Goal: Complete application form: Complete application form

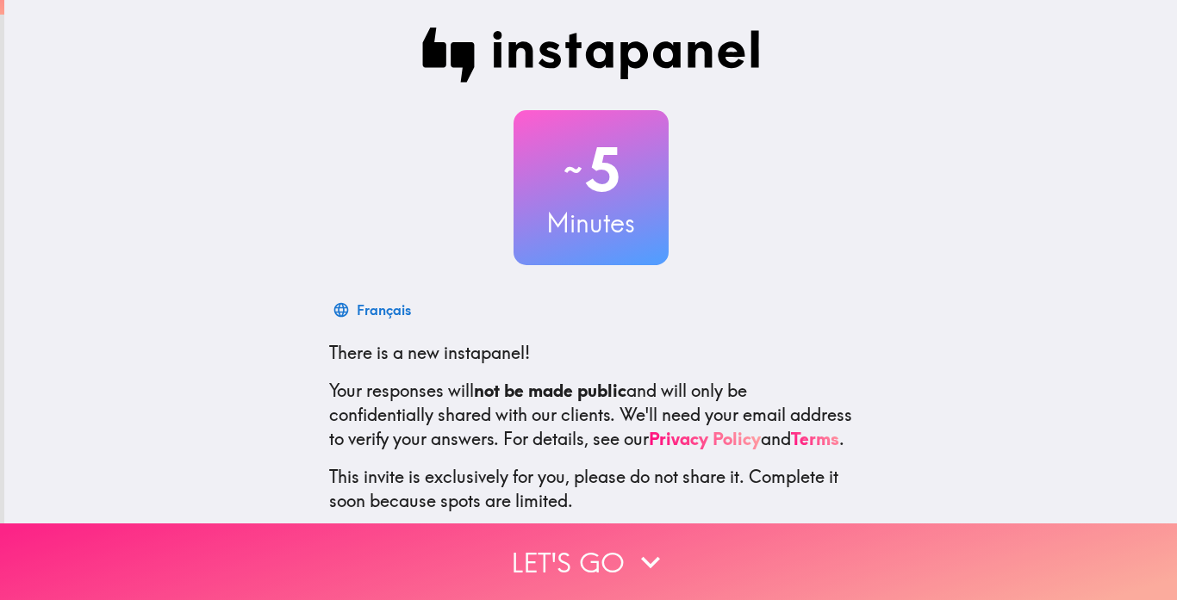
click at [530, 555] on button "Let's go" at bounding box center [588, 562] width 1177 height 77
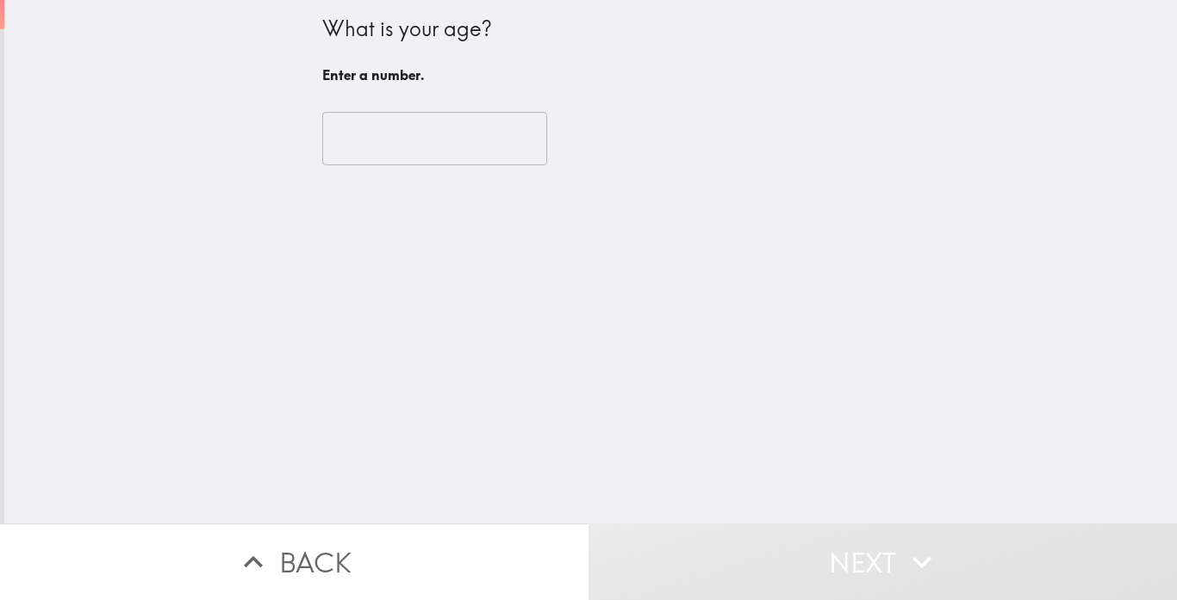
click at [376, 159] on input "number" at bounding box center [434, 138] width 225 height 53
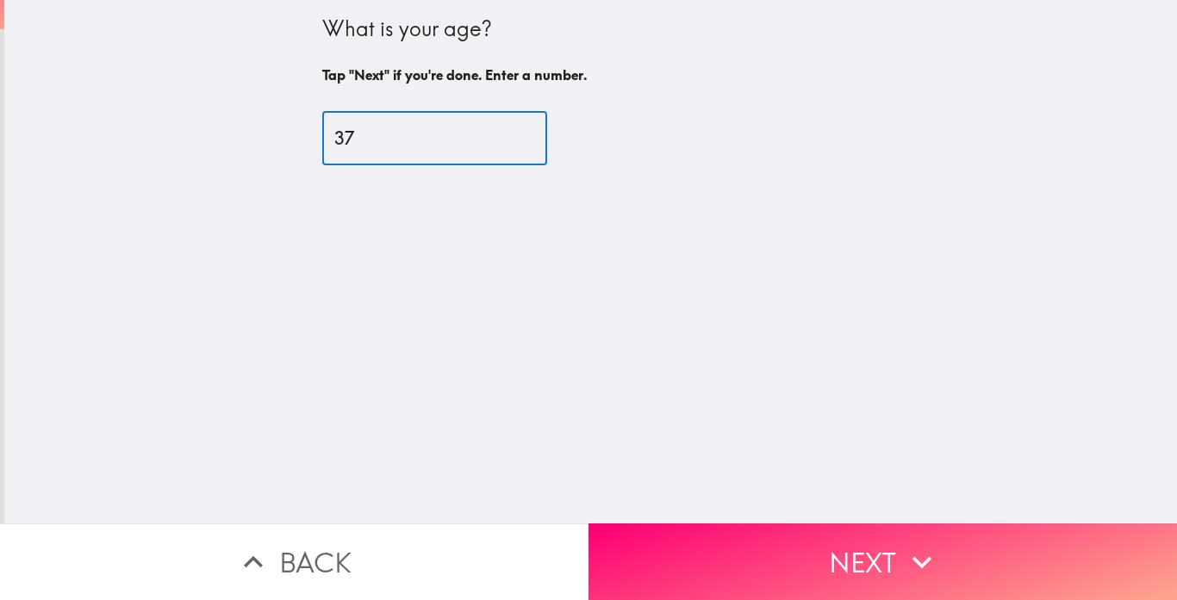
type input "37"
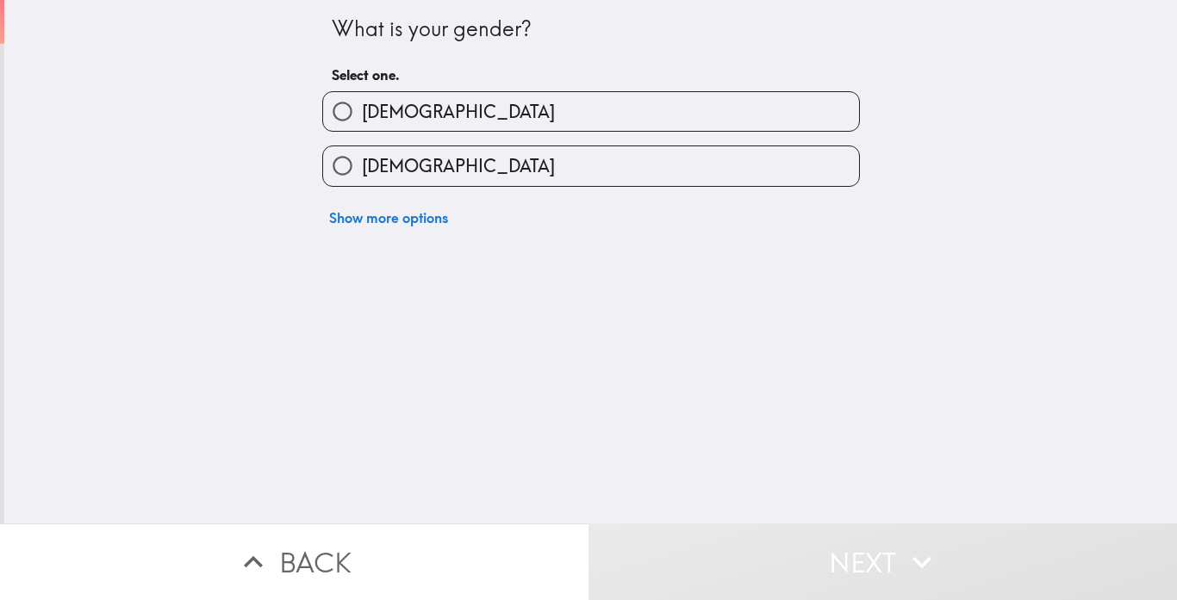
click at [337, 123] on input "[DEMOGRAPHIC_DATA]" at bounding box center [342, 111] width 39 height 39
radio input "true"
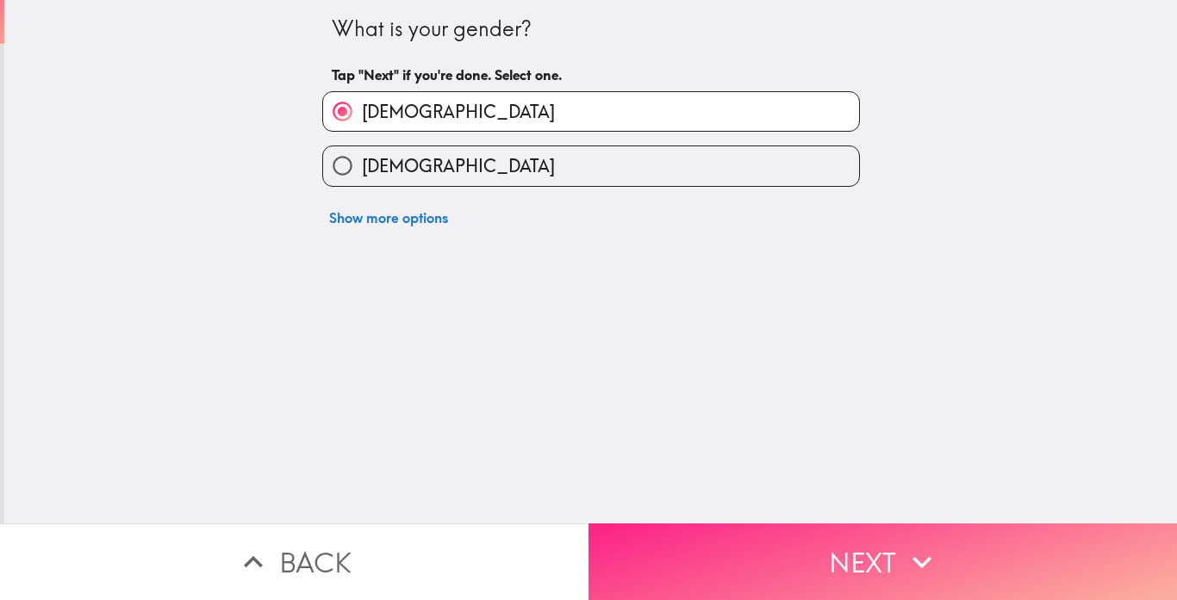
click at [814, 545] on button "Next" at bounding box center [882, 562] width 588 height 77
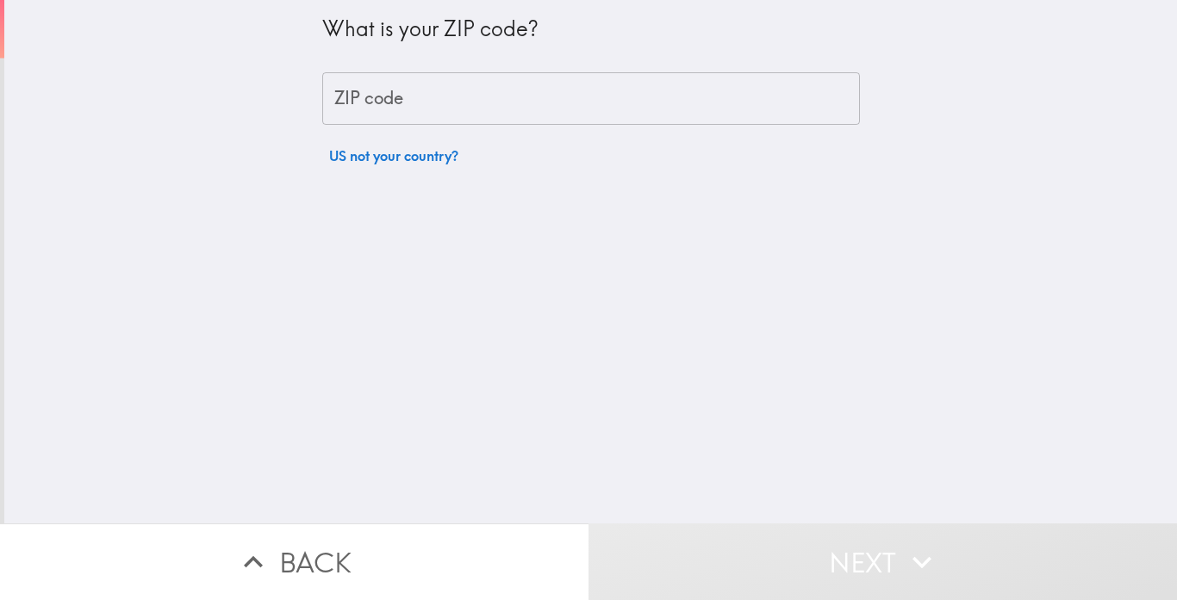
click at [414, 112] on input "ZIP code" at bounding box center [591, 98] width 538 height 53
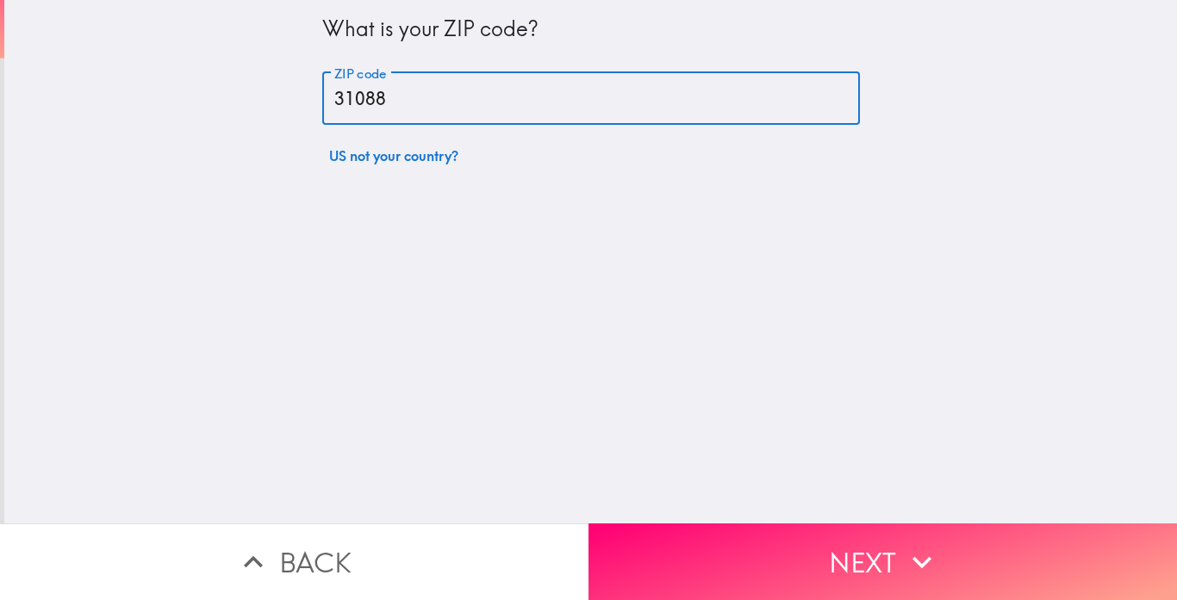
type input "31088"
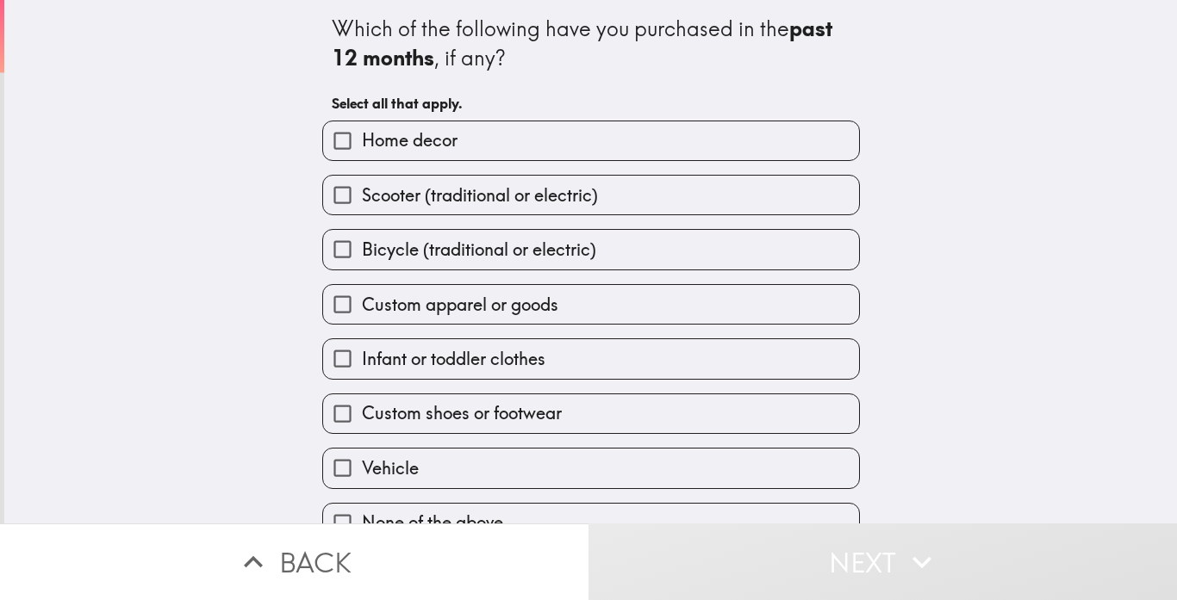
click at [339, 320] on input "Custom apparel or goods" at bounding box center [342, 304] width 39 height 39
checkbox input "true"
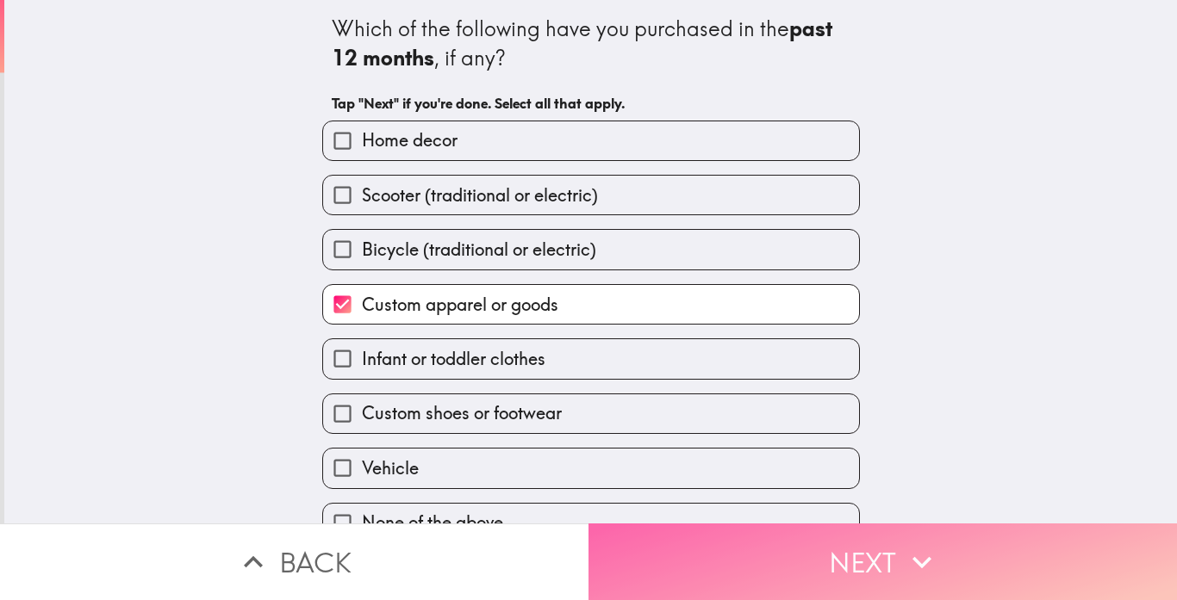
click at [735, 550] on button "Next" at bounding box center [882, 562] width 588 height 77
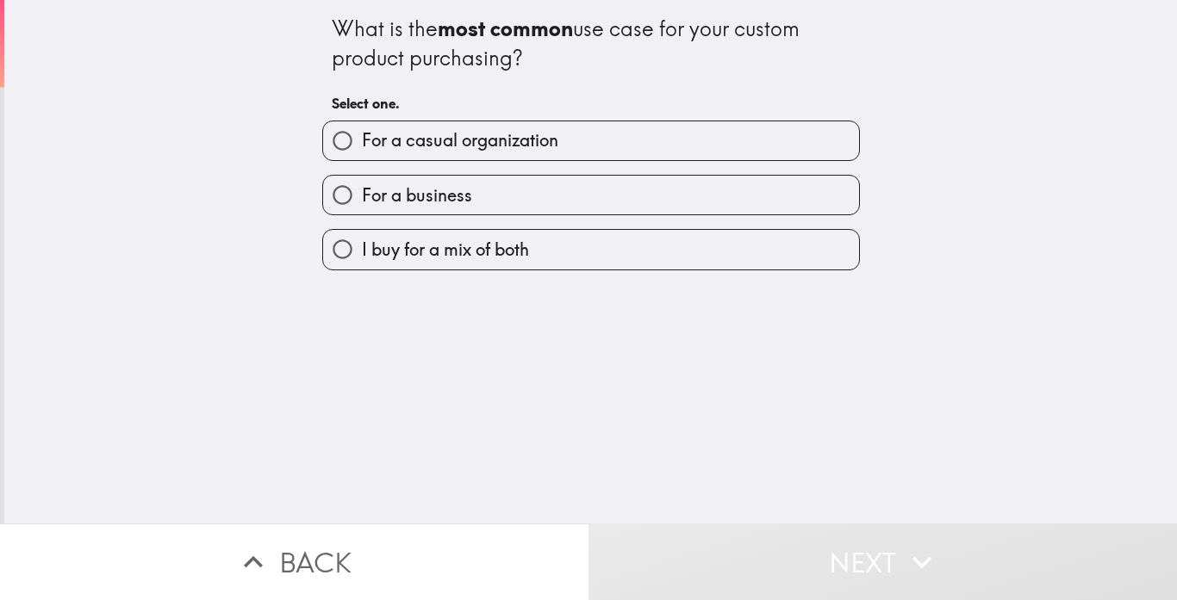
click at [411, 208] on label "For a business" at bounding box center [591, 195] width 536 height 39
click at [362, 208] on input "For a business" at bounding box center [342, 195] width 39 height 39
radio input "true"
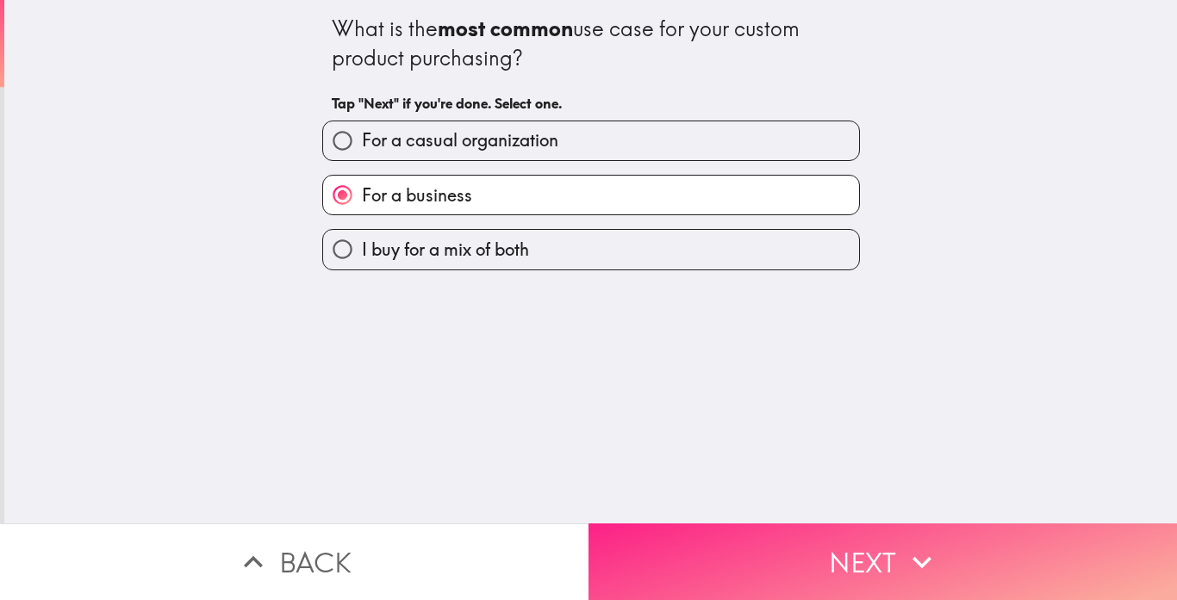
click at [685, 544] on button "Next" at bounding box center [882, 562] width 588 height 77
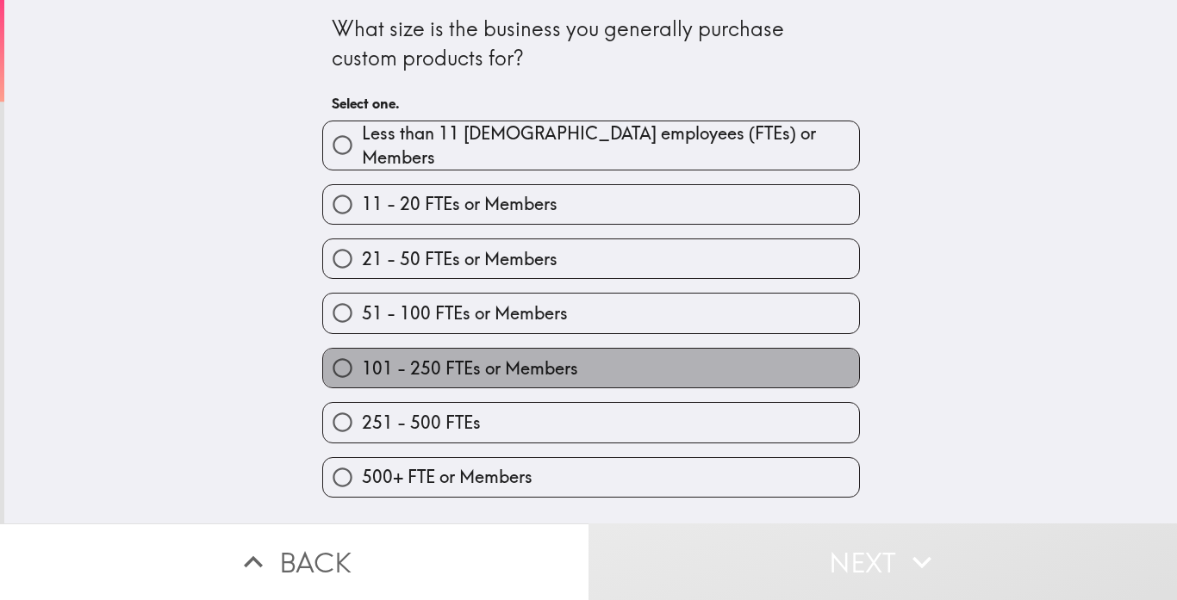
click at [388, 357] on span "101 - 250 FTEs or Members" at bounding box center [470, 369] width 216 height 24
click at [362, 351] on input "101 - 250 FTEs or Members" at bounding box center [342, 368] width 39 height 39
radio input "true"
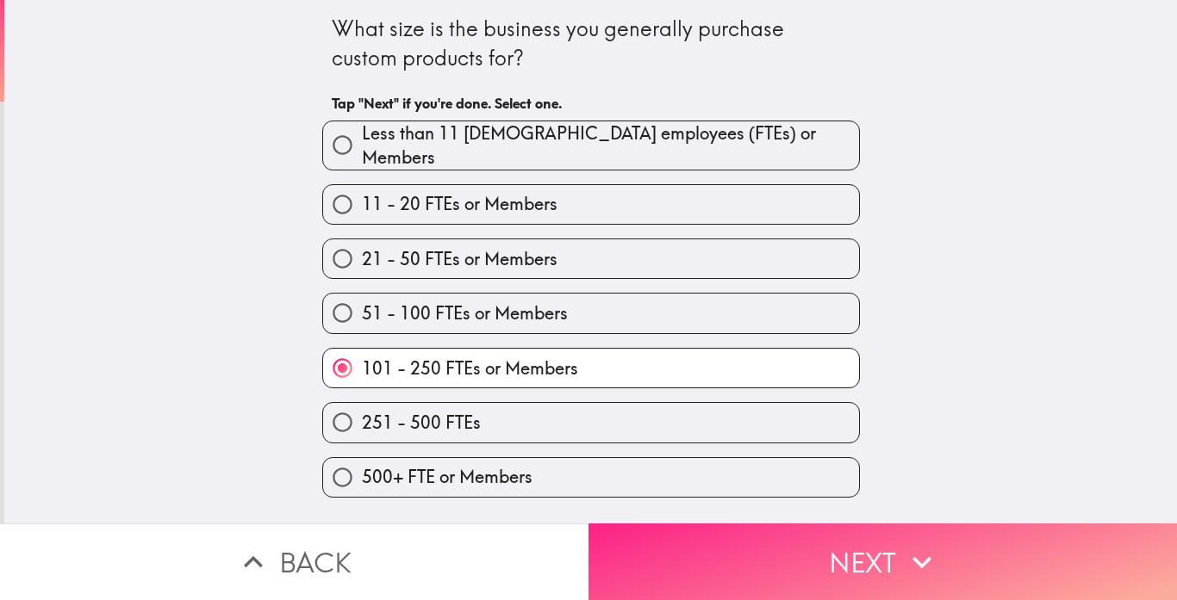
click at [758, 557] on button "Next" at bounding box center [882, 562] width 588 height 77
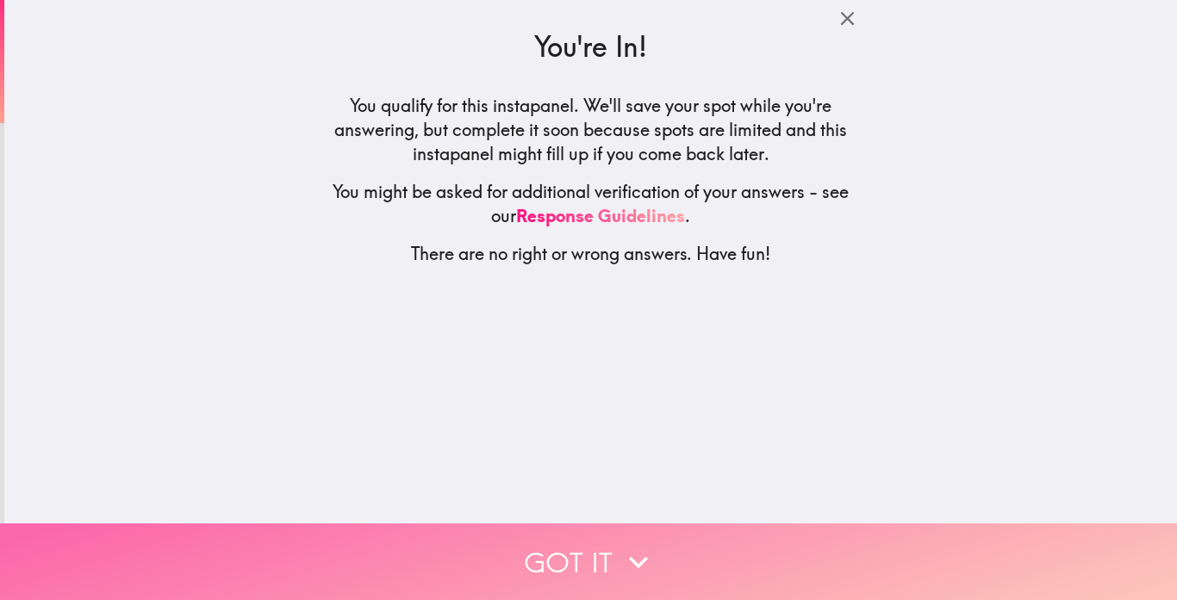
click at [339, 550] on button "Got it" at bounding box center [588, 562] width 1177 height 77
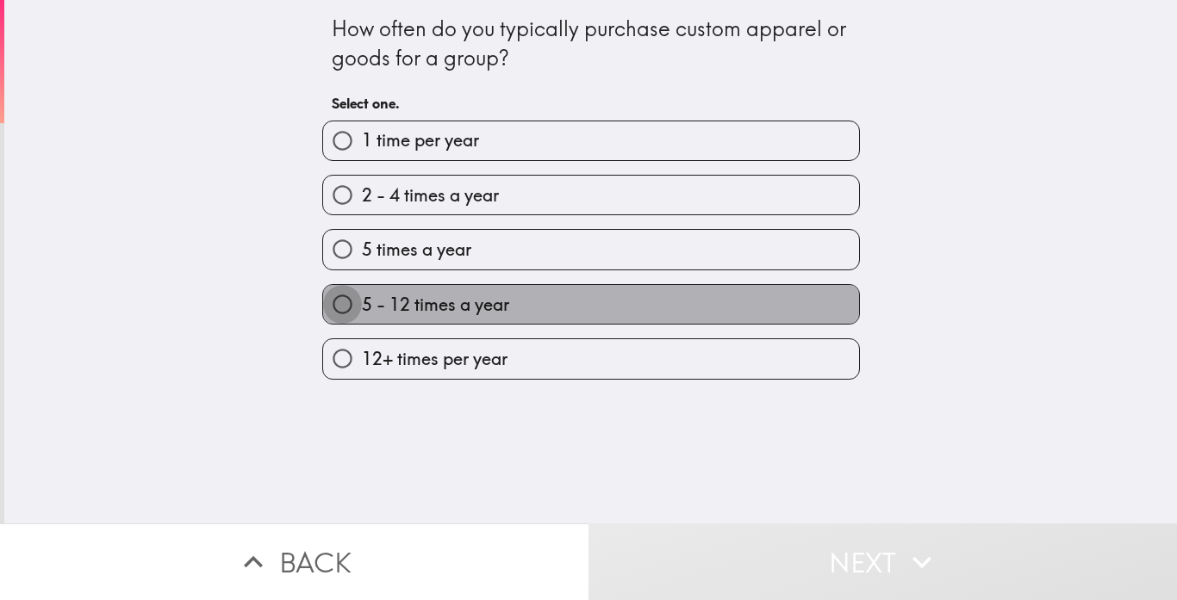
click at [342, 322] on input "5 - 12 times a year" at bounding box center [342, 304] width 39 height 39
radio input "true"
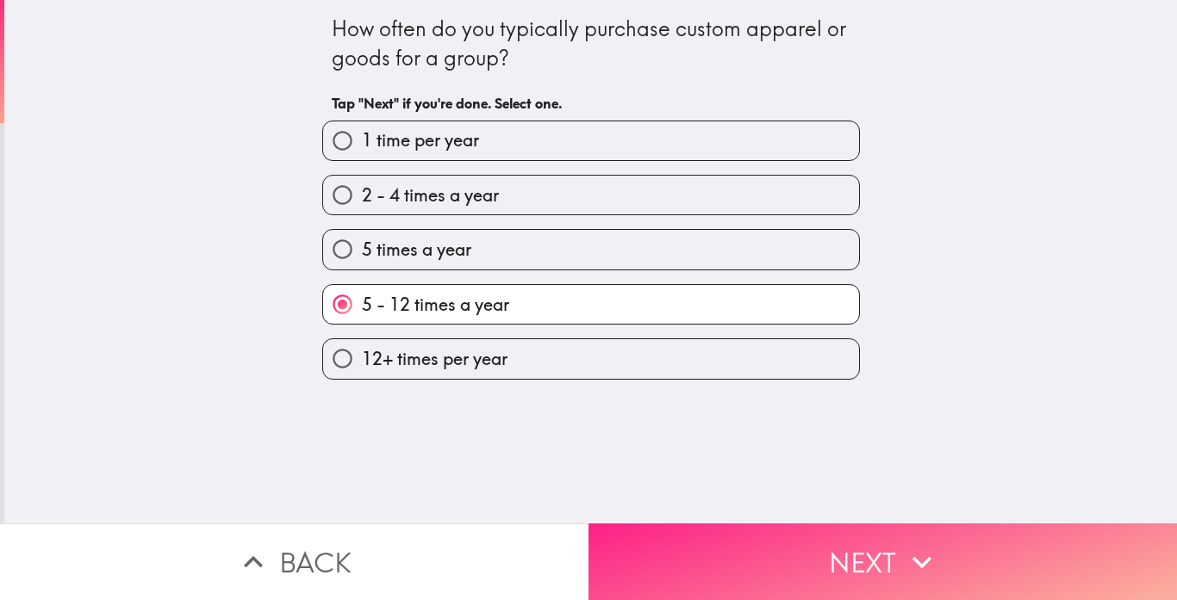
click at [734, 550] on button "Next" at bounding box center [882, 562] width 588 height 77
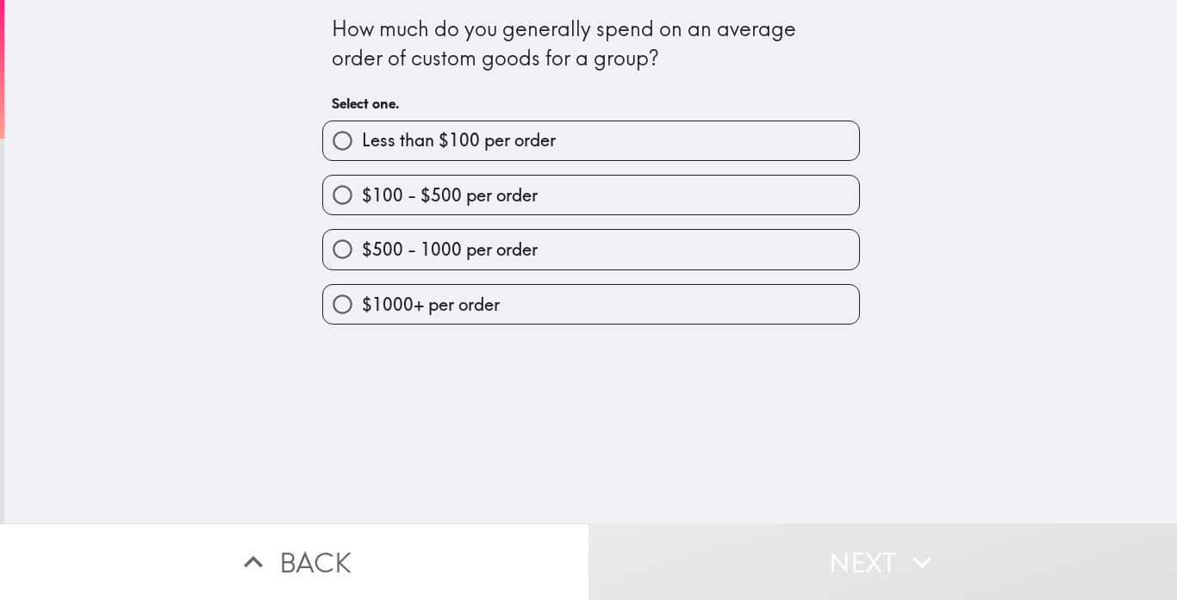
click at [395, 277] on div "$1000+ per order" at bounding box center [583, 298] width 551 height 54
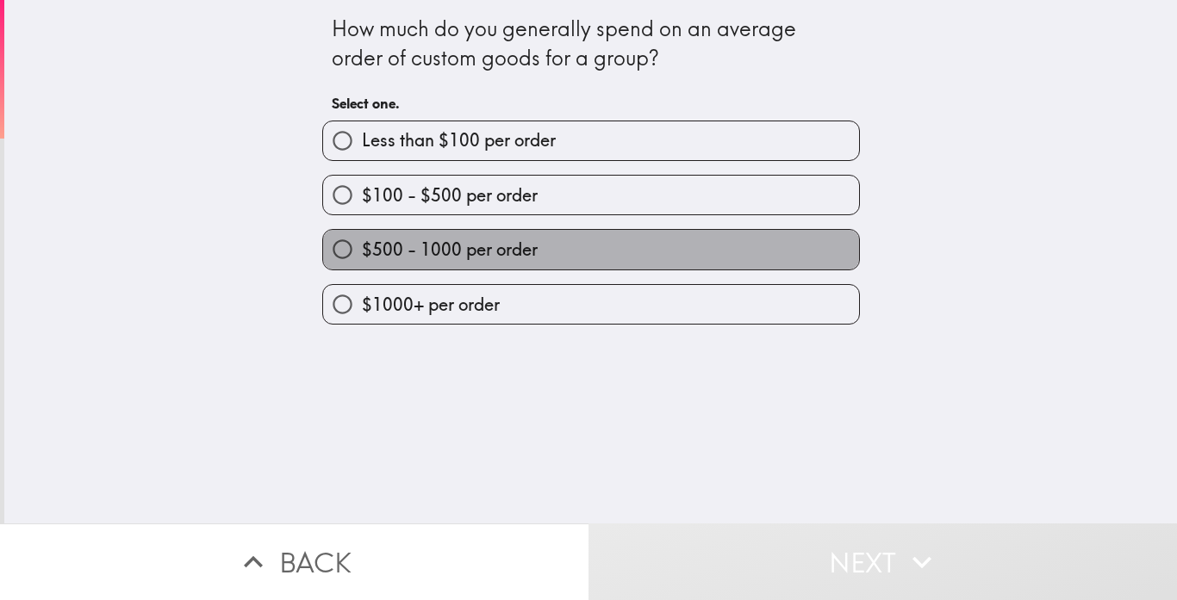
click at [408, 260] on span "$500 - 1000 per order" at bounding box center [450, 250] width 176 height 24
click at [362, 260] on input "$500 - 1000 per order" at bounding box center [342, 249] width 39 height 39
radio input "true"
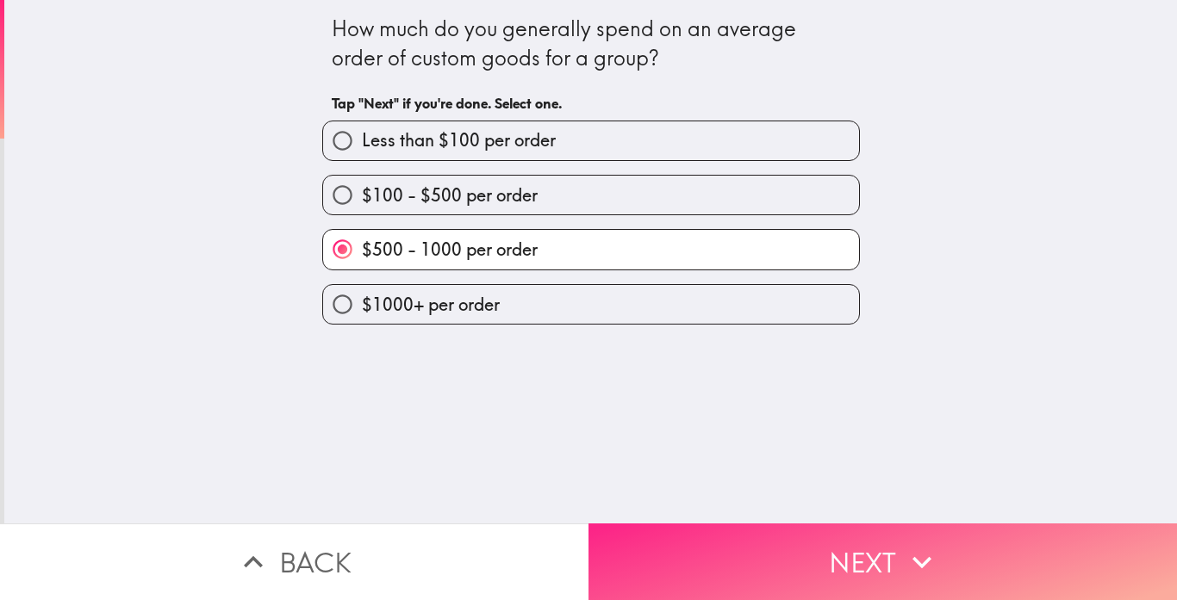
click at [675, 567] on button "Next" at bounding box center [882, 562] width 588 height 77
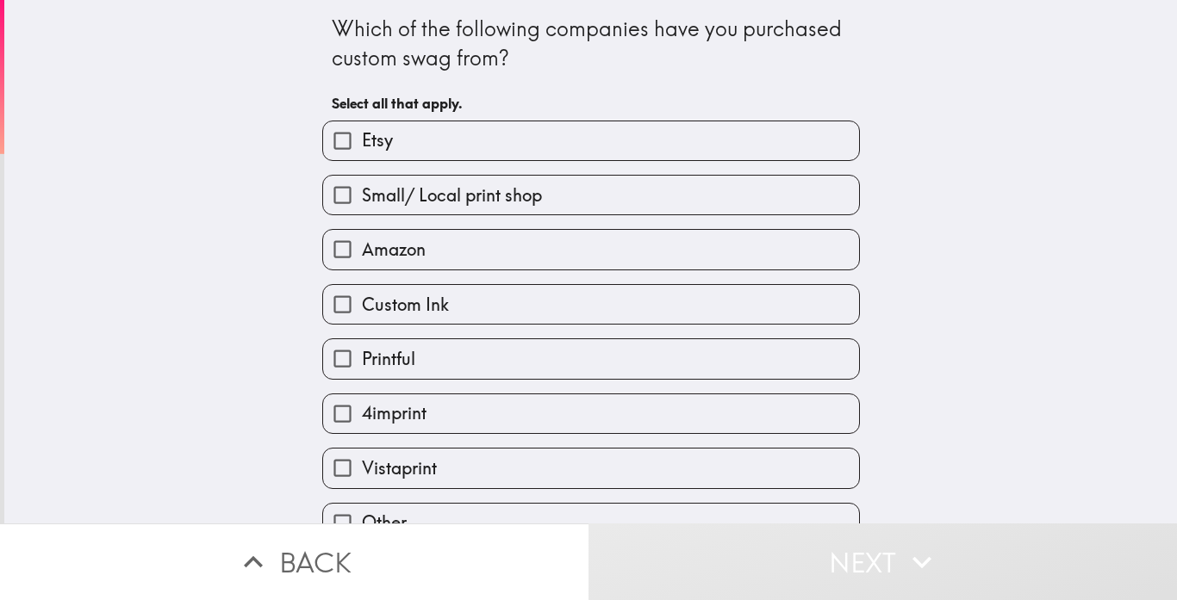
click at [333, 303] on input "Custom Ink" at bounding box center [342, 304] width 39 height 39
checkbox input "true"
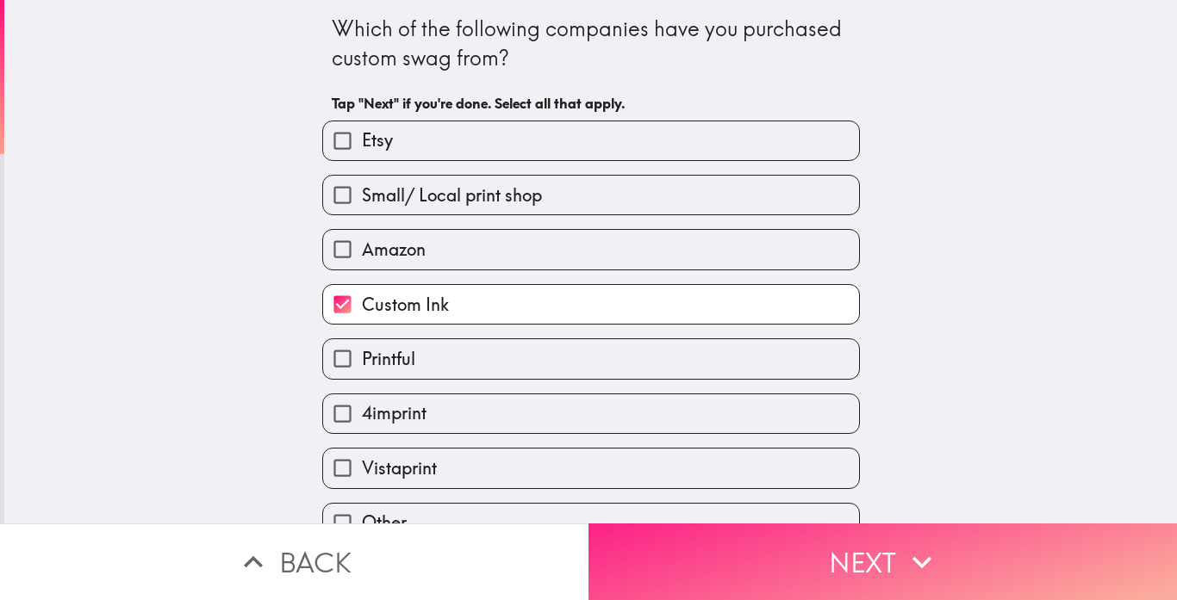
click at [846, 576] on button "Next" at bounding box center [882, 562] width 588 height 77
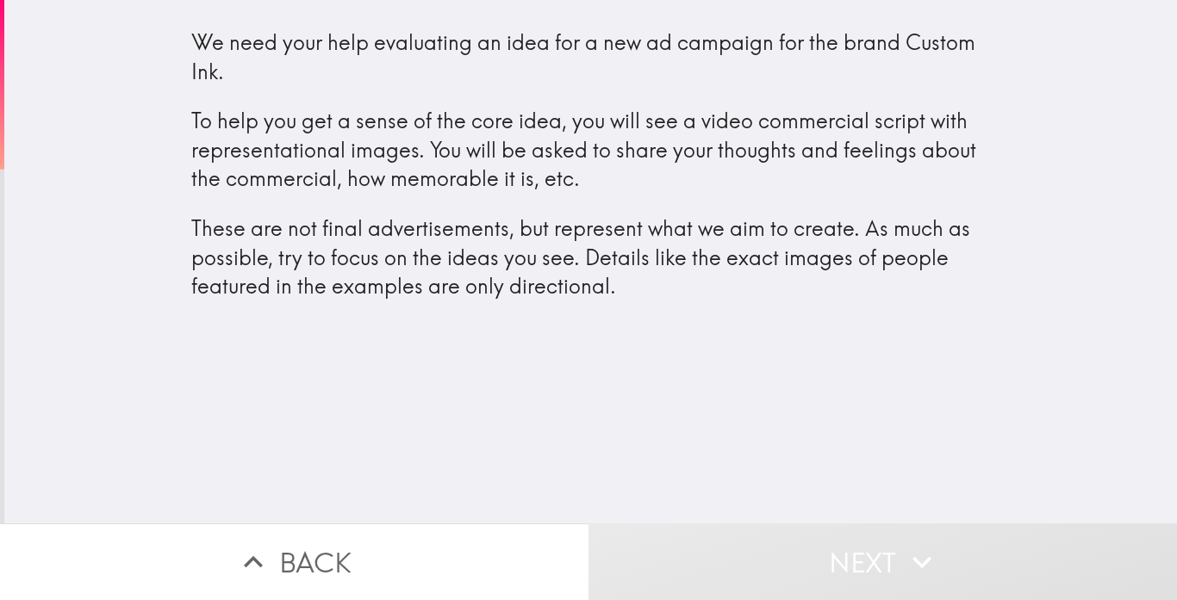
click at [538, 220] on p "These are not final advertisements, but represent what we aim to create. As muc…" at bounding box center [590, 258] width 799 height 87
drag, startPoint x: 824, startPoint y: 451, endPoint x: 882, endPoint y: 574, distance: 135.6
click at [882, 574] on div "We need your help evaluating an idea for a new ad campaign for the brand Custom…" at bounding box center [588, 300] width 1177 height 600
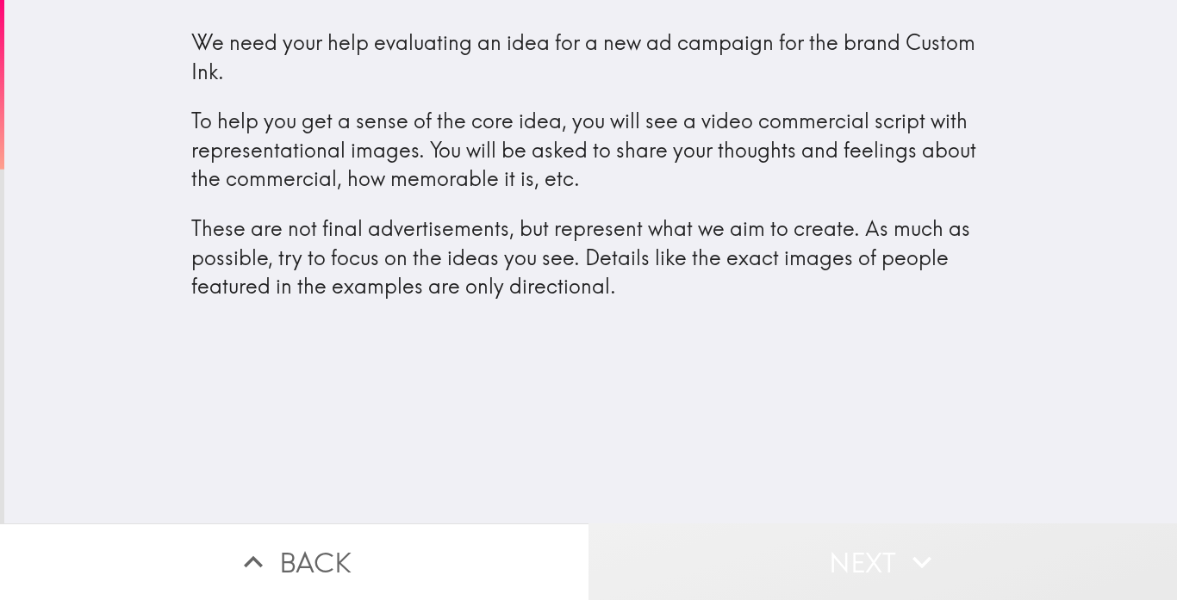
click at [882, 574] on button "Next" at bounding box center [882, 562] width 588 height 77
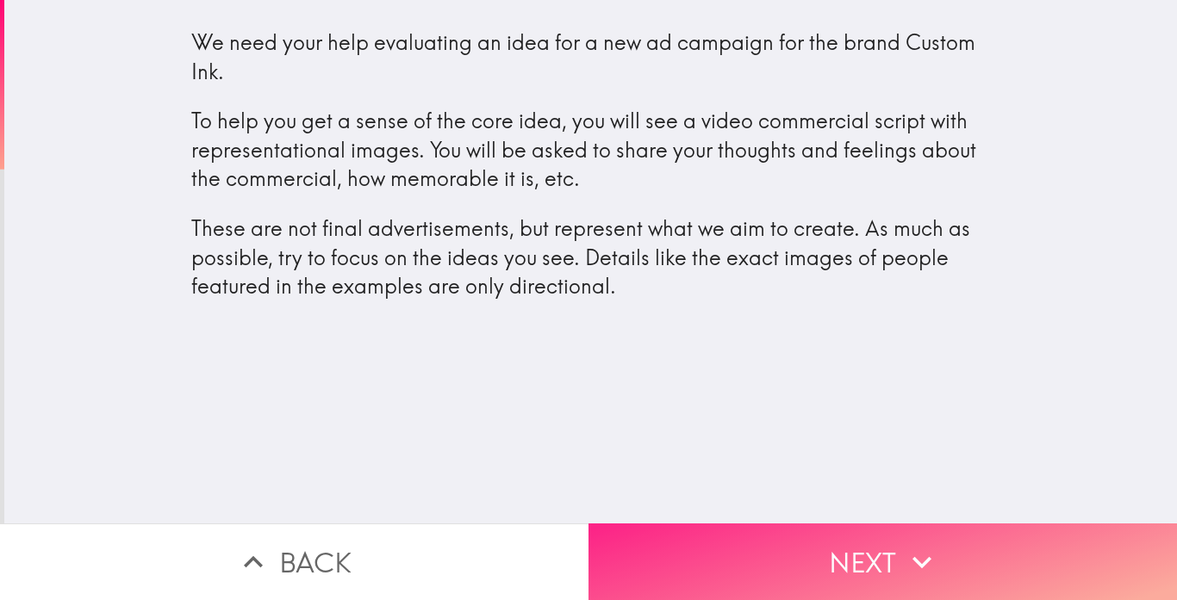
click at [823, 532] on button "Next" at bounding box center [882, 562] width 588 height 77
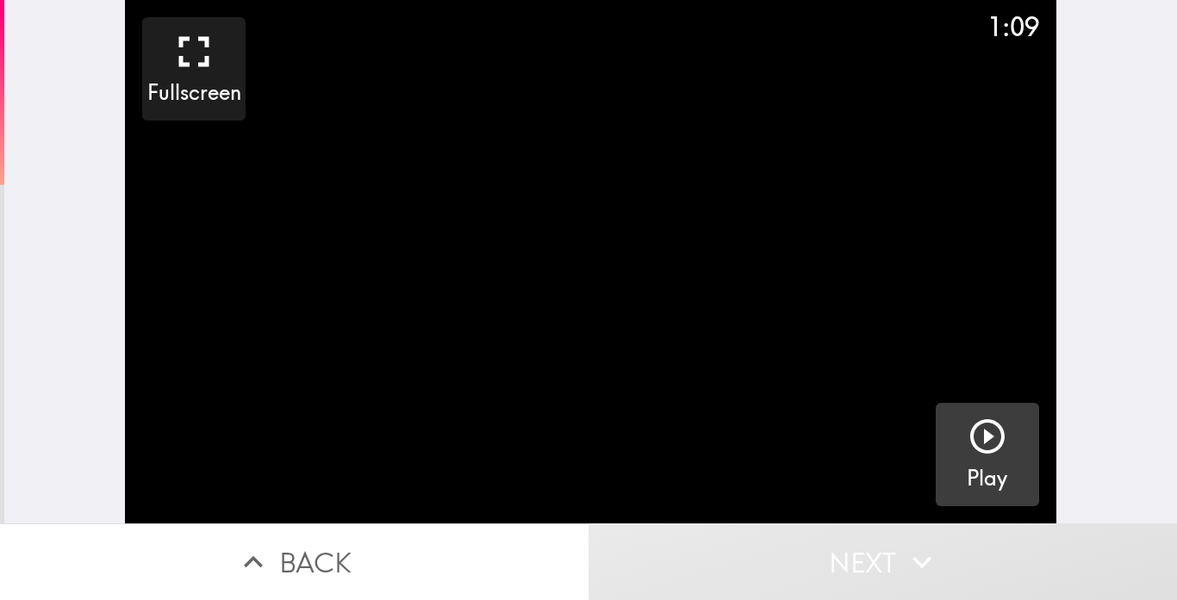
click at [983, 441] on icon "button" at bounding box center [987, 436] width 41 height 41
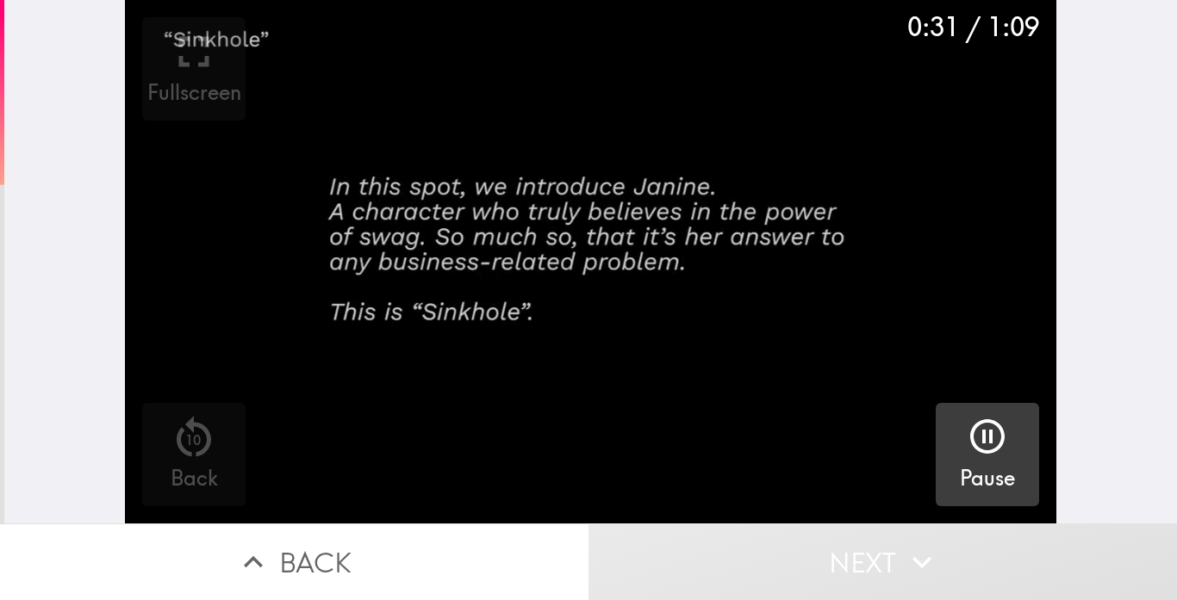
click at [588, 524] on button "Next" at bounding box center [882, 562] width 588 height 77
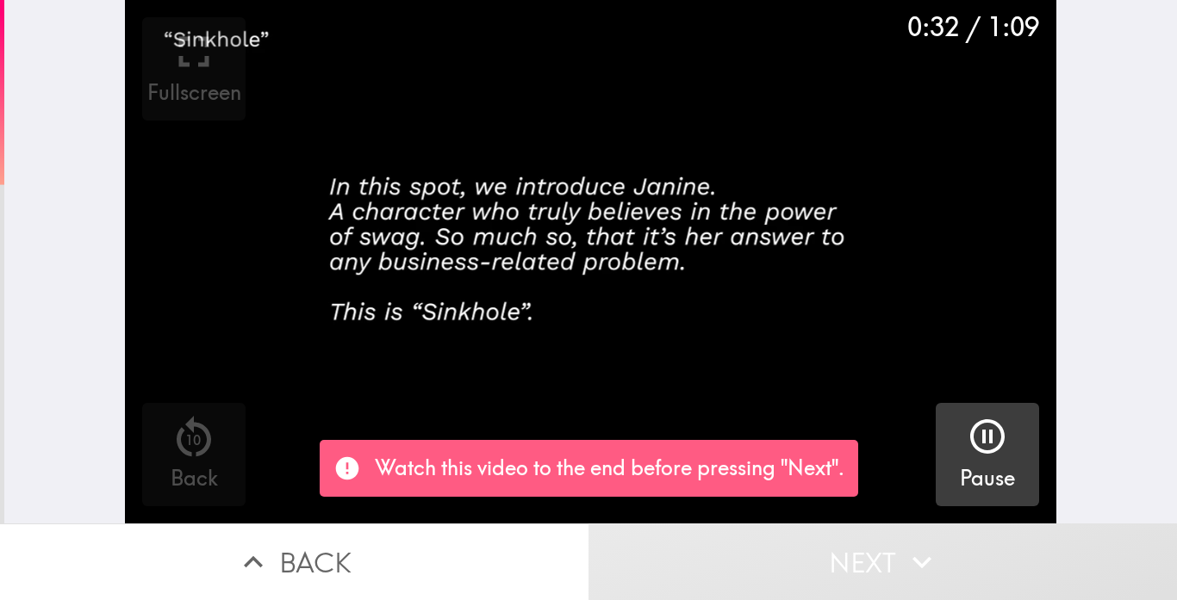
click at [588, 524] on button "Next" at bounding box center [882, 562] width 588 height 77
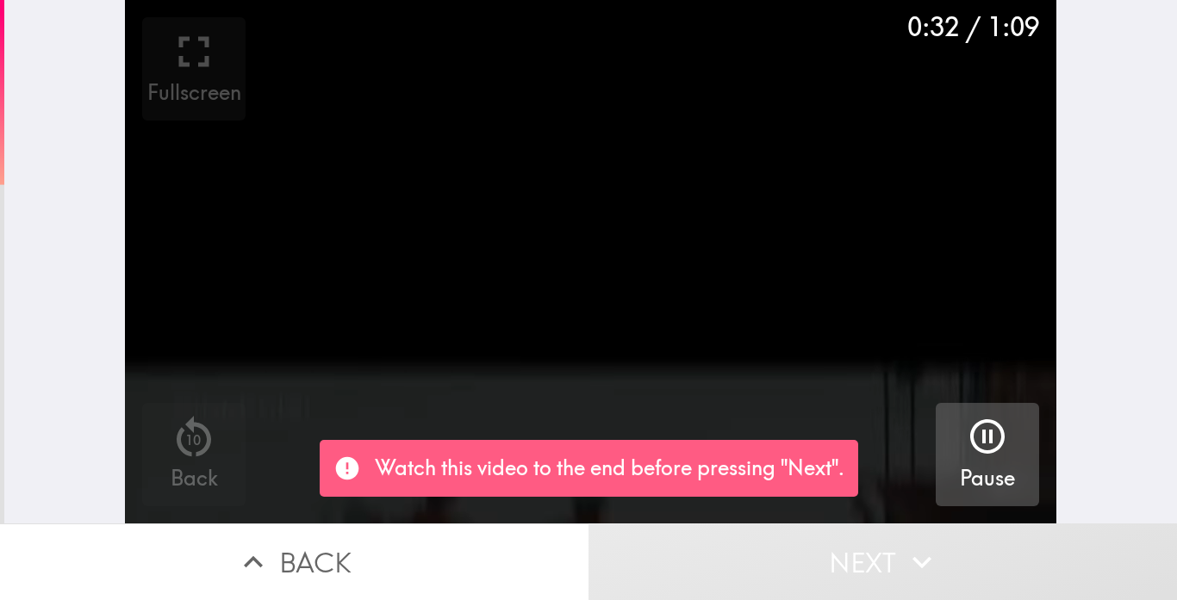
click at [588, 524] on button "Next" at bounding box center [882, 562] width 588 height 77
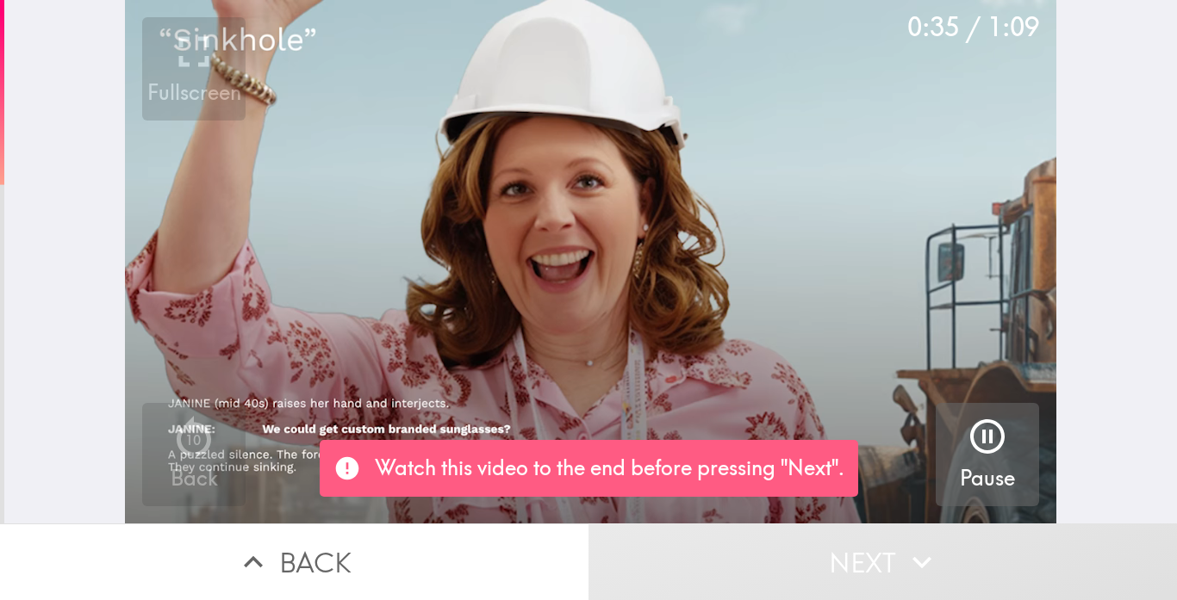
click at [1016, 445] on button "Pause" at bounding box center [987, 454] width 103 height 103
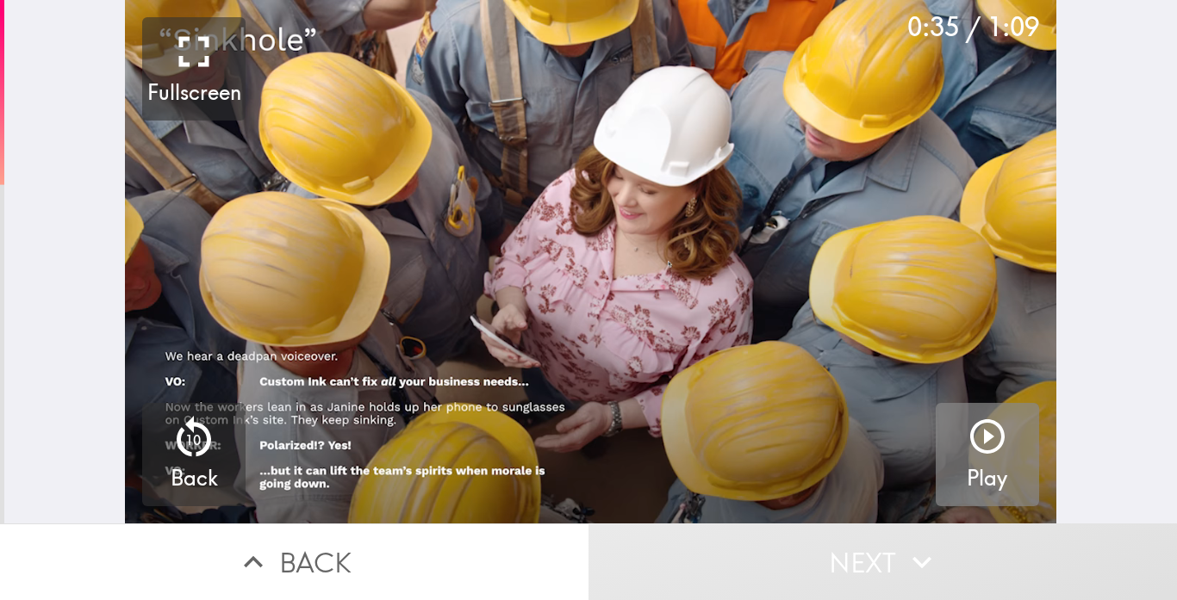
click at [988, 452] on icon "button" at bounding box center [987, 437] width 34 height 34
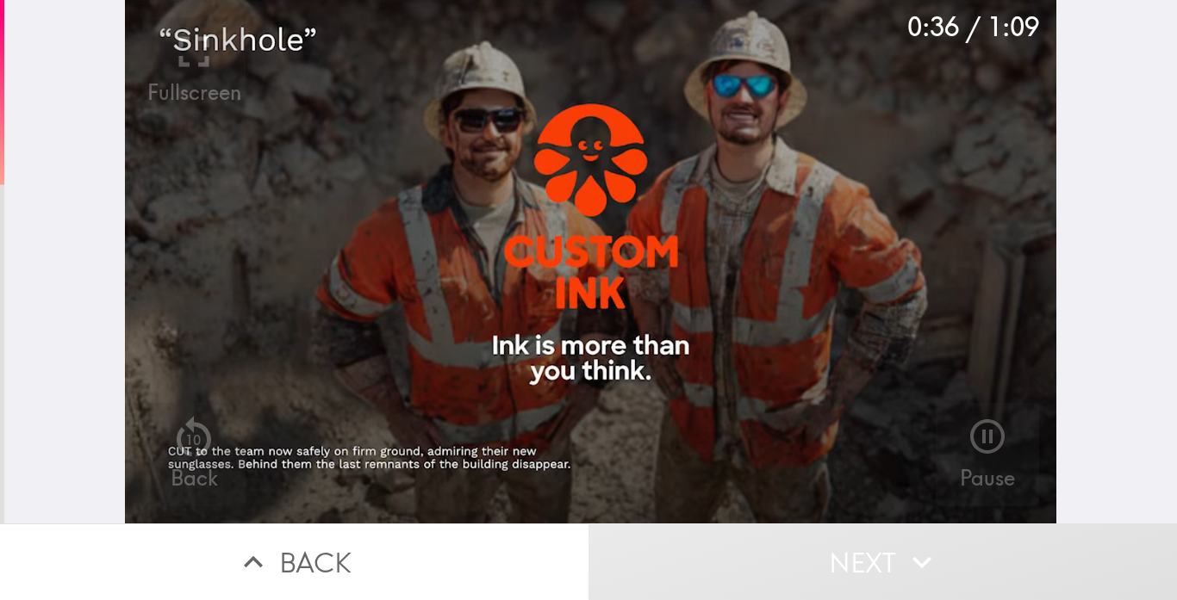
click at [988, 452] on icon "button" at bounding box center [987, 437] width 34 height 34
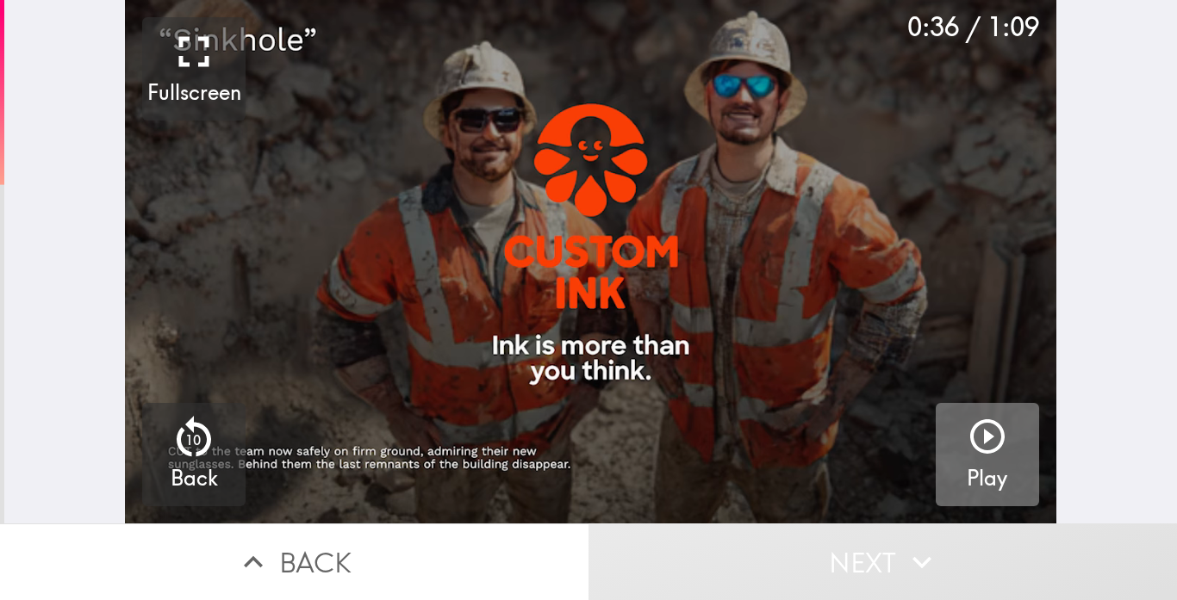
click at [998, 445] on icon "button" at bounding box center [987, 436] width 41 height 41
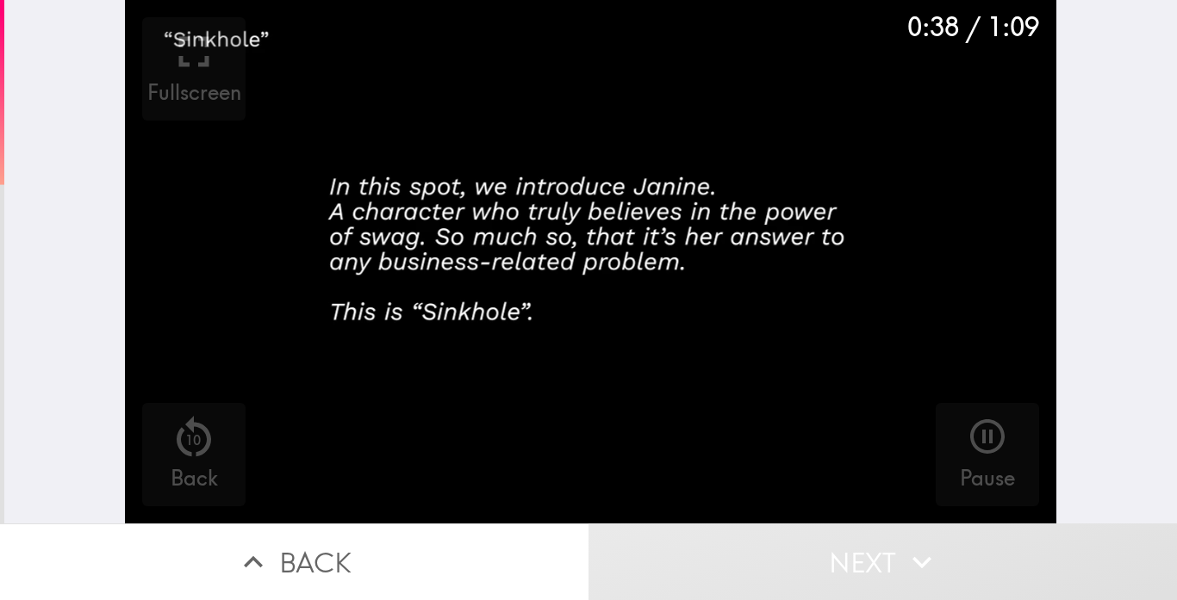
drag, startPoint x: 1094, startPoint y: 463, endPoint x: 1074, endPoint y: 199, distance: 264.4
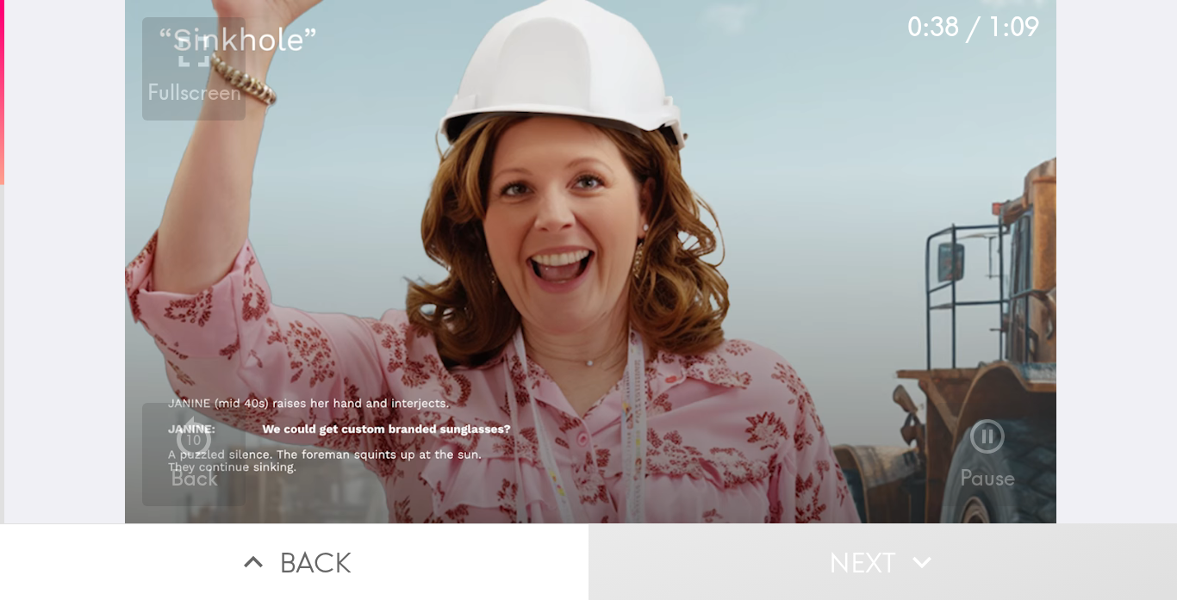
click at [1074, 199] on div "0:38 / 1:09 Fullscreen 10 Back Pause" at bounding box center [590, 262] width 1172 height 524
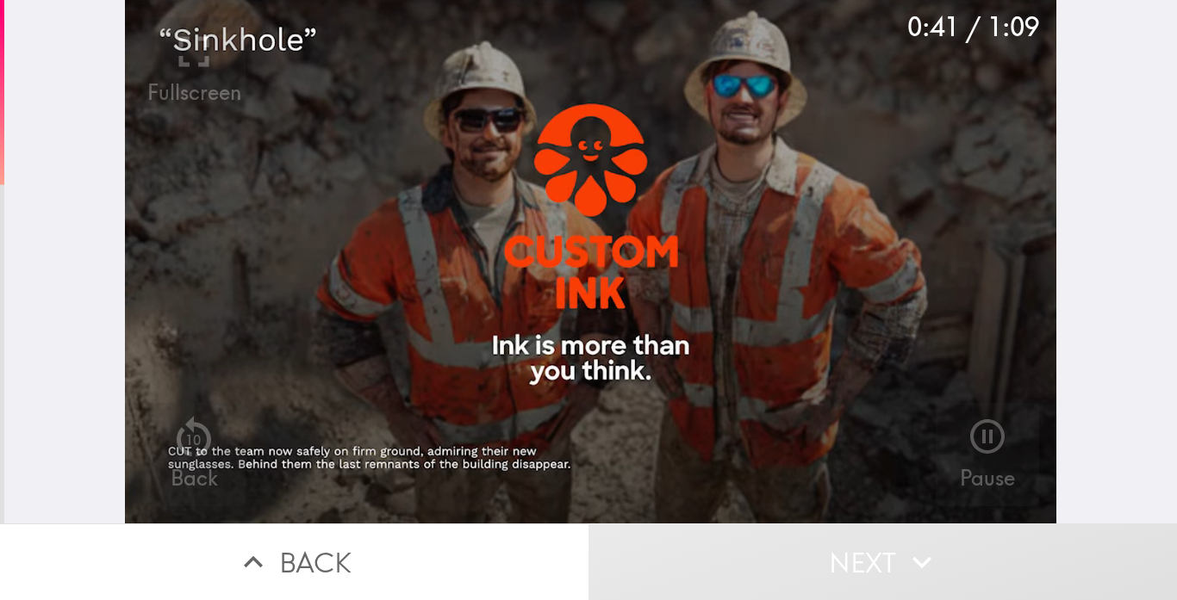
click at [842, 560] on button "Next" at bounding box center [882, 562] width 588 height 77
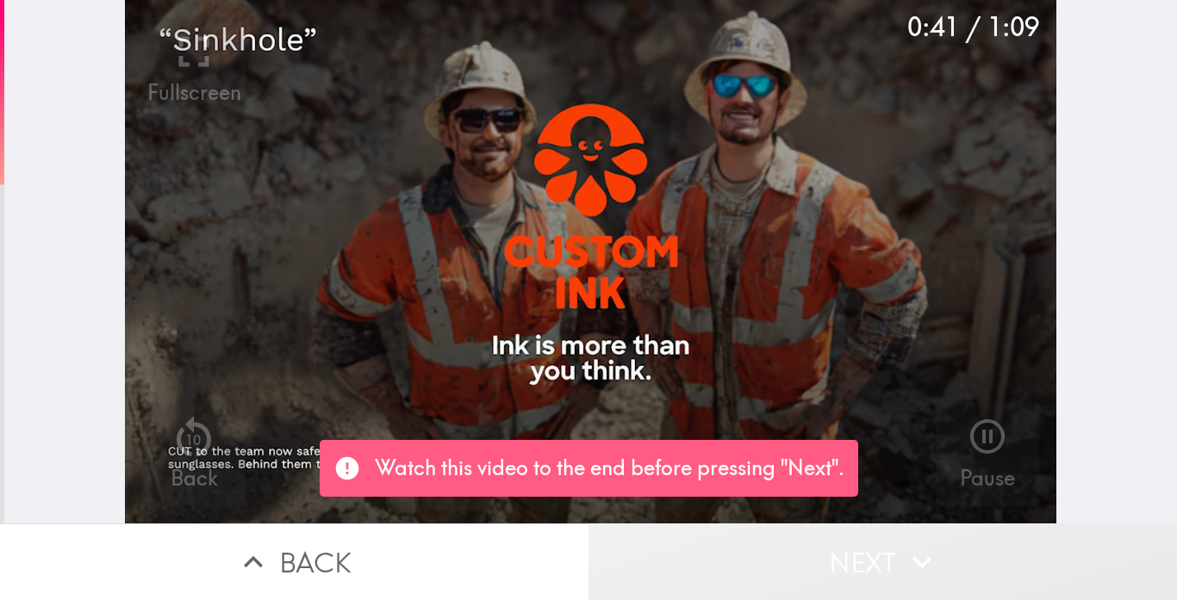
click at [842, 560] on button "Next" at bounding box center [882, 562] width 588 height 77
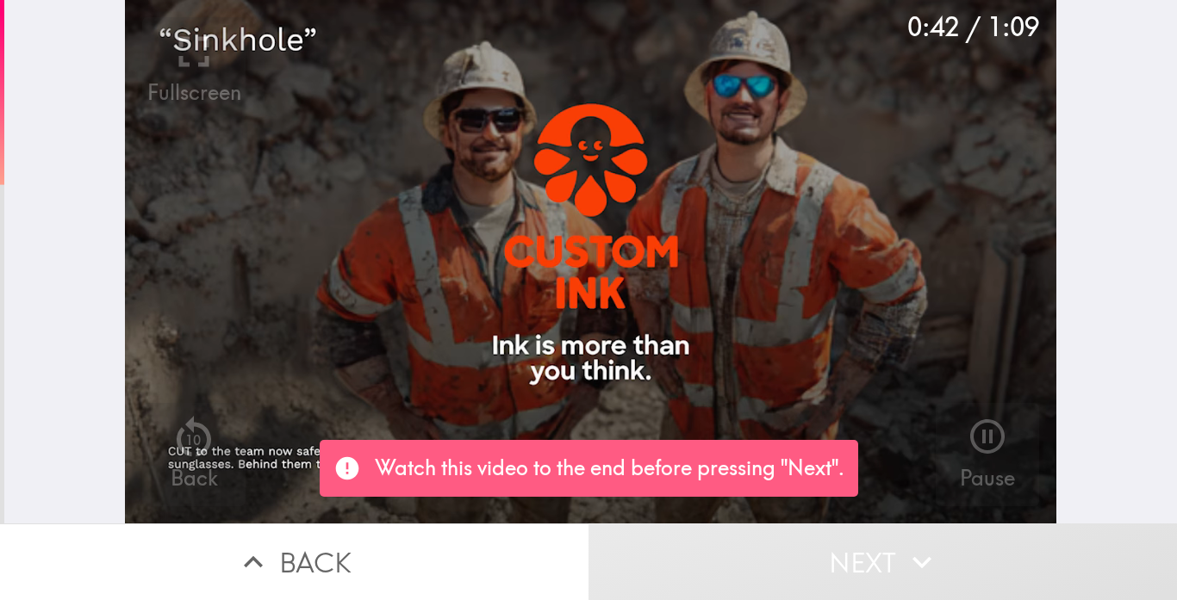
click at [842, 560] on button "Next" at bounding box center [882, 562] width 588 height 77
click at [588, 524] on button "Next" at bounding box center [882, 562] width 588 height 77
click at [707, 236] on video "button" at bounding box center [590, 262] width 931 height 524
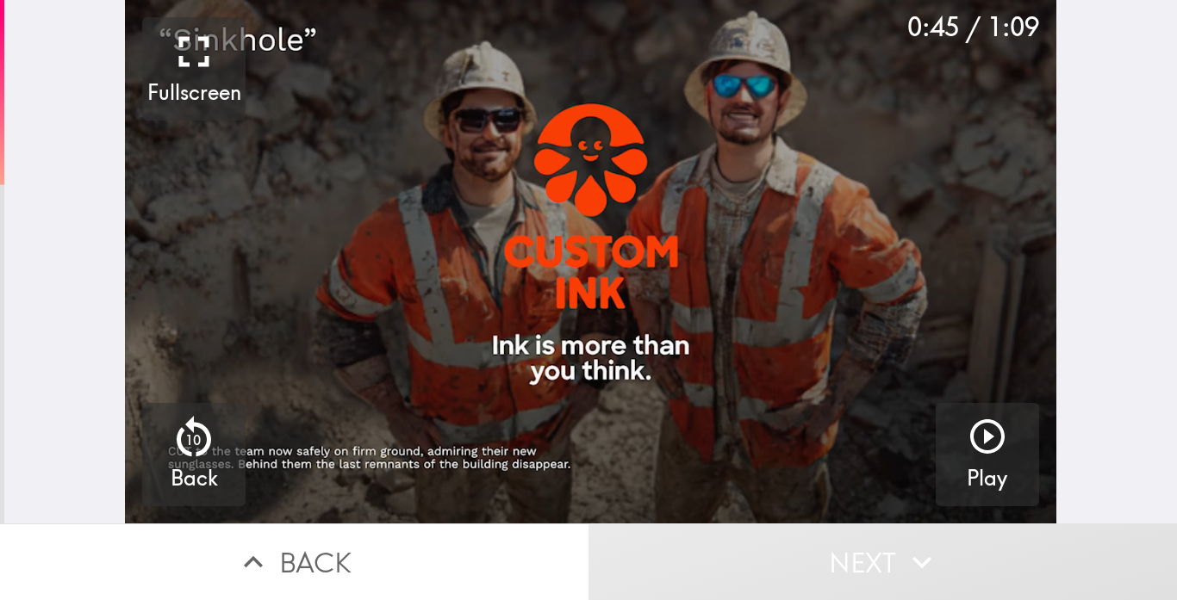
click at [973, 420] on icon "button" at bounding box center [987, 436] width 41 height 41
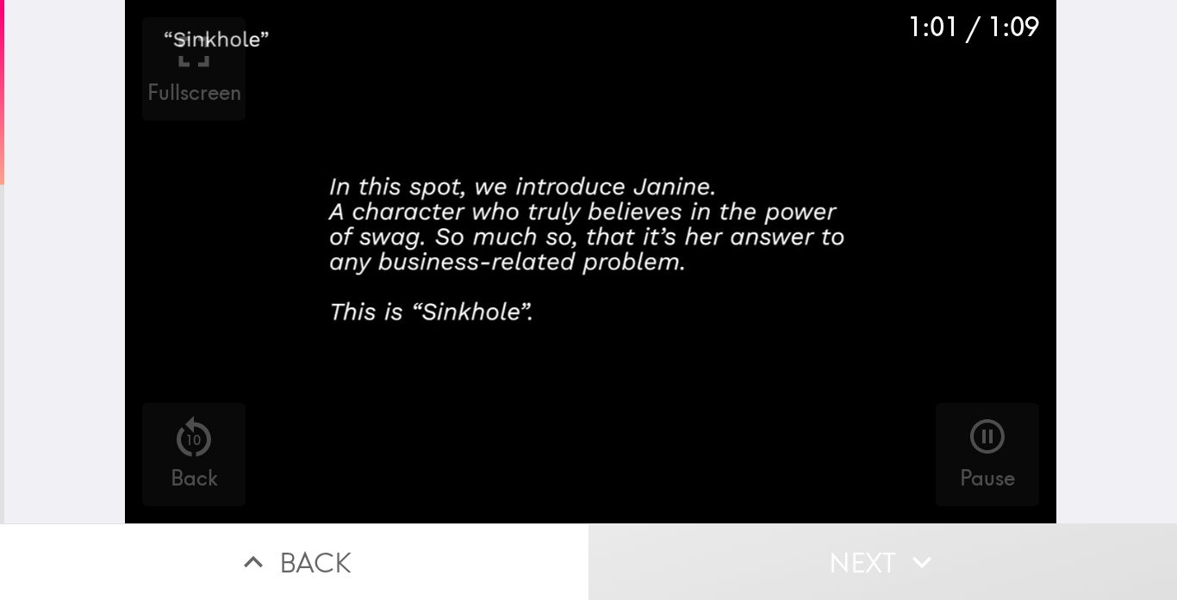
click at [588, 524] on button "Next" at bounding box center [882, 562] width 588 height 77
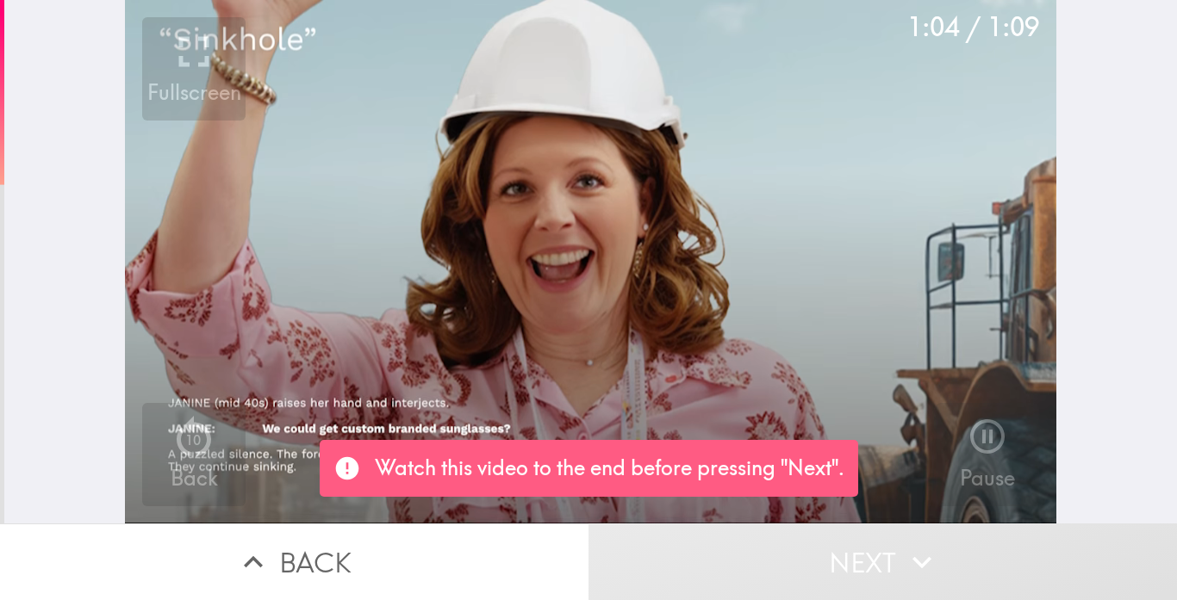
click at [965, 438] on div "Pause" at bounding box center [987, 455] width 55 height 78
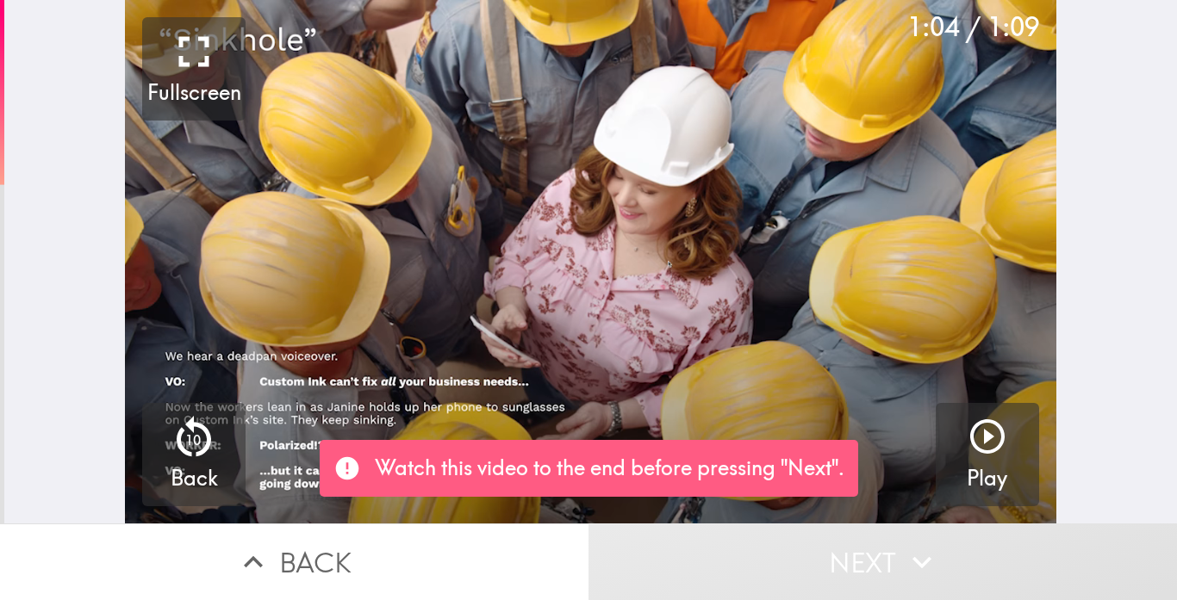
click at [965, 438] on button "Play" at bounding box center [987, 454] width 103 height 103
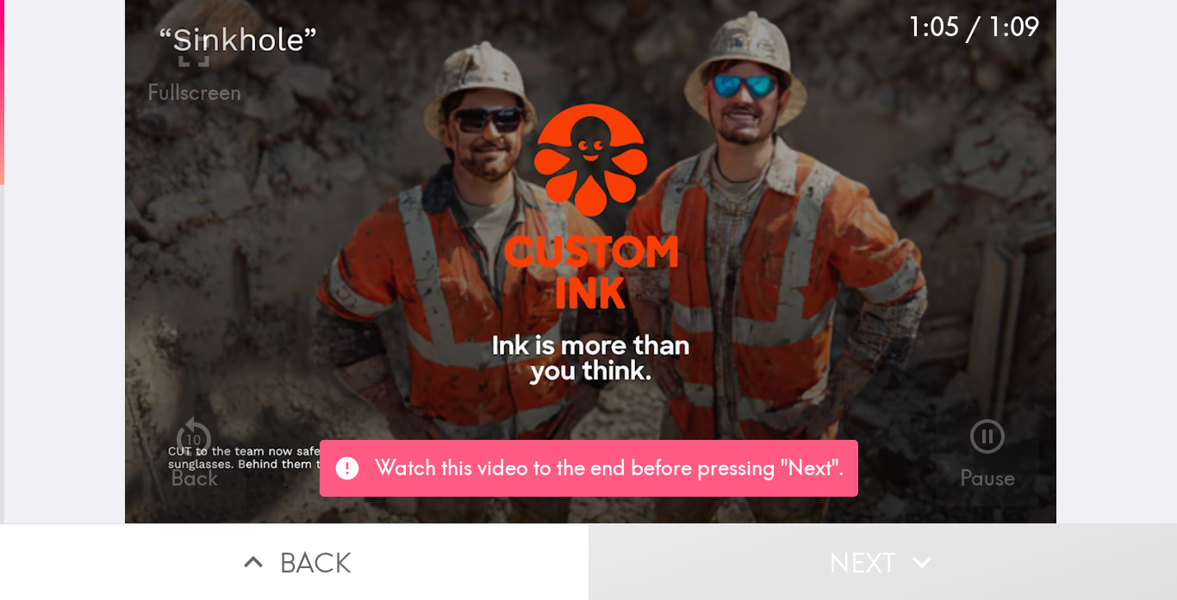
click at [965, 438] on div "Pause" at bounding box center [987, 455] width 55 height 78
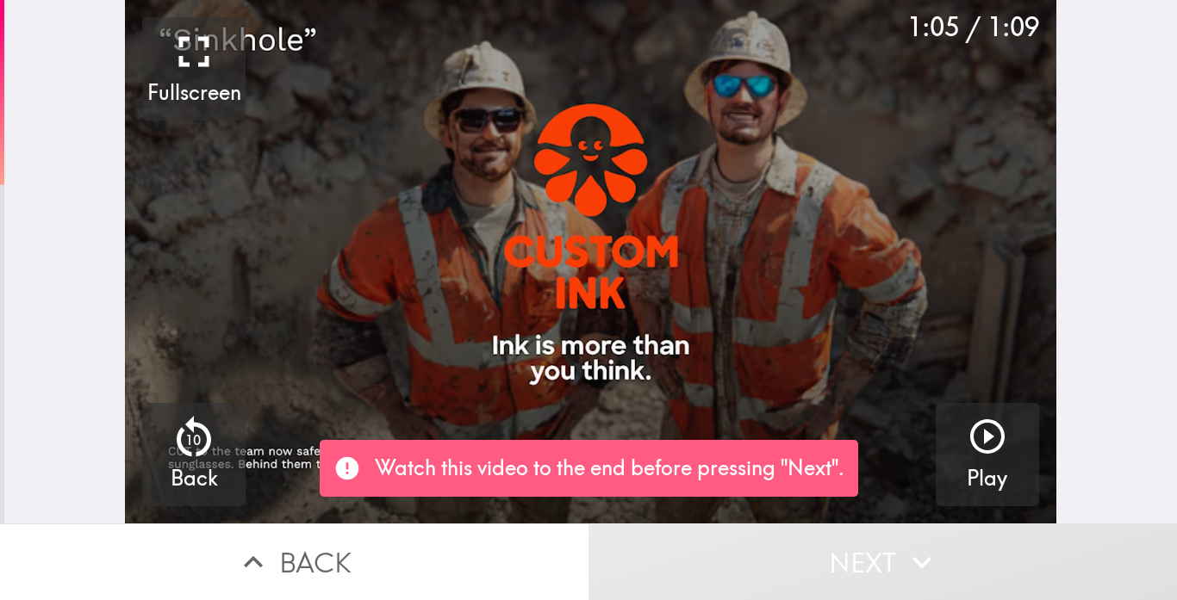
click at [965, 438] on button "Play" at bounding box center [987, 454] width 103 height 103
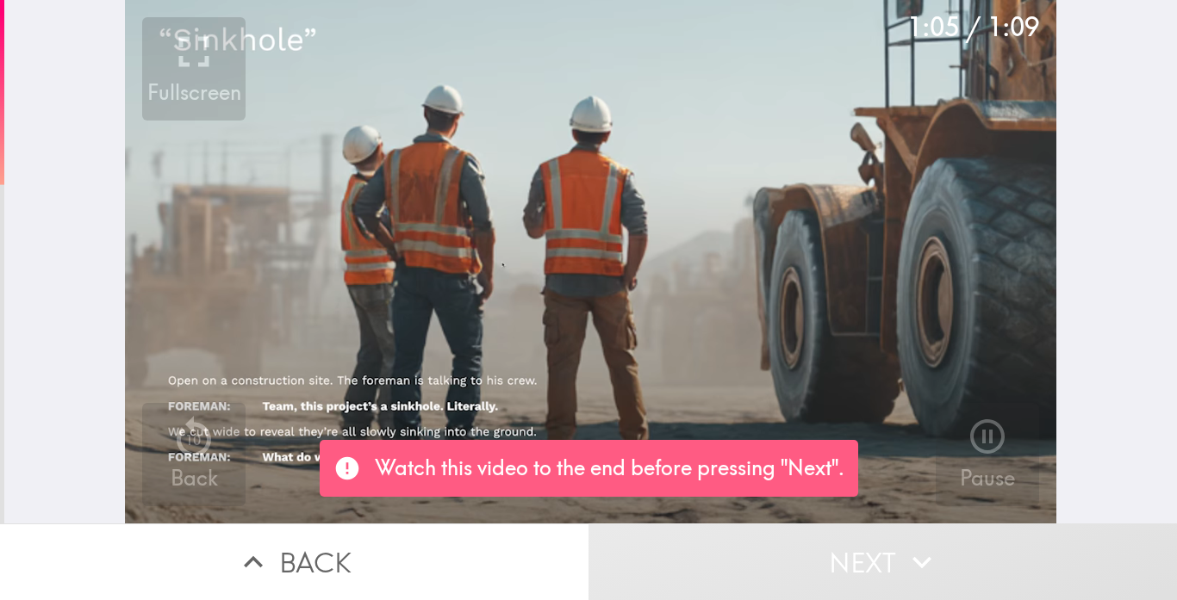
click at [965, 438] on div "Pause" at bounding box center [987, 455] width 55 height 78
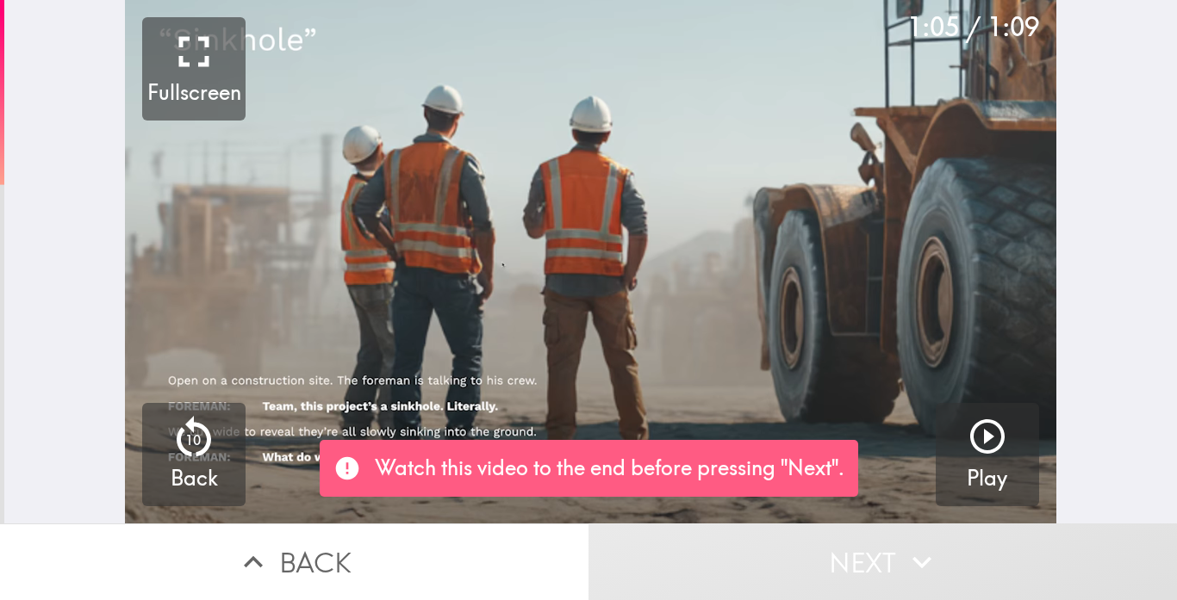
click at [965, 438] on button "Play" at bounding box center [987, 454] width 103 height 103
click at [967, 438] on div "Play" at bounding box center [987, 455] width 41 height 78
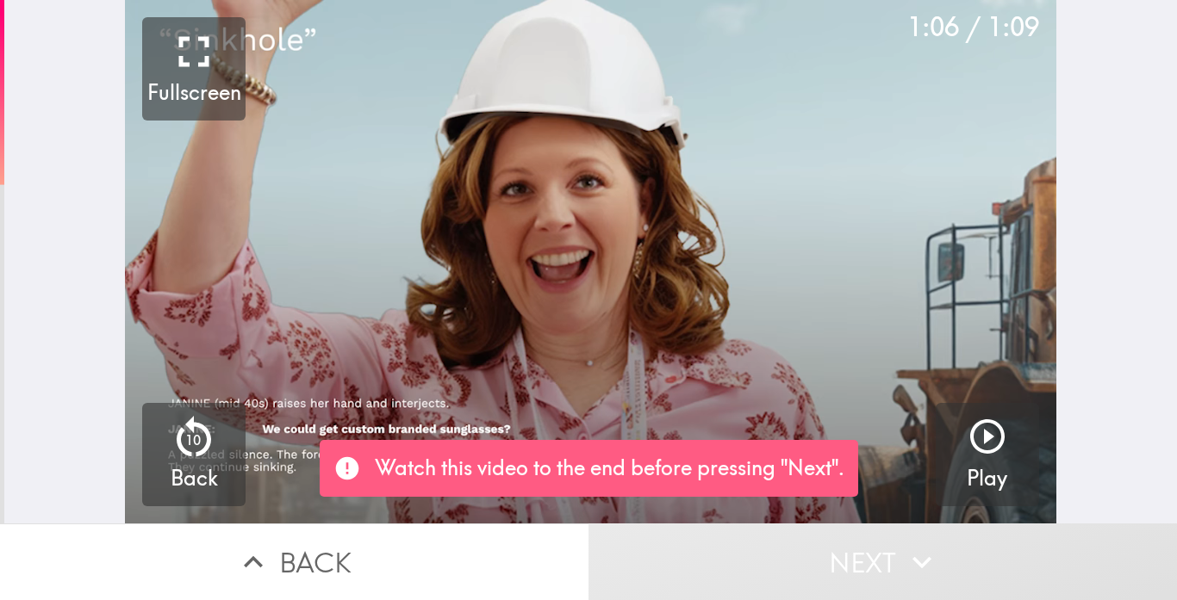
click at [965, 438] on button "Play" at bounding box center [987, 454] width 103 height 103
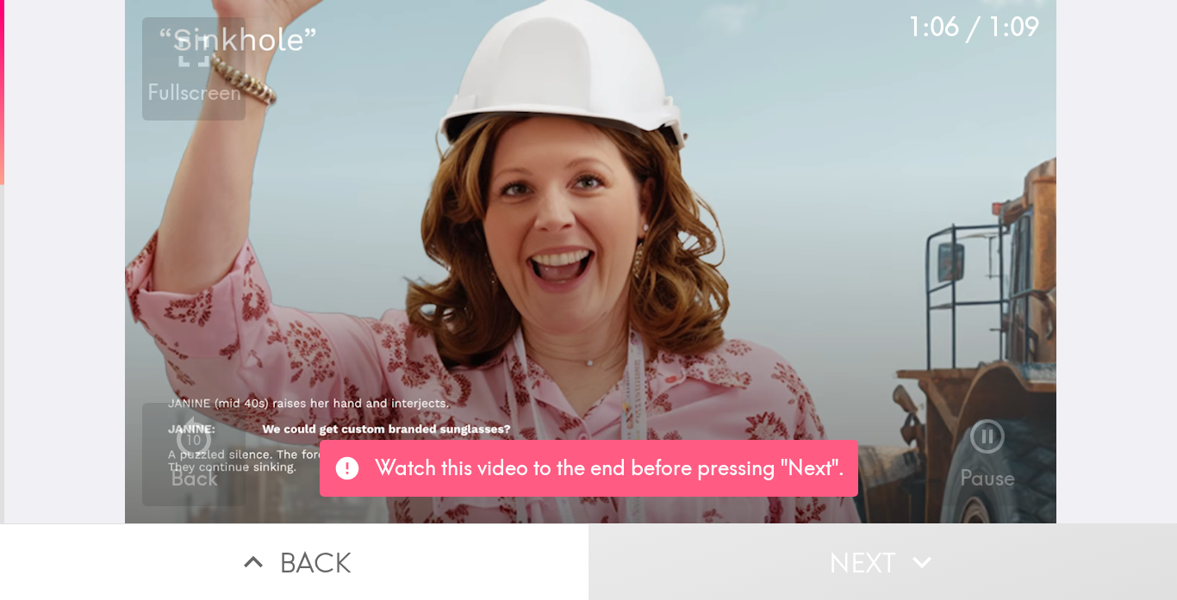
click at [965, 438] on div "Pause" at bounding box center [987, 455] width 55 height 78
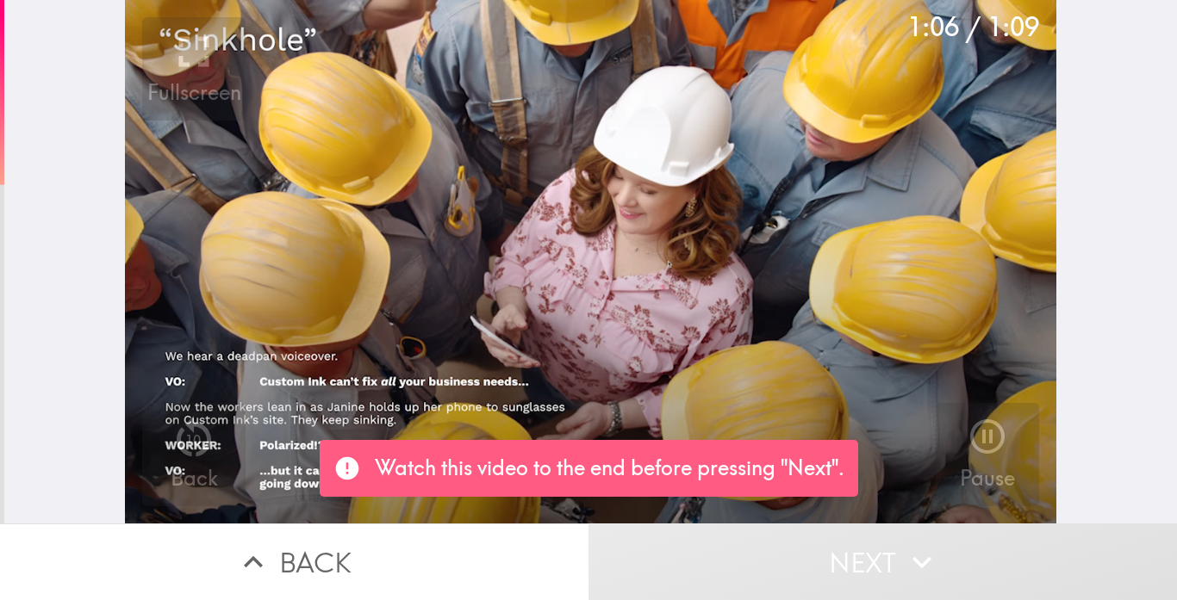
click at [965, 438] on button "Pause" at bounding box center [987, 454] width 103 height 103
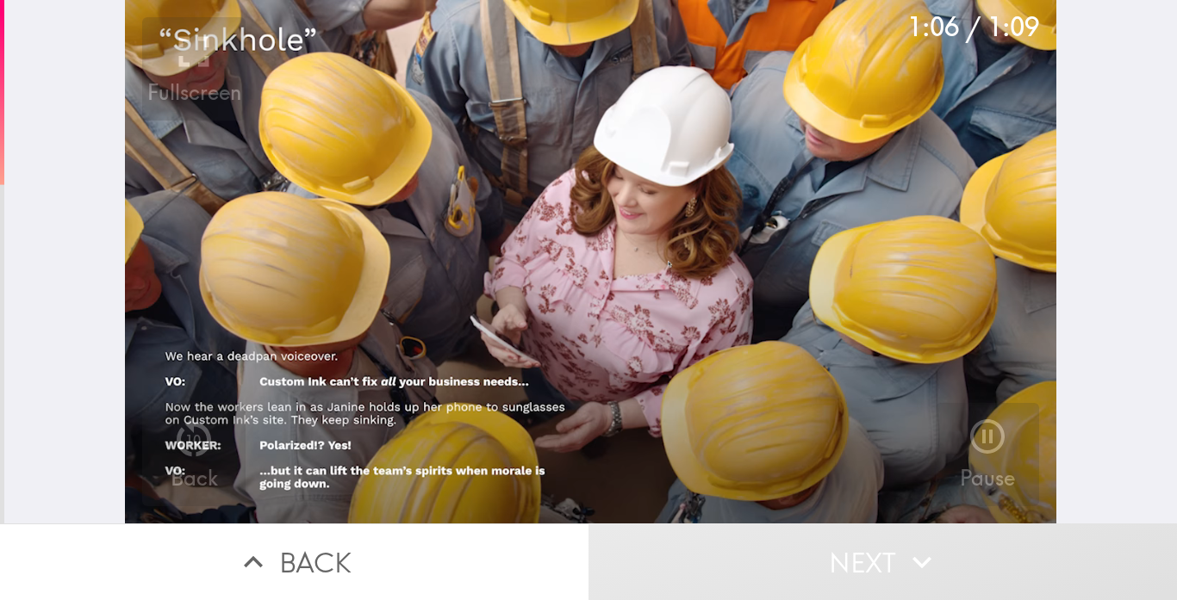
click at [965, 438] on div "Pause" at bounding box center [987, 455] width 55 height 78
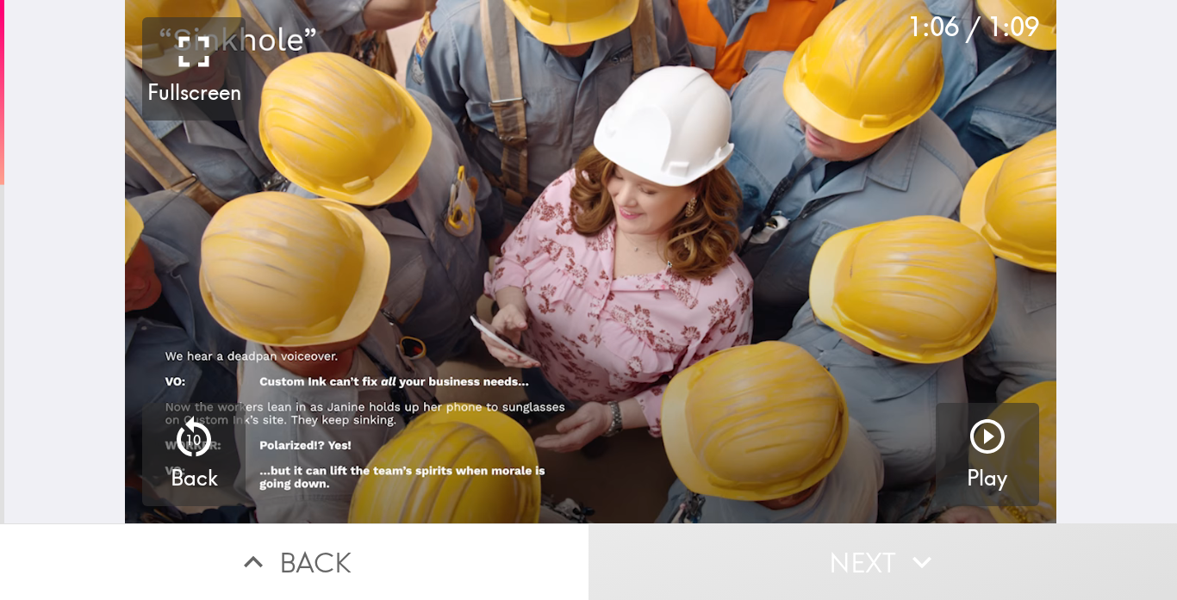
click at [208, 569] on button "Back" at bounding box center [294, 562] width 588 height 77
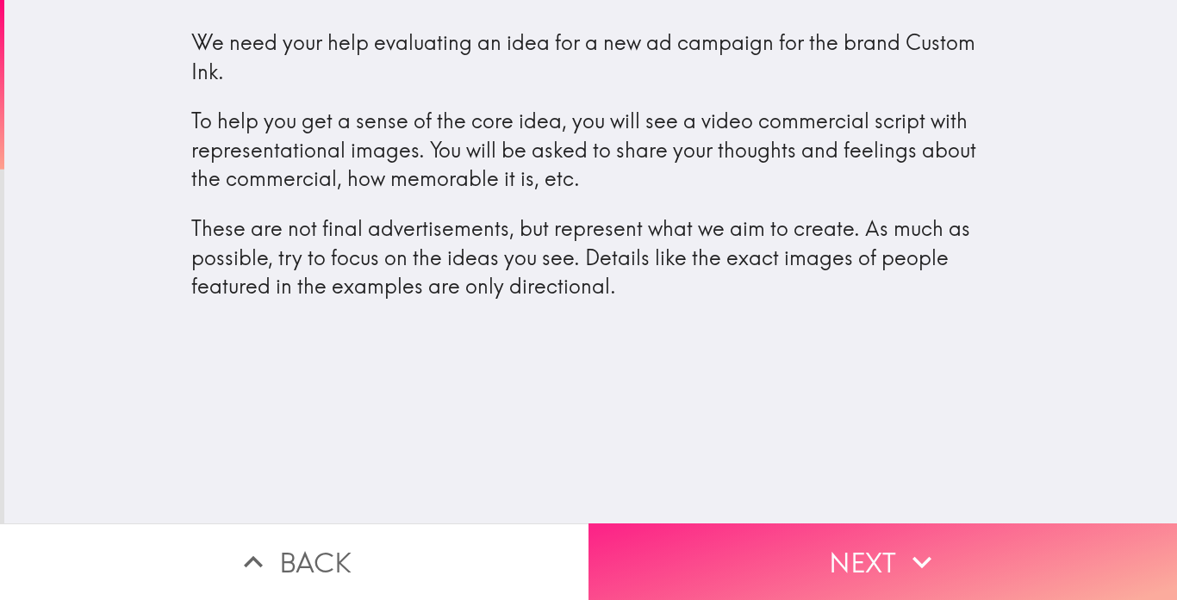
click at [908, 575] on icon "button" at bounding box center [922, 563] width 38 height 38
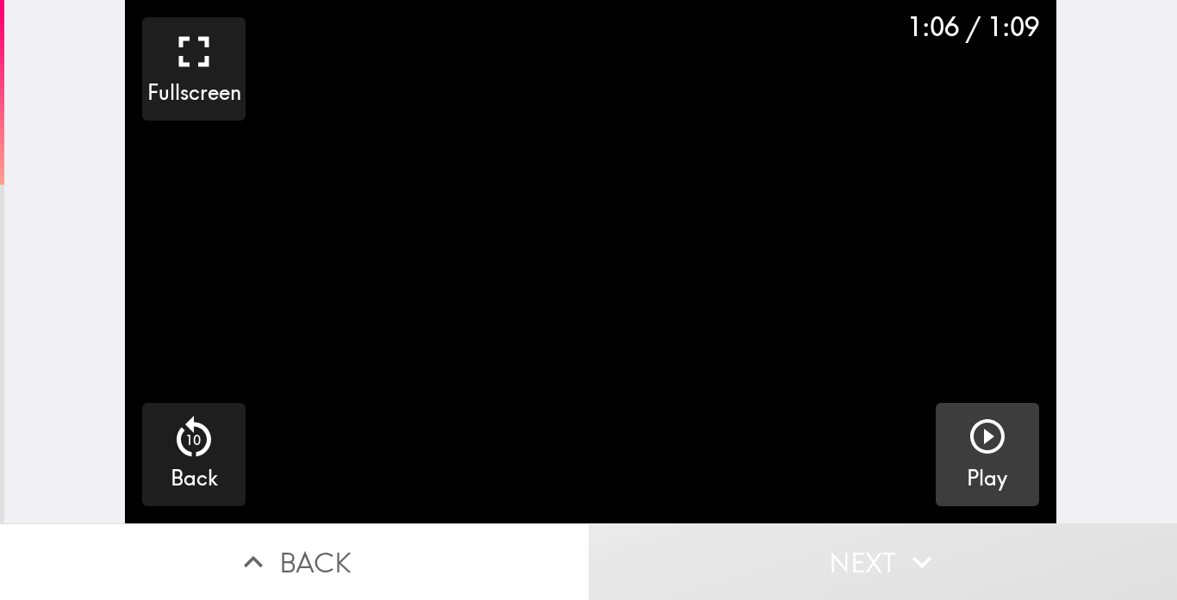
click at [971, 430] on icon "button" at bounding box center [987, 436] width 41 height 41
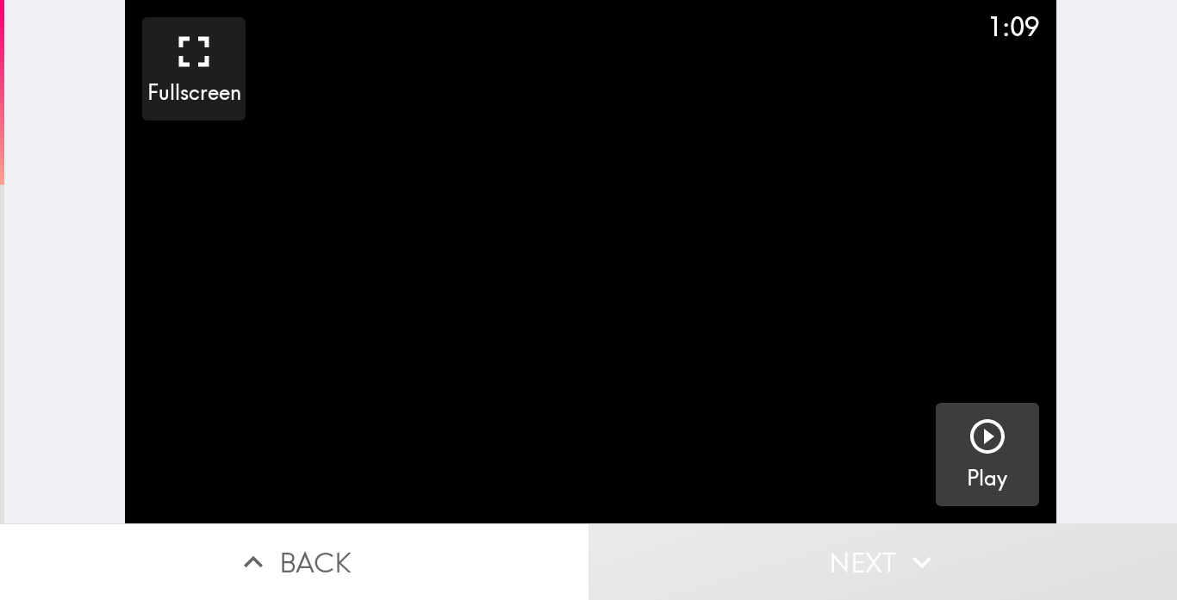
click at [933, 431] on video "button" at bounding box center [590, 262] width 931 height 524
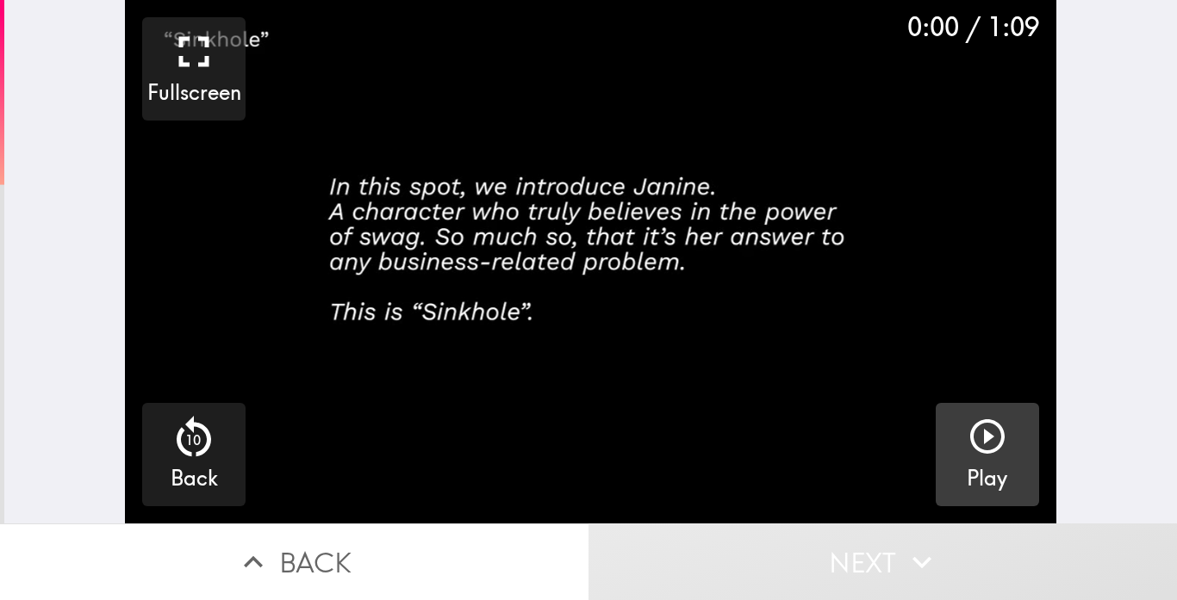
click at [974, 452] on icon "button" at bounding box center [987, 436] width 41 height 41
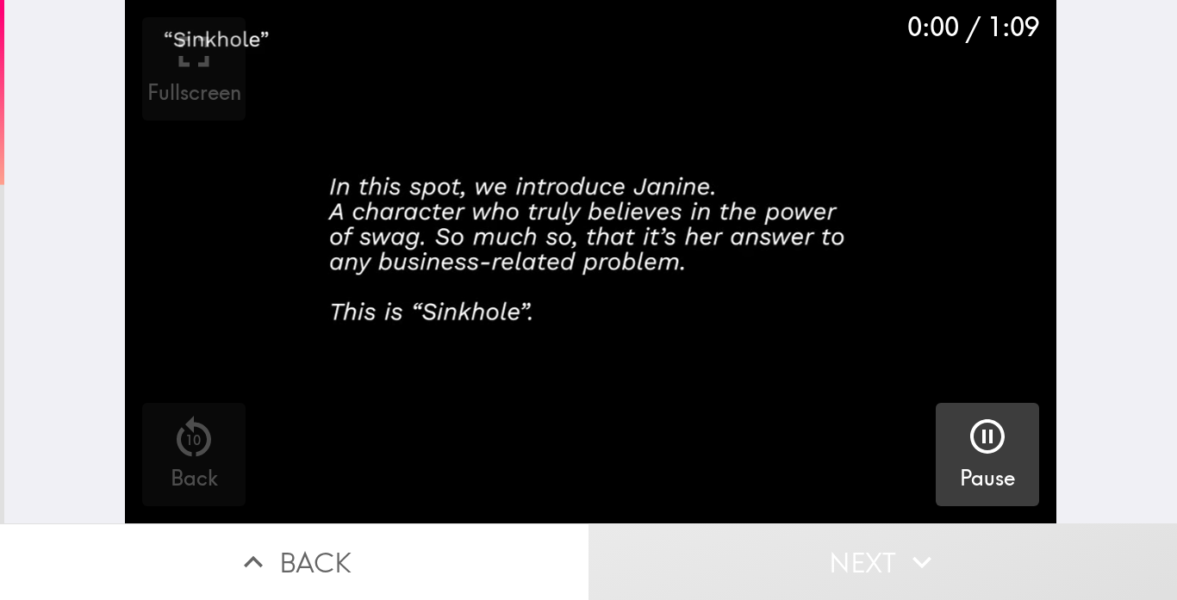
click at [974, 452] on icon "button" at bounding box center [987, 436] width 41 height 41
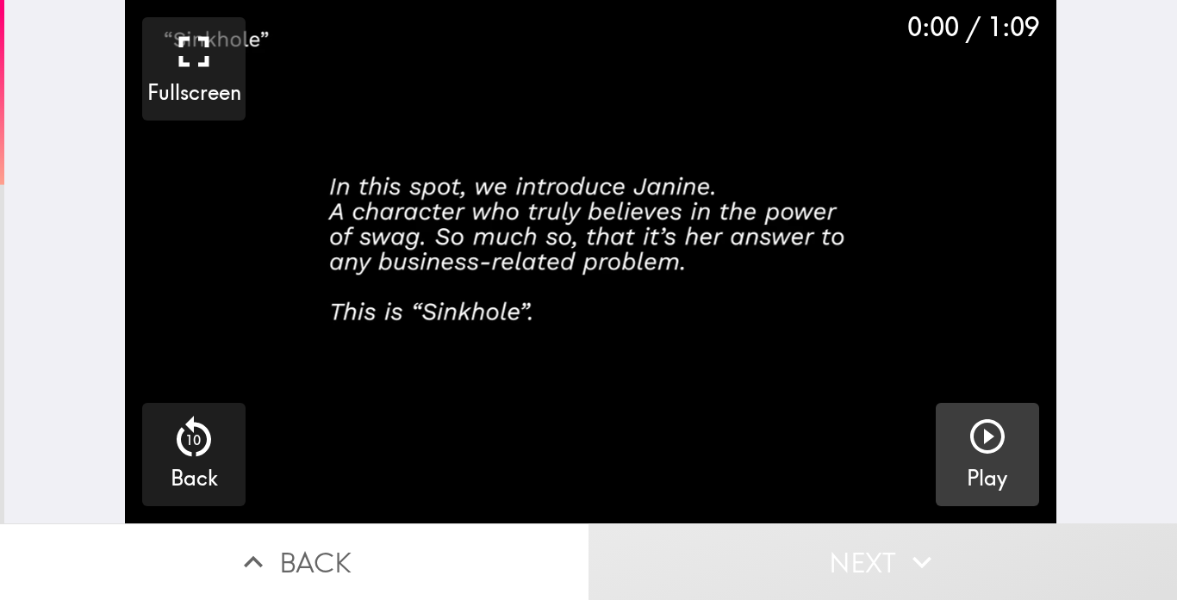
click at [969, 452] on icon "button" at bounding box center [987, 436] width 41 height 41
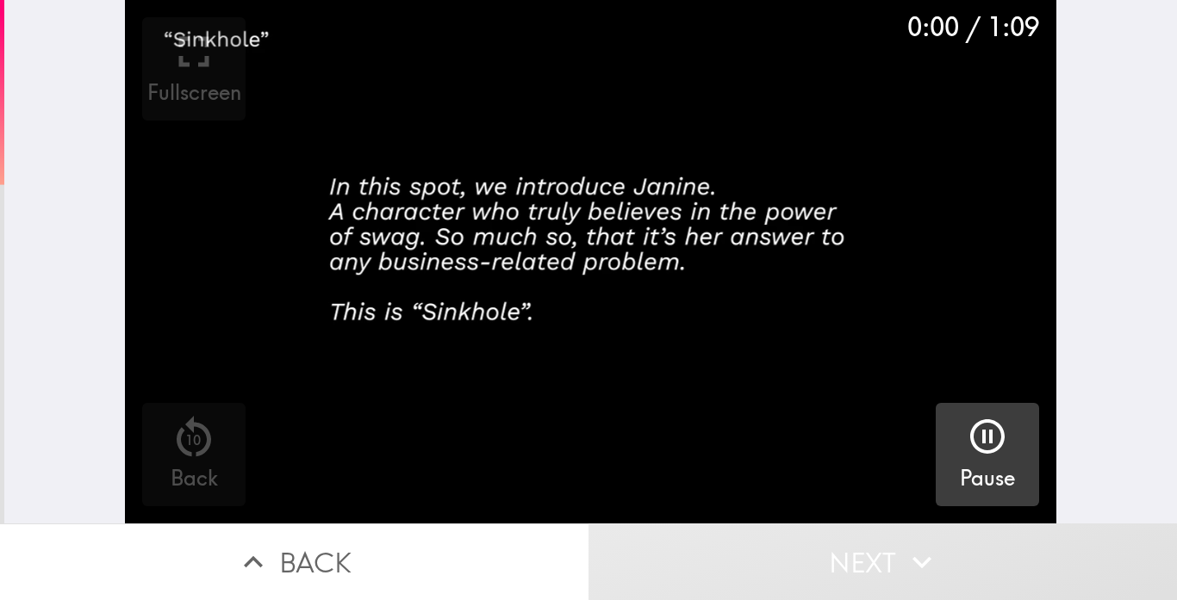
click at [969, 452] on icon "button" at bounding box center [987, 436] width 41 height 41
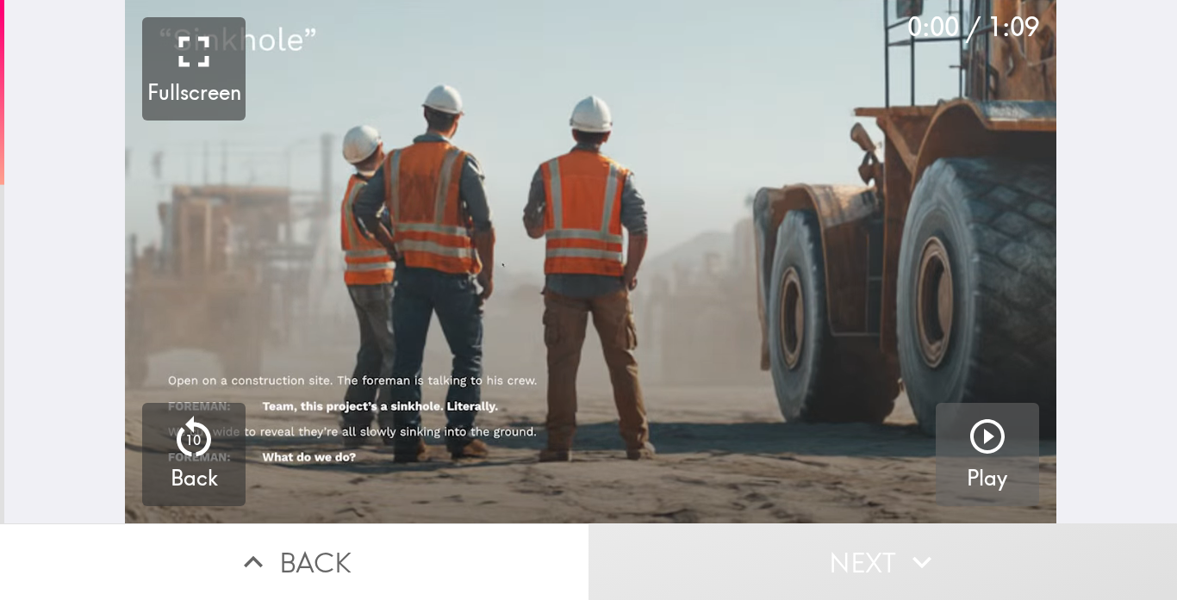
click at [969, 452] on icon "button" at bounding box center [987, 436] width 41 height 41
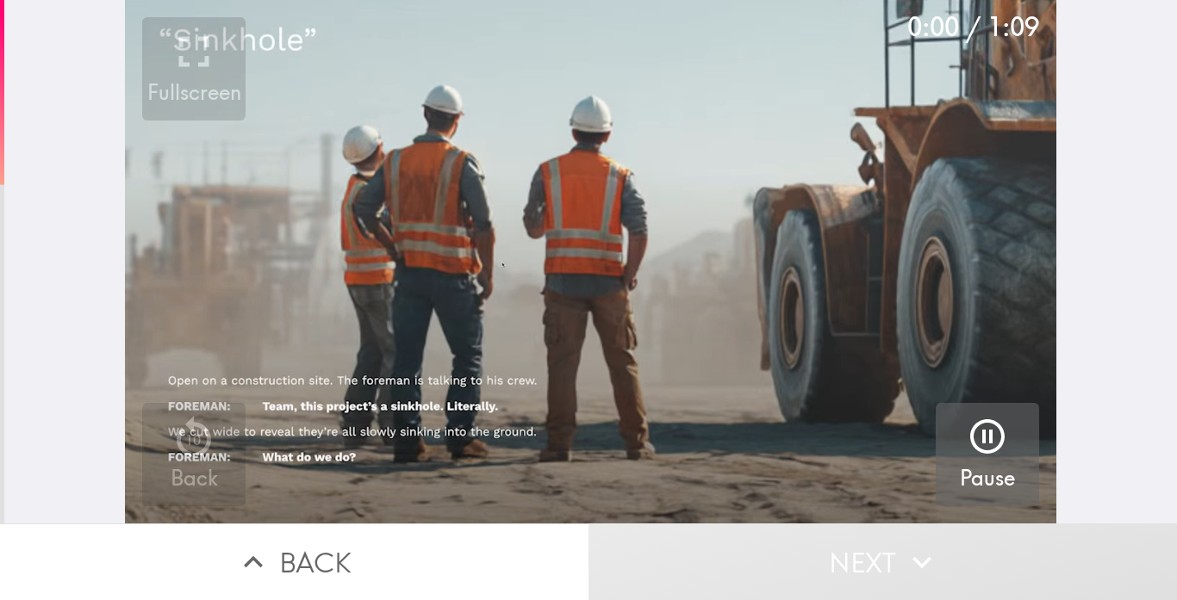
click at [969, 452] on icon "button" at bounding box center [987, 436] width 41 height 41
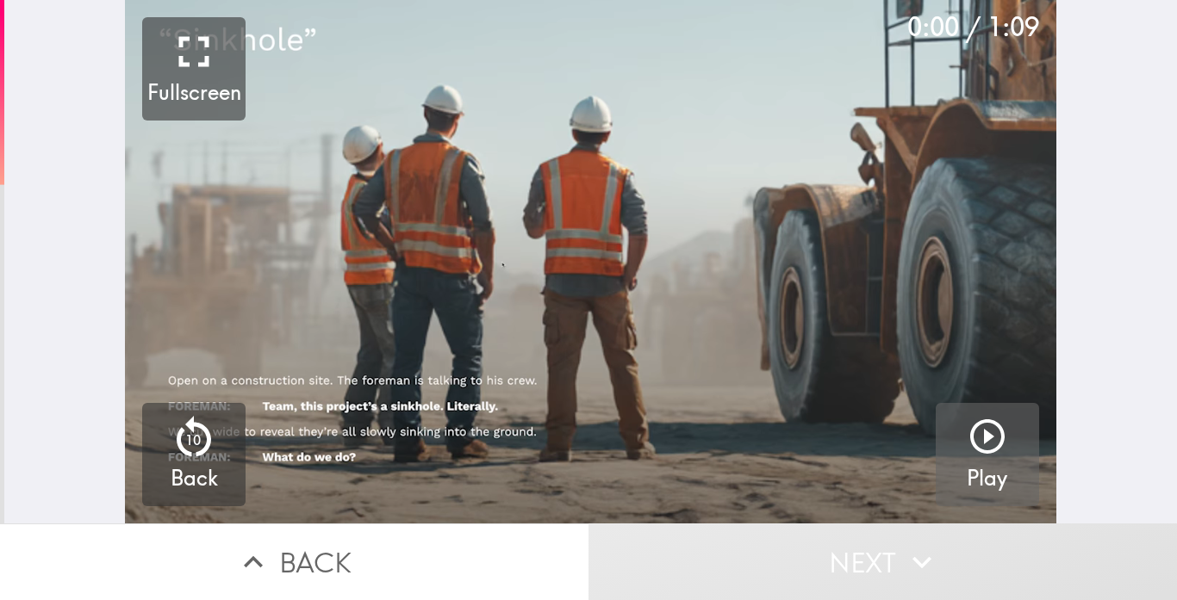
click at [969, 452] on icon "button" at bounding box center [987, 436] width 41 height 41
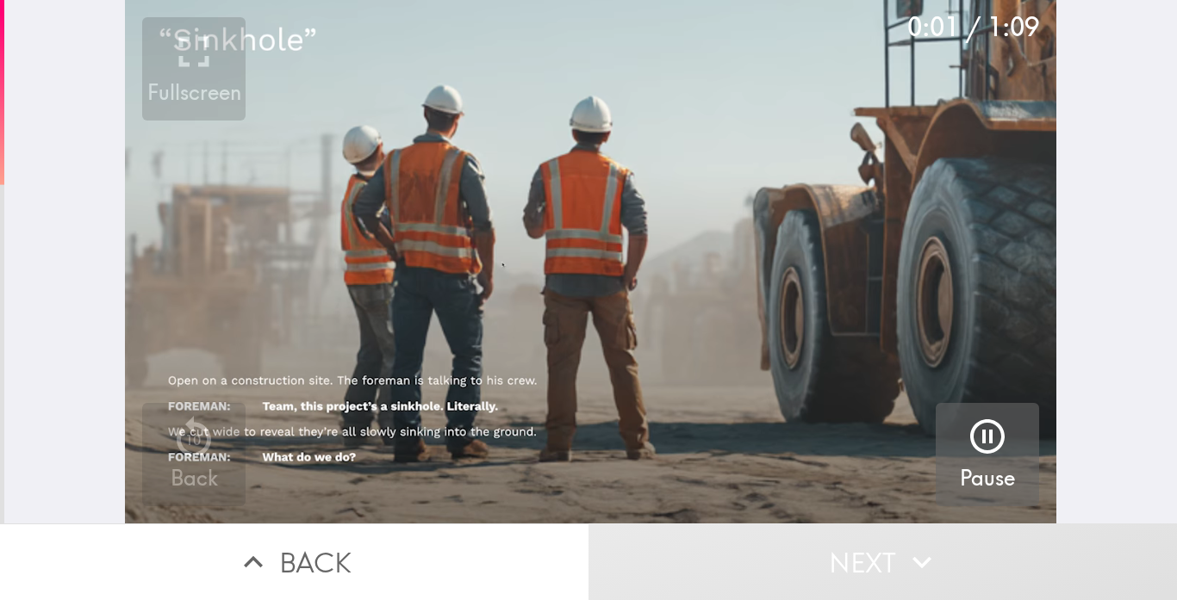
click at [969, 452] on icon "button" at bounding box center [987, 436] width 41 height 41
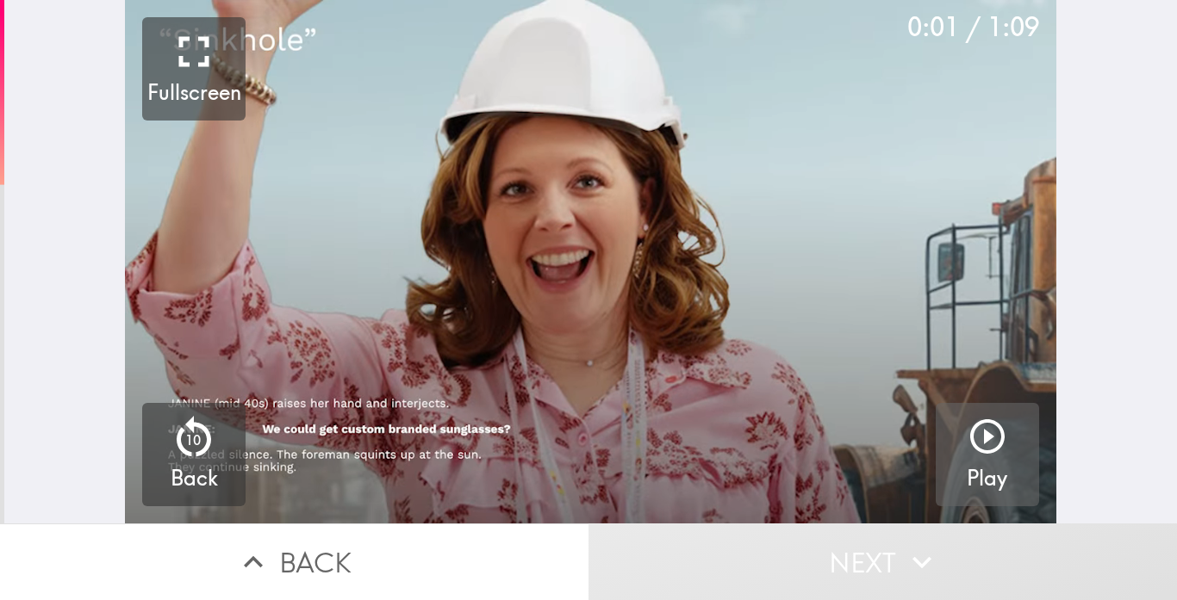
click at [969, 452] on icon "button" at bounding box center [987, 436] width 41 height 41
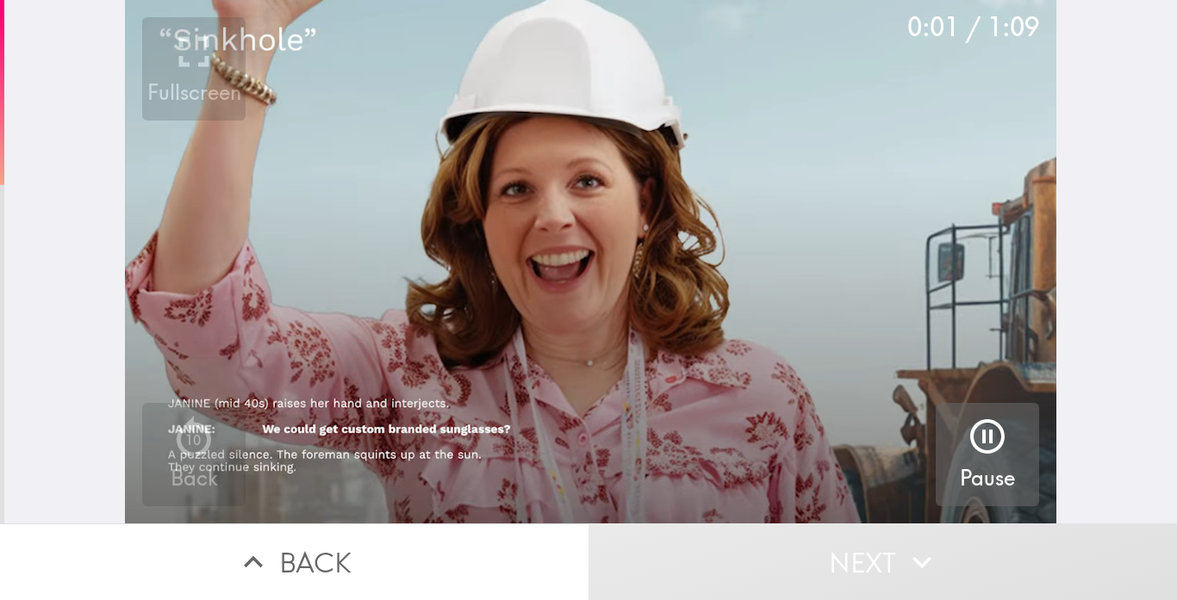
click at [969, 452] on icon "button" at bounding box center [987, 436] width 41 height 41
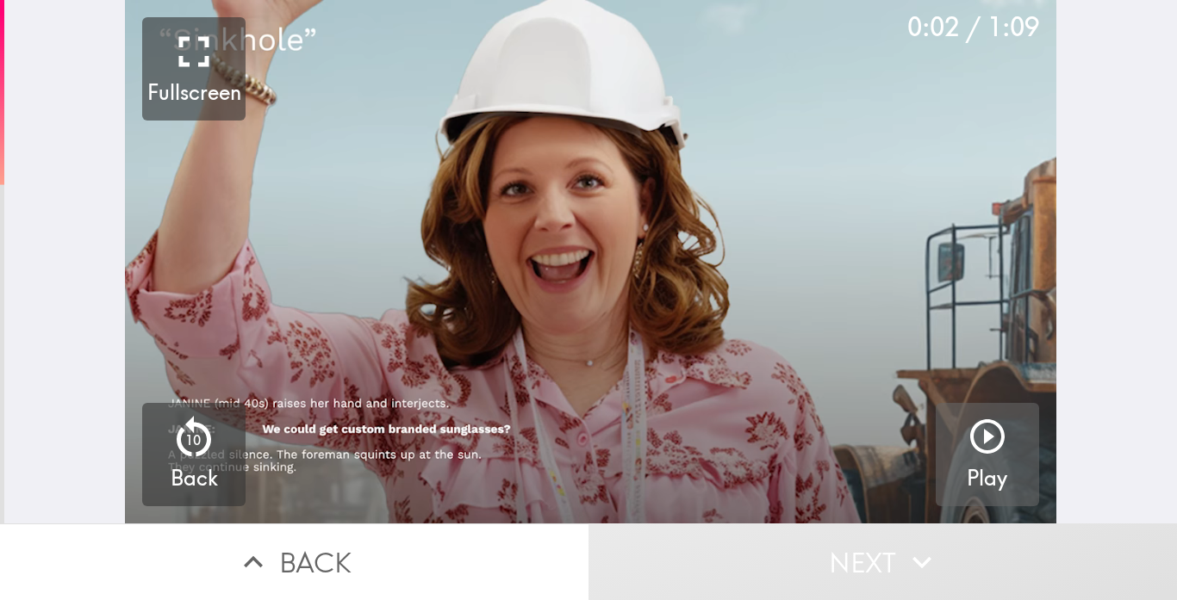
click at [969, 452] on icon "button" at bounding box center [987, 436] width 41 height 41
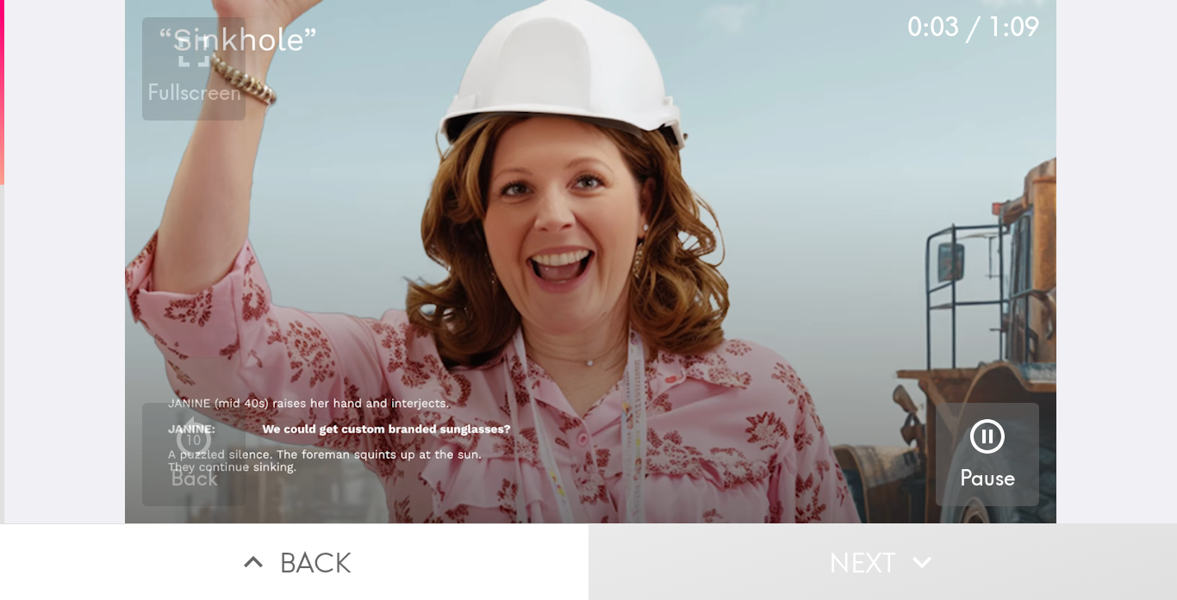
click at [969, 452] on icon "button" at bounding box center [987, 436] width 41 height 41
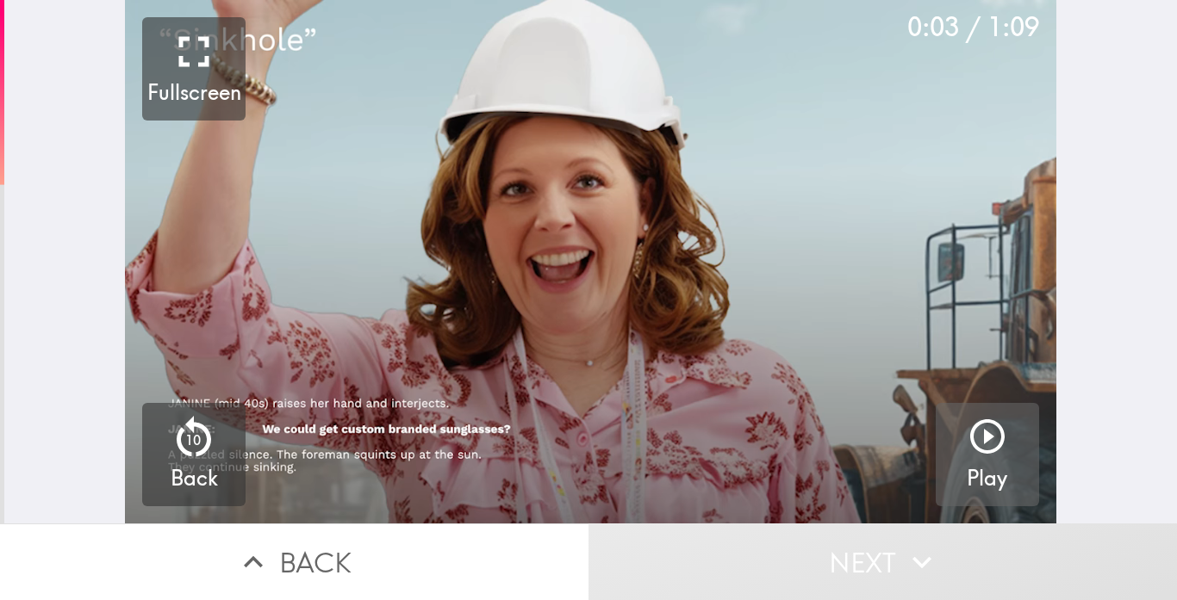
click at [969, 452] on icon "button" at bounding box center [987, 436] width 41 height 41
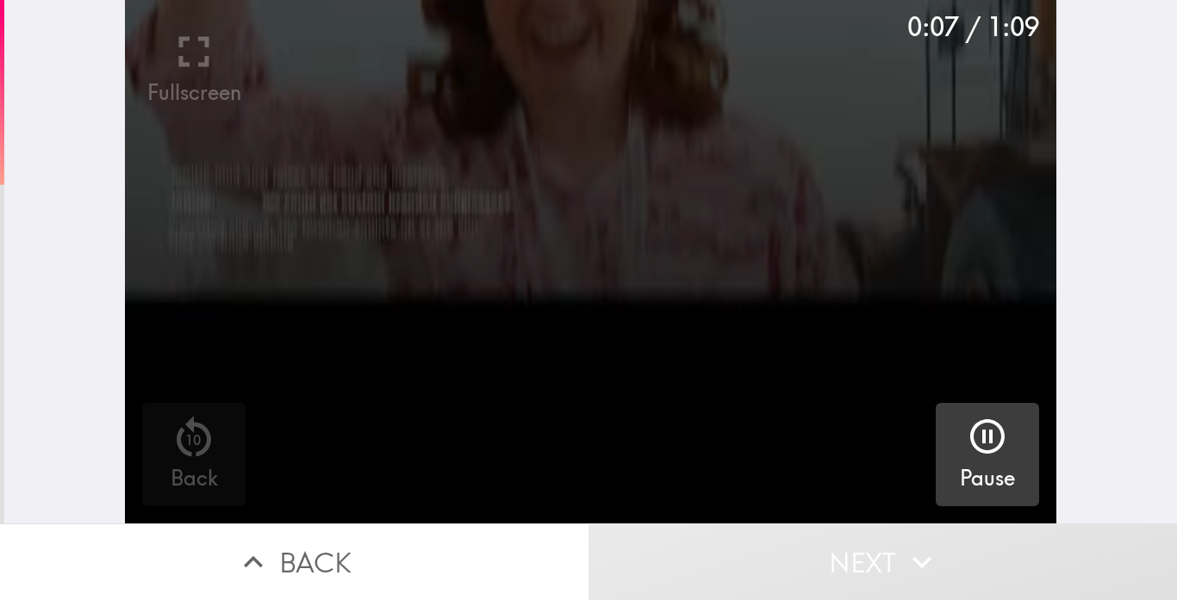
click at [969, 452] on icon "button" at bounding box center [987, 436] width 41 height 41
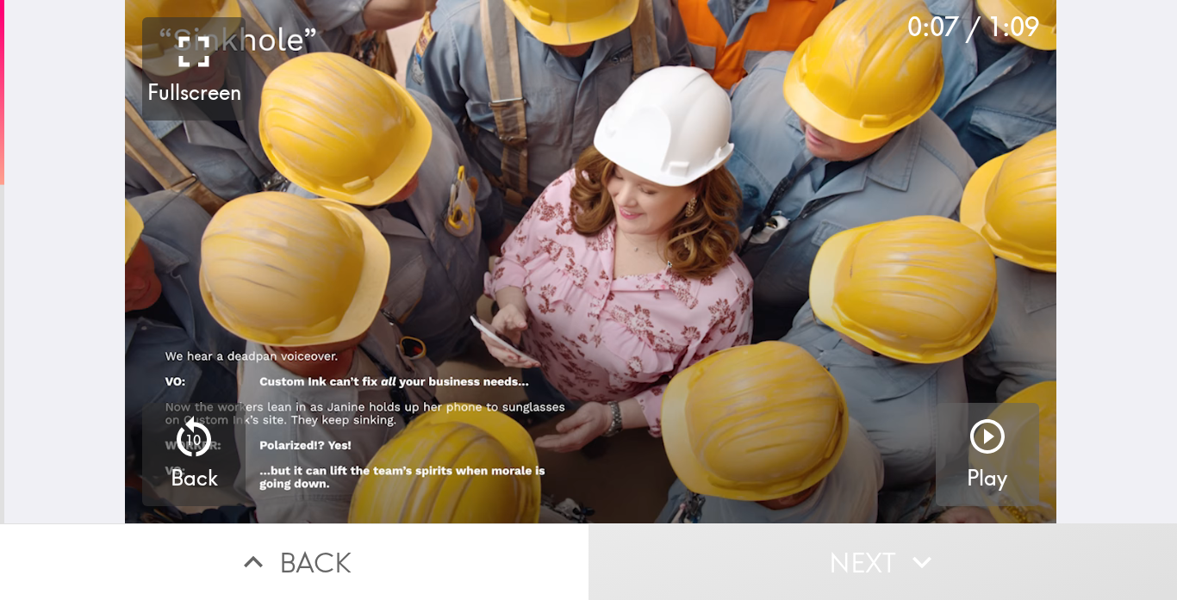
click at [969, 452] on icon "button" at bounding box center [987, 436] width 41 height 41
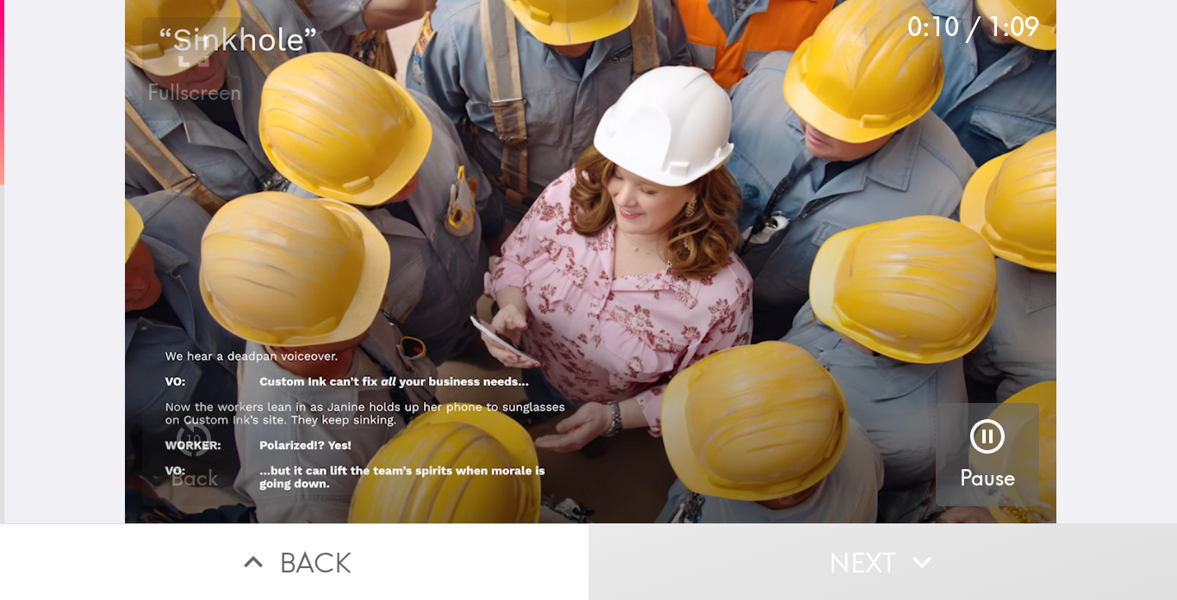
click at [940, 25] on div "0:10 / 1:09" at bounding box center [973, 27] width 132 height 36
click at [588, 524] on button "Next" at bounding box center [882, 562] width 588 height 77
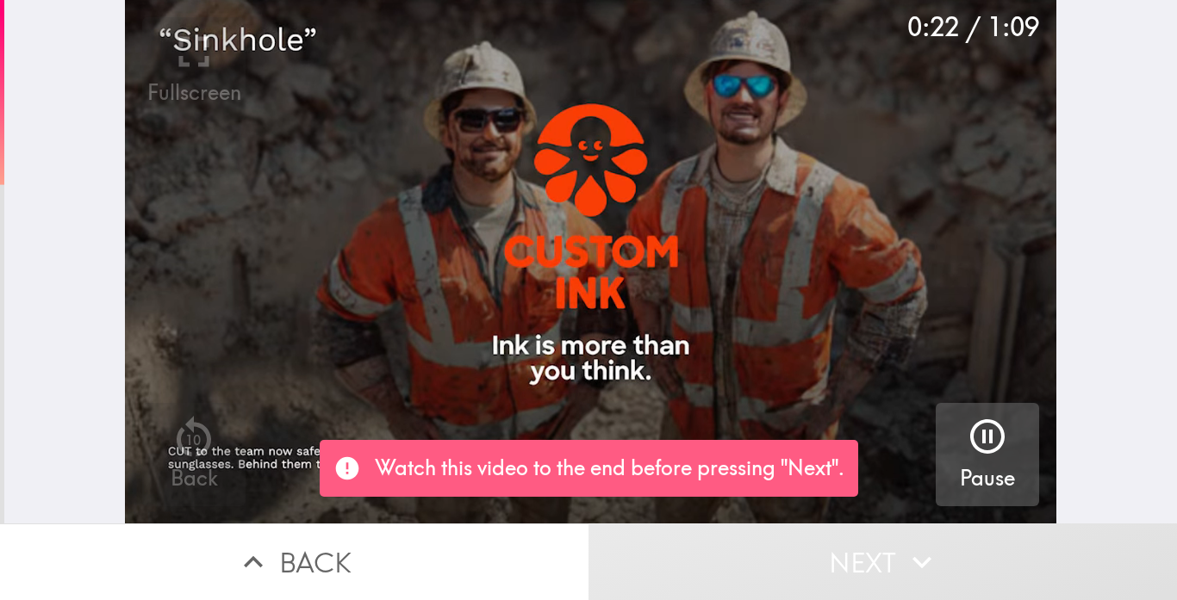
click at [588, 524] on button "Next" at bounding box center [882, 562] width 588 height 77
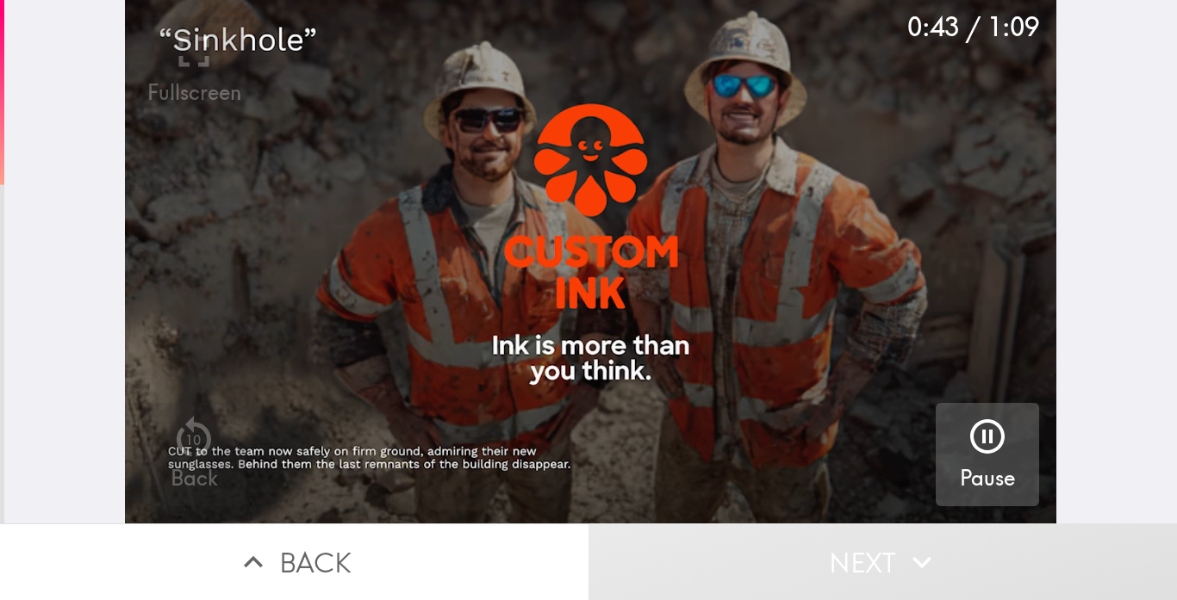
click at [985, 322] on video "button" at bounding box center [590, 262] width 931 height 524
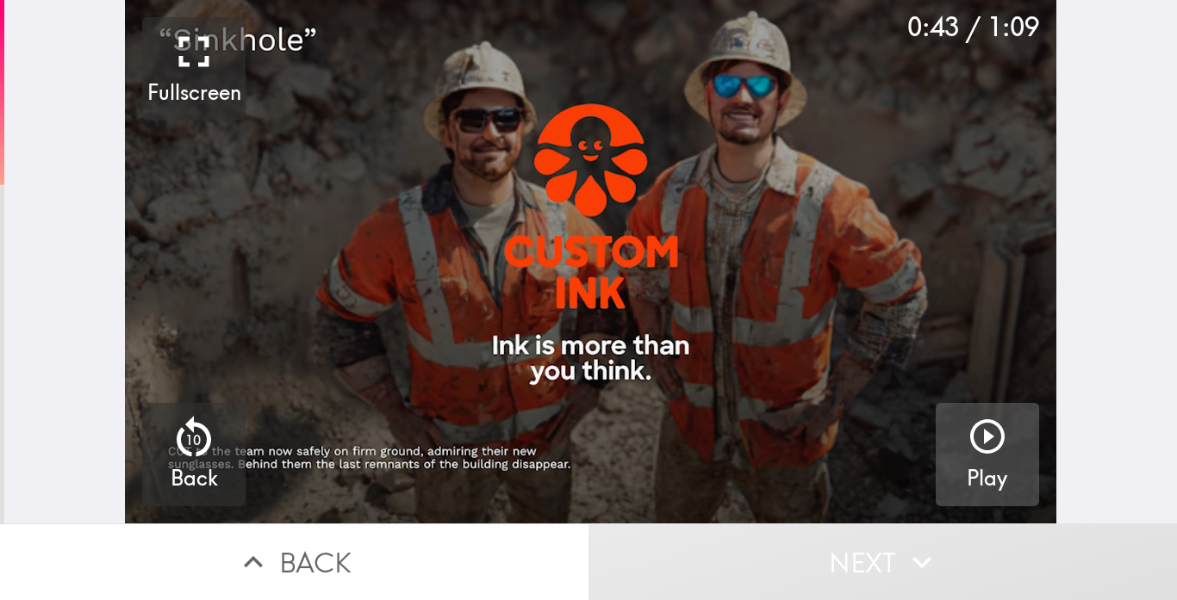
click at [983, 438] on icon "button" at bounding box center [987, 436] width 41 height 41
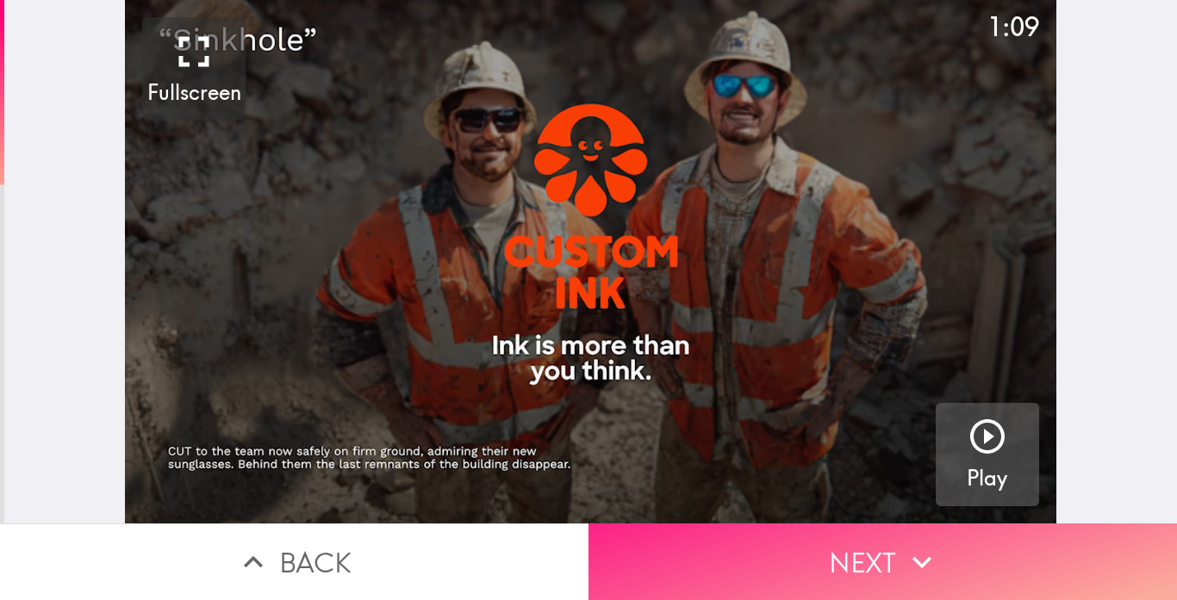
click at [811, 594] on button "Next" at bounding box center [882, 562] width 588 height 77
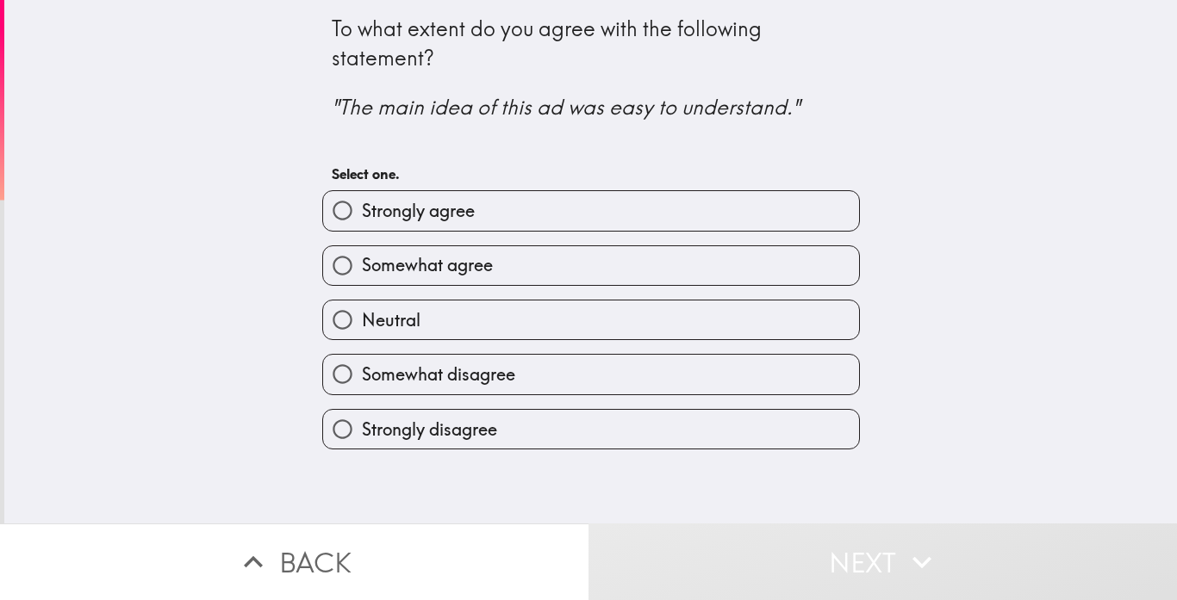
click at [490, 376] on span "Somewhat disagree" at bounding box center [438, 375] width 153 height 24
click at [362, 376] on input "Somewhat disagree" at bounding box center [342, 374] width 39 height 39
radio input "true"
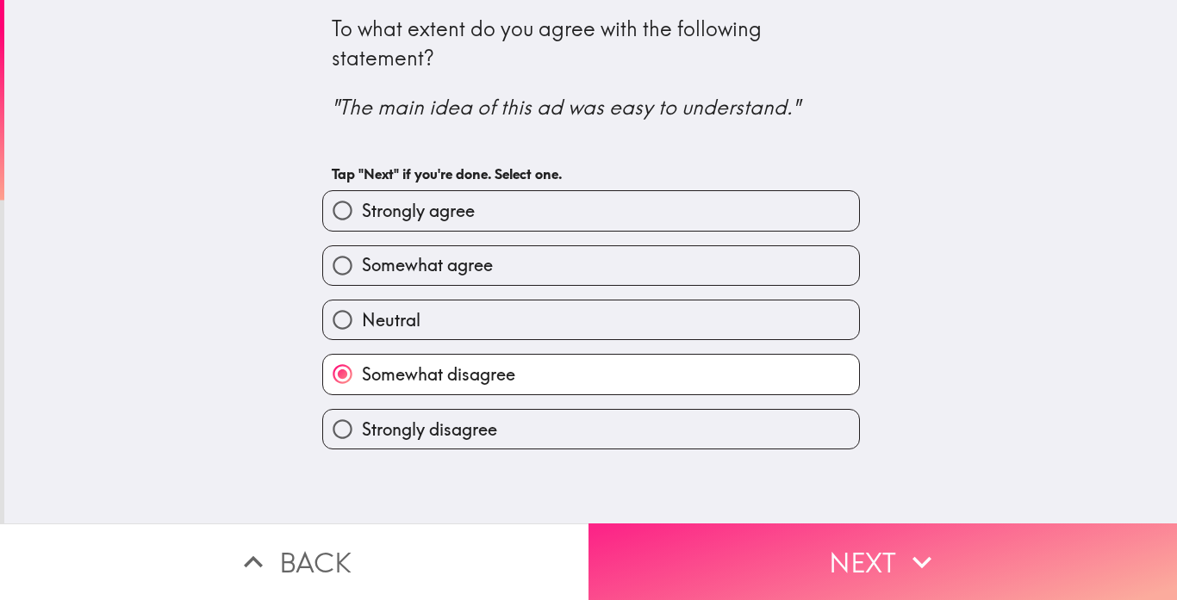
click at [881, 543] on button "Next" at bounding box center [882, 562] width 588 height 77
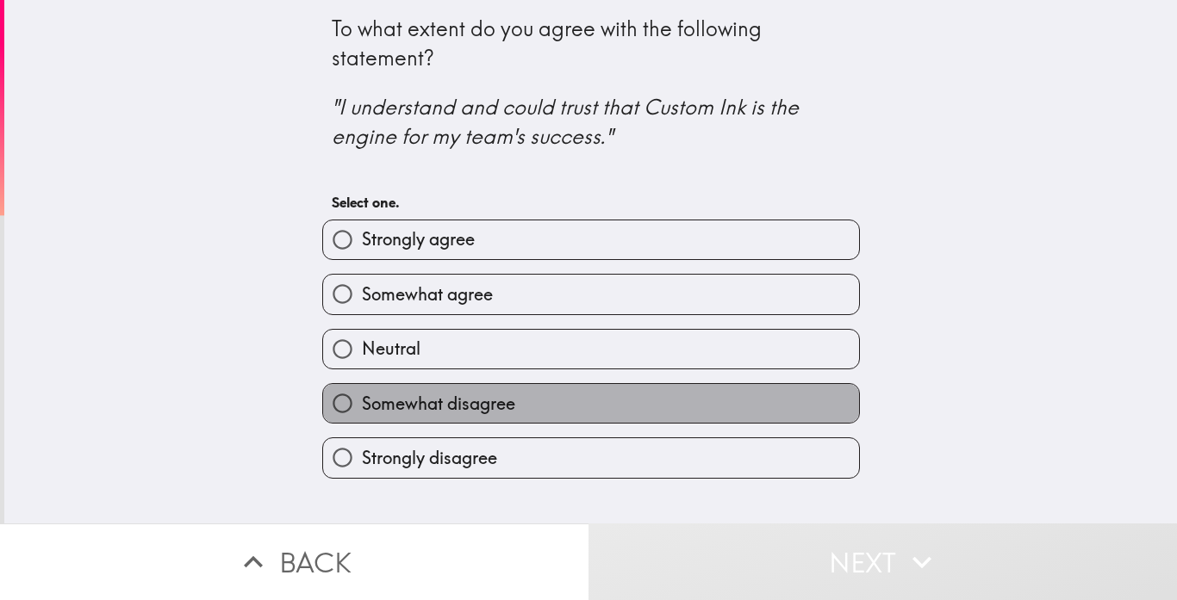
click at [561, 400] on label "Somewhat disagree" at bounding box center [591, 403] width 536 height 39
click at [362, 400] on input "Somewhat disagree" at bounding box center [342, 403] width 39 height 39
radio input "true"
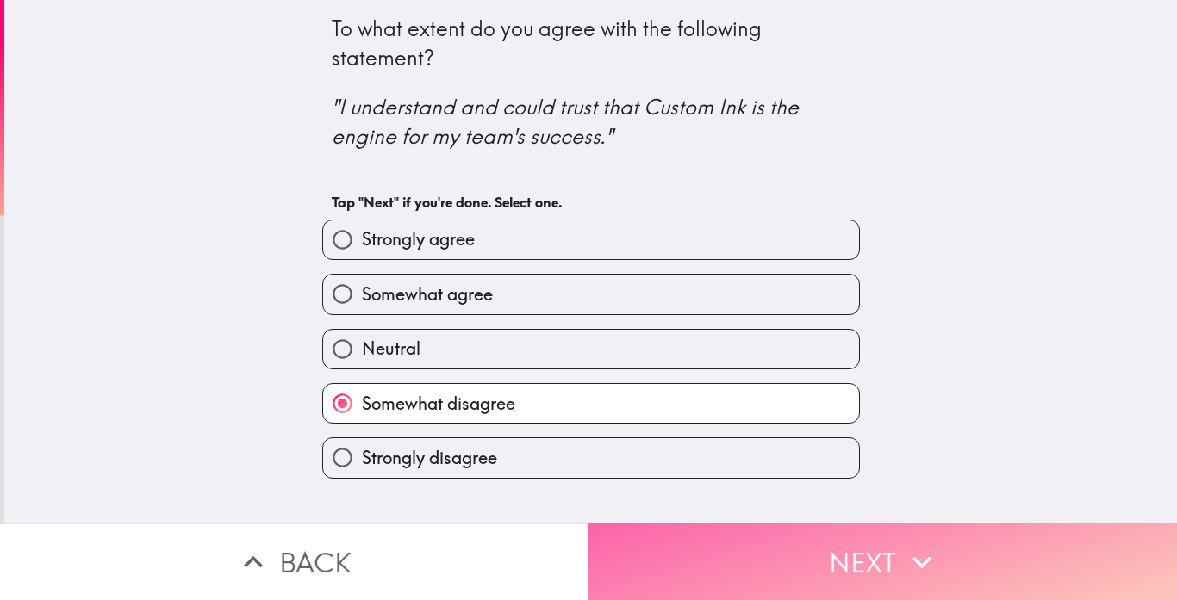
click at [912, 584] on button "Next" at bounding box center [882, 562] width 588 height 77
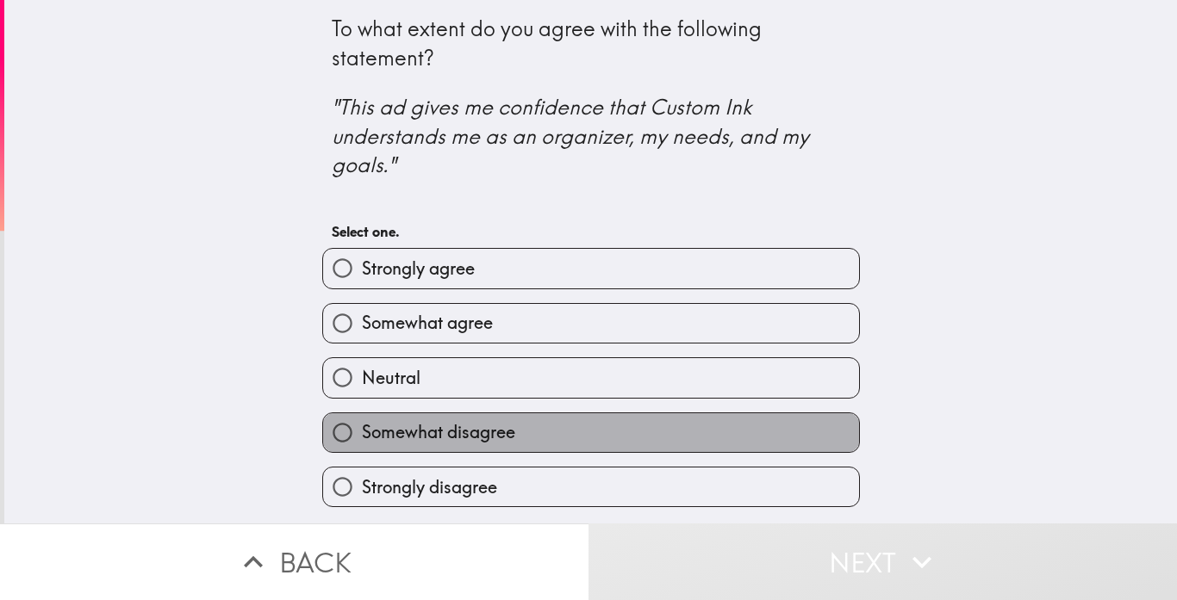
click at [460, 415] on label "Somewhat disagree" at bounding box center [591, 433] width 536 height 39
click at [362, 415] on input "Somewhat disagree" at bounding box center [342, 433] width 39 height 39
radio input "true"
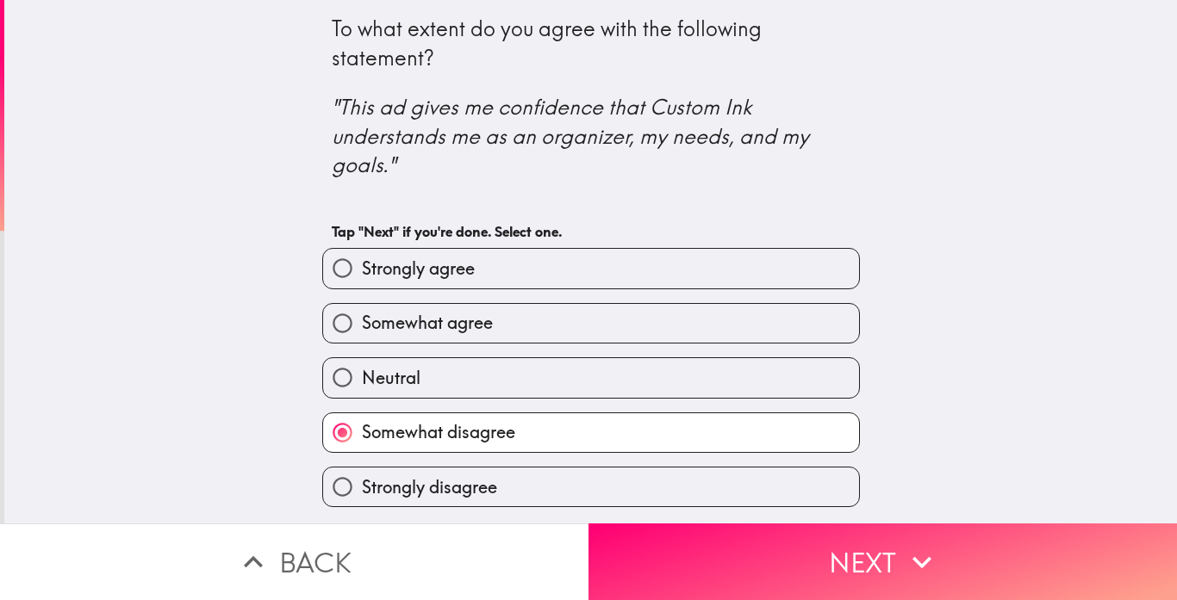
click at [460, 415] on label "Somewhat disagree" at bounding box center [591, 433] width 536 height 39
click at [362, 415] on input "Somewhat disagree" at bounding box center [342, 433] width 39 height 39
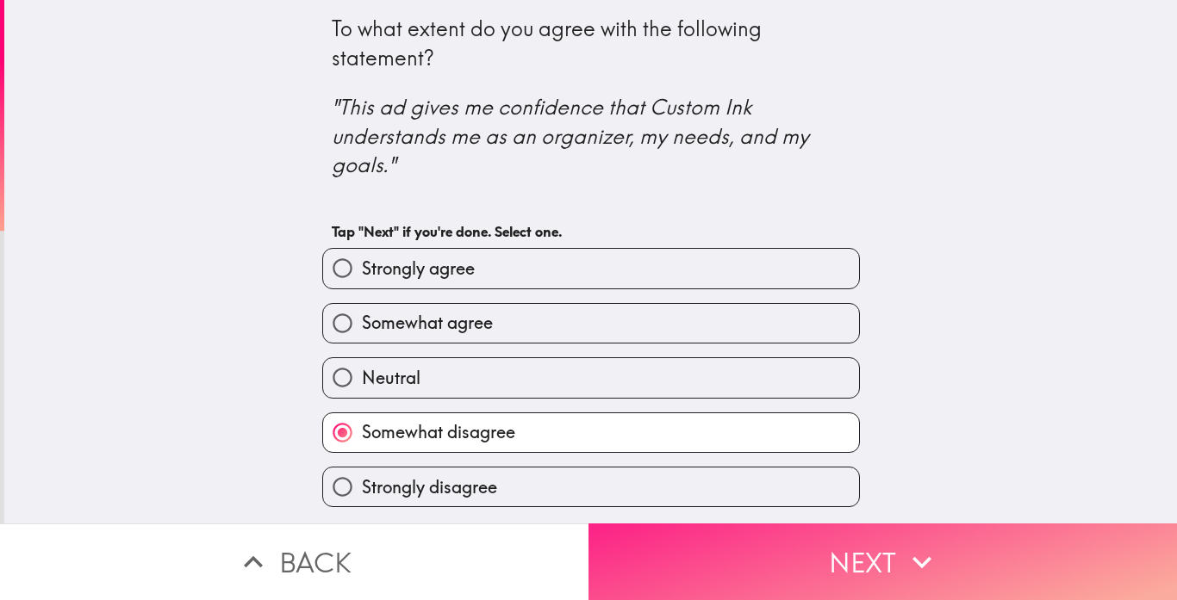
click at [740, 557] on button "Next" at bounding box center [882, 562] width 588 height 77
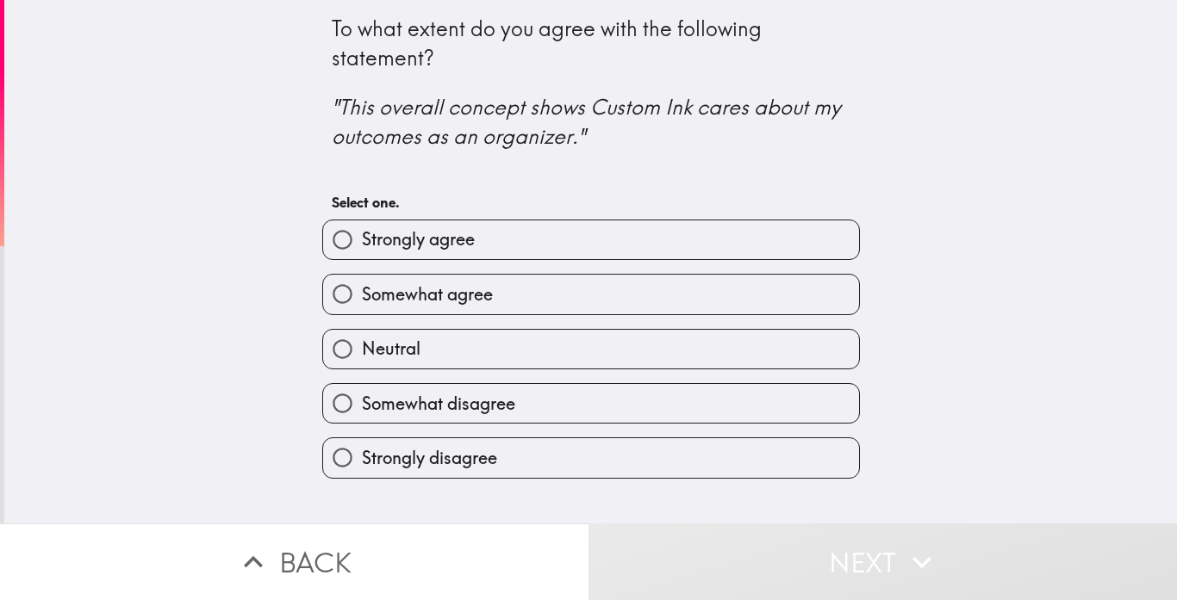
click at [439, 371] on div "Somewhat disagree" at bounding box center [583, 397] width 551 height 54
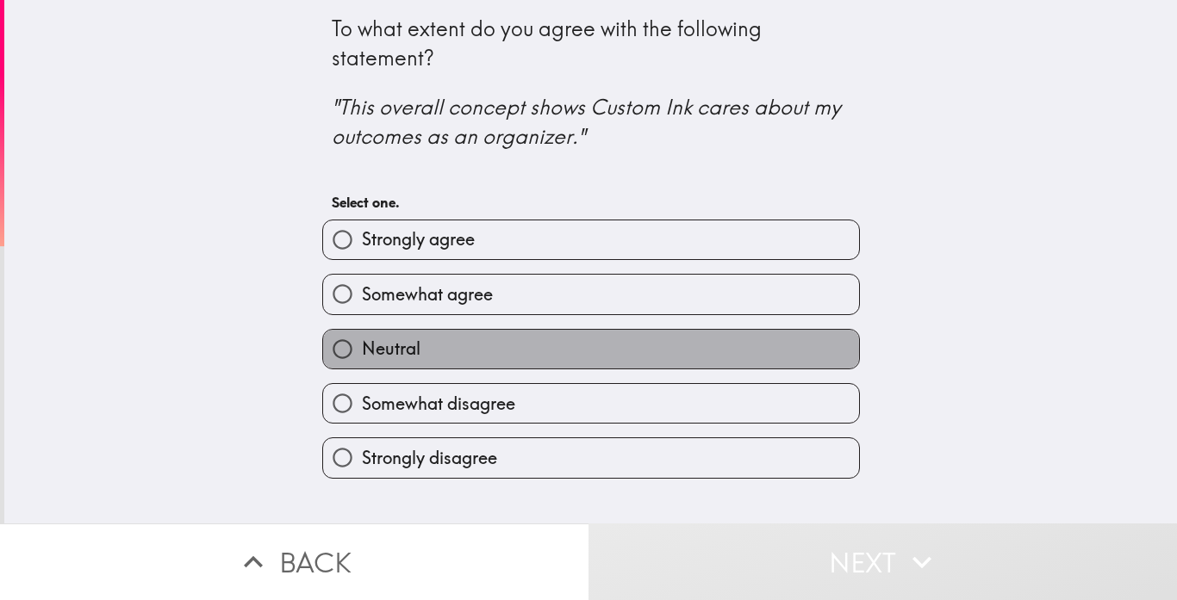
click at [438, 350] on label "Neutral" at bounding box center [591, 349] width 536 height 39
click at [362, 350] on input "Neutral" at bounding box center [342, 349] width 39 height 39
radio input "true"
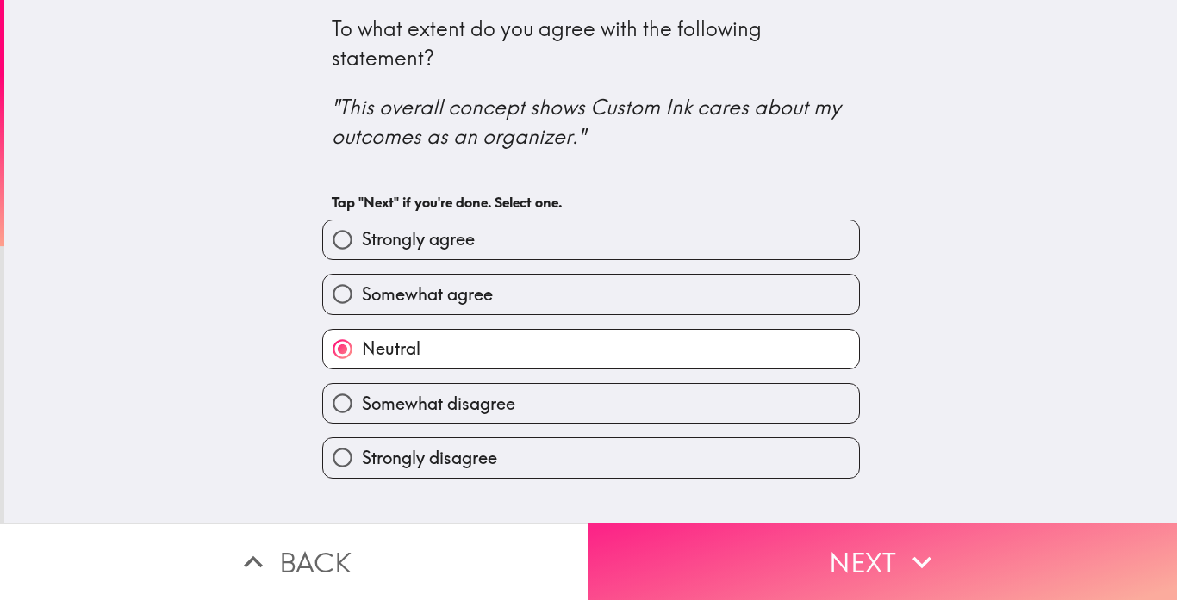
click at [721, 576] on button "Next" at bounding box center [882, 562] width 588 height 77
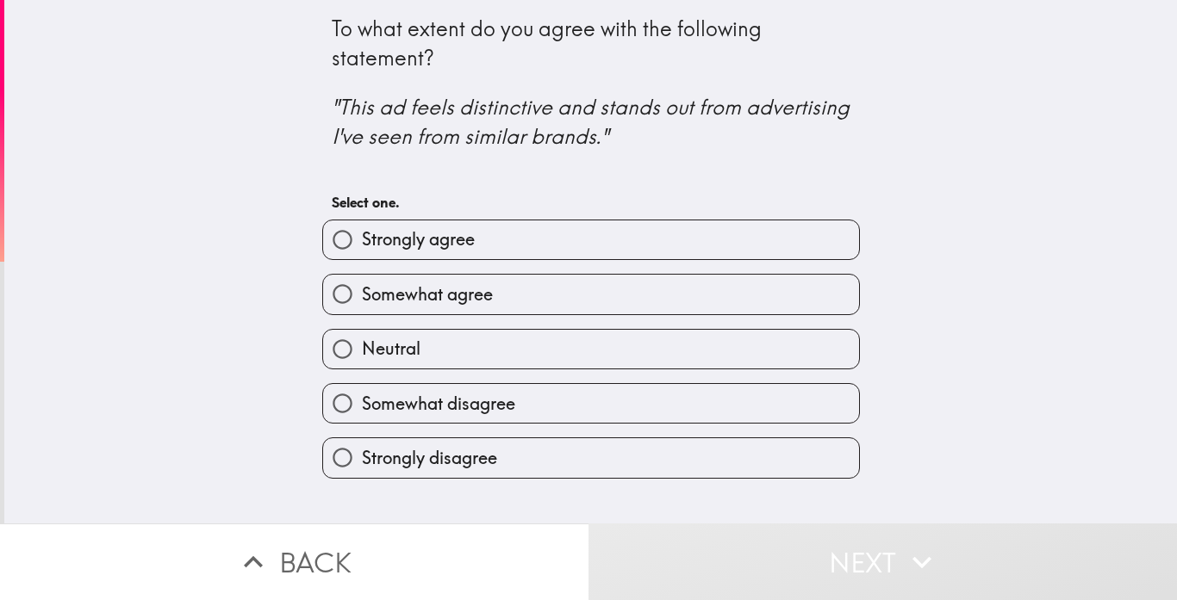
click at [543, 397] on label "Somewhat disagree" at bounding box center [591, 403] width 536 height 39
click at [362, 397] on input "Somewhat disagree" at bounding box center [342, 403] width 39 height 39
radio input "true"
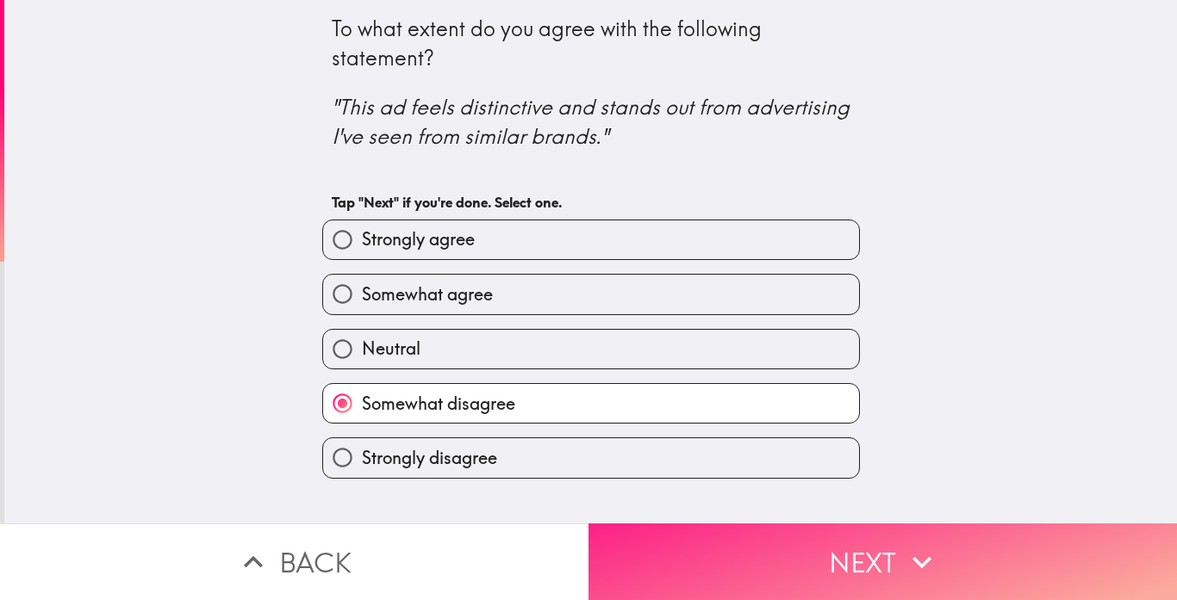
click at [697, 573] on button "Next" at bounding box center [882, 562] width 588 height 77
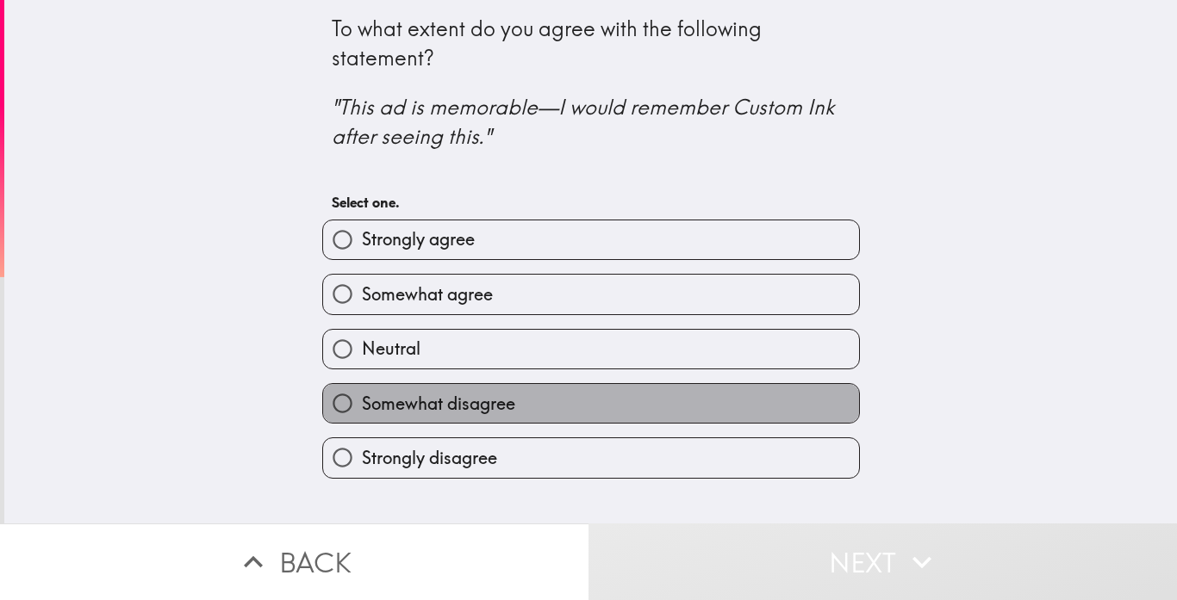
click at [557, 417] on label "Somewhat disagree" at bounding box center [591, 403] width 536 height 39
click at [362, 417] on input "Somewhat disagree" at bounding box center [342, 403] width 39 height 39
radio input "true"
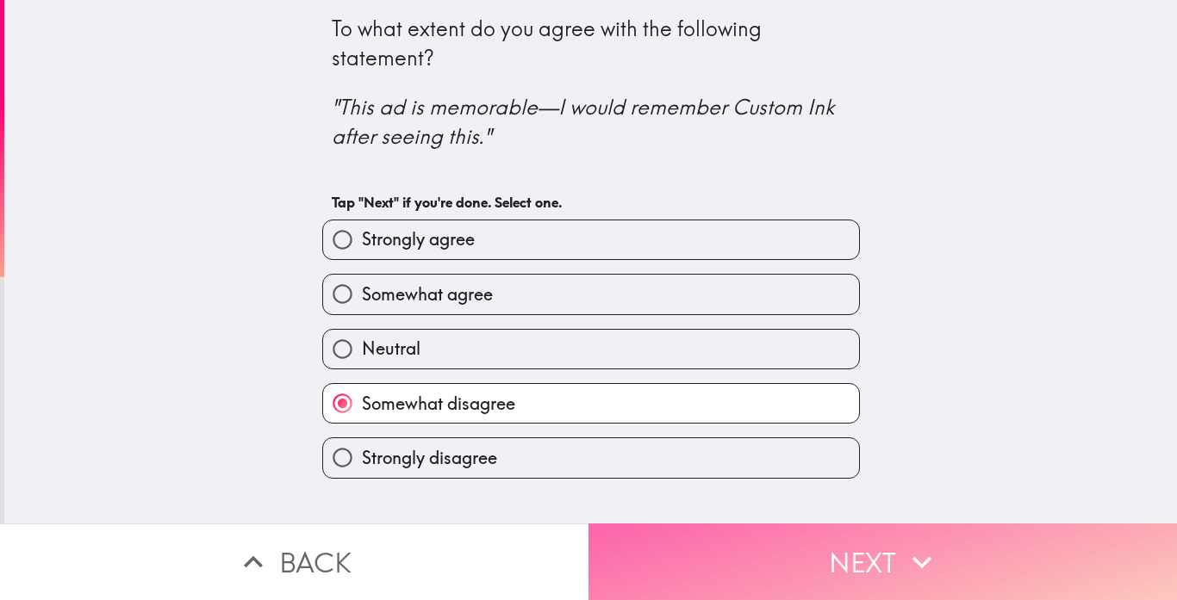
click at [762, 551] on button "Next" at bounding box center [882, 562] width 588 height 77
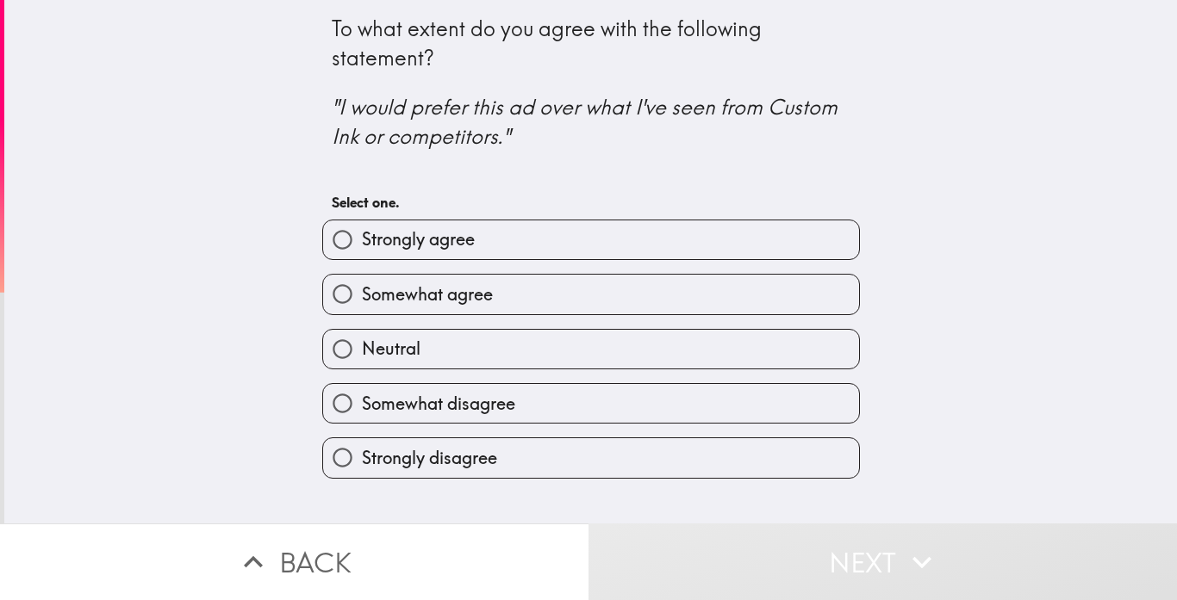
click at [575, 339] on label "Neutral" at bounding box center [591, 349] width 536 height 39
click at [362, 339] on input "Neutral" at bounding box center [342, 349] width 39 height 39
radio input "true"
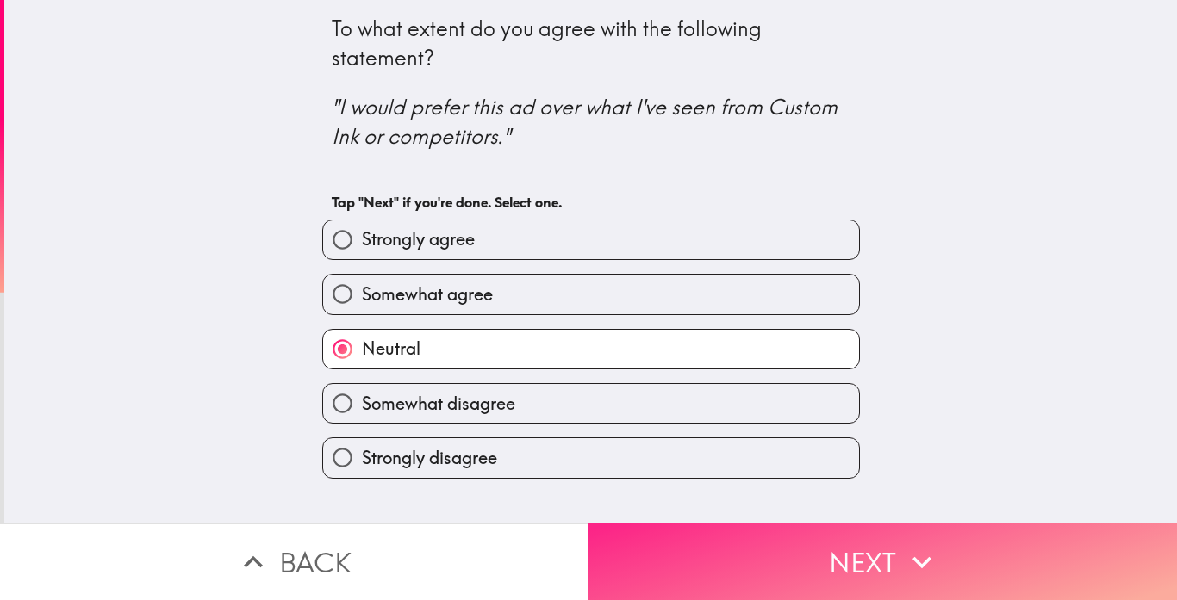
click at [734, 530] on button "Next" at bounding box center [882, 562] width 588 height 77
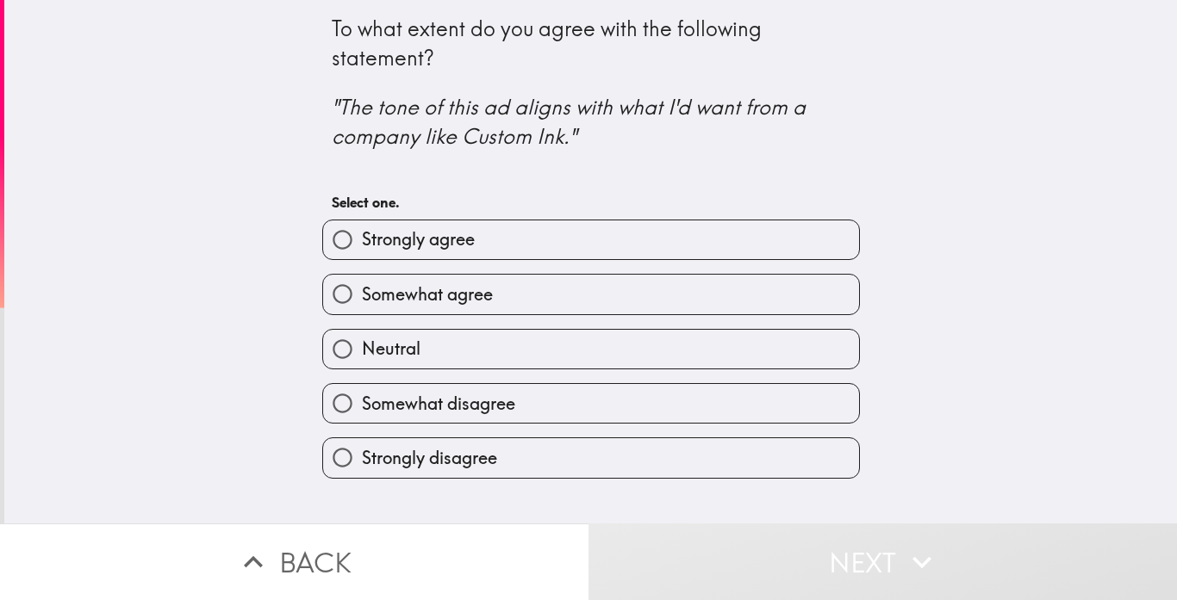
click at [446, 428] on div "Strongly disagree" at bounding box center [583, 451] width 551 height 54
click at [524, 438] on div "Strongly disagree" at bounding box center [583, 451] width 551 height 54
click at [534, 415] on label "Somewhat disagree" at bounding box center [591, 403] width 536 height 39
click at [362, 415] on input "Somewhat disagree" at bounding box center [342, 403] width 39 height 39
radio input "true"
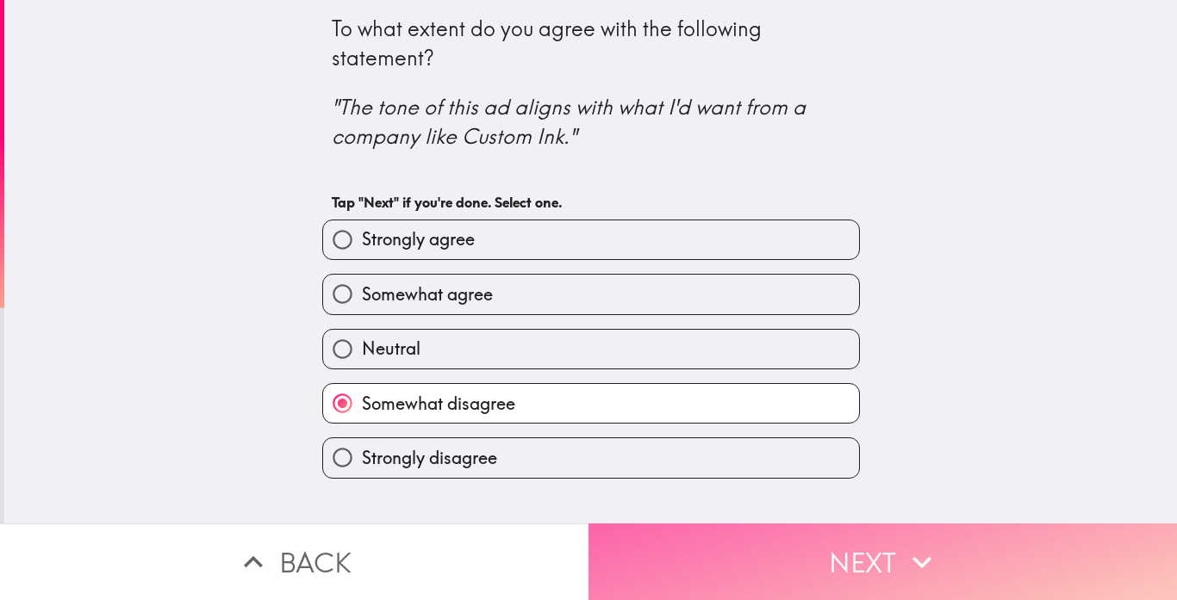
click at [856, 588] on button "Next" at bounding box center [882, 562] width 588 height 77
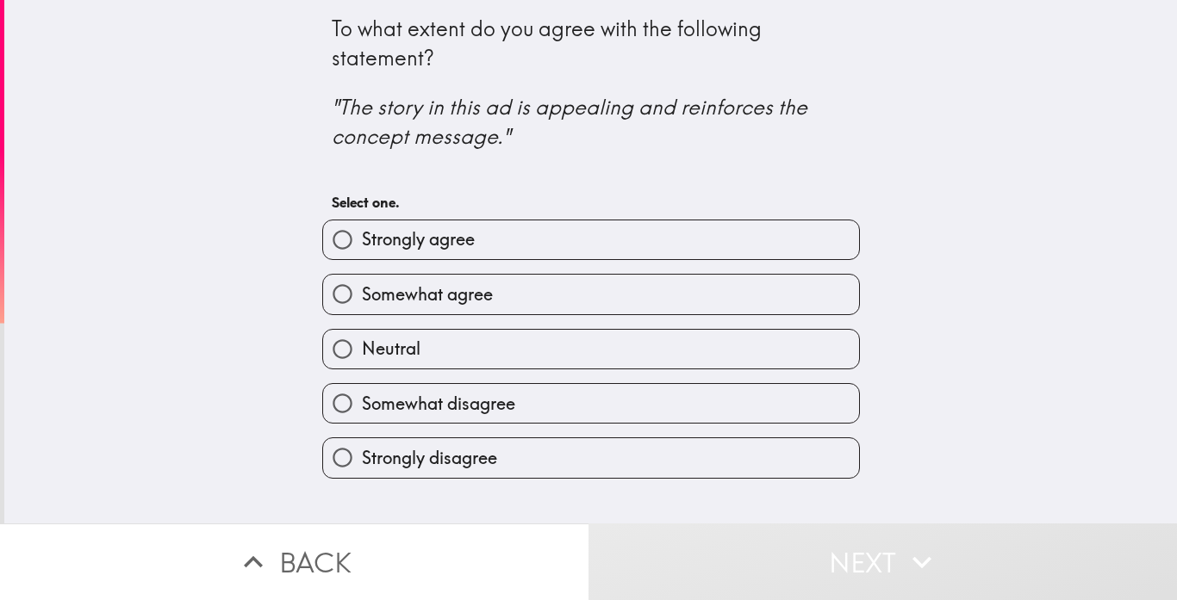
click at [477, 469] on span "Strongly disagree" at bounding box center [429, 458] width 135 height 24
click at [362, 469] on input "Strongly disagree" at bounding box center [342, 458] width 39 height 39
radio input "true"
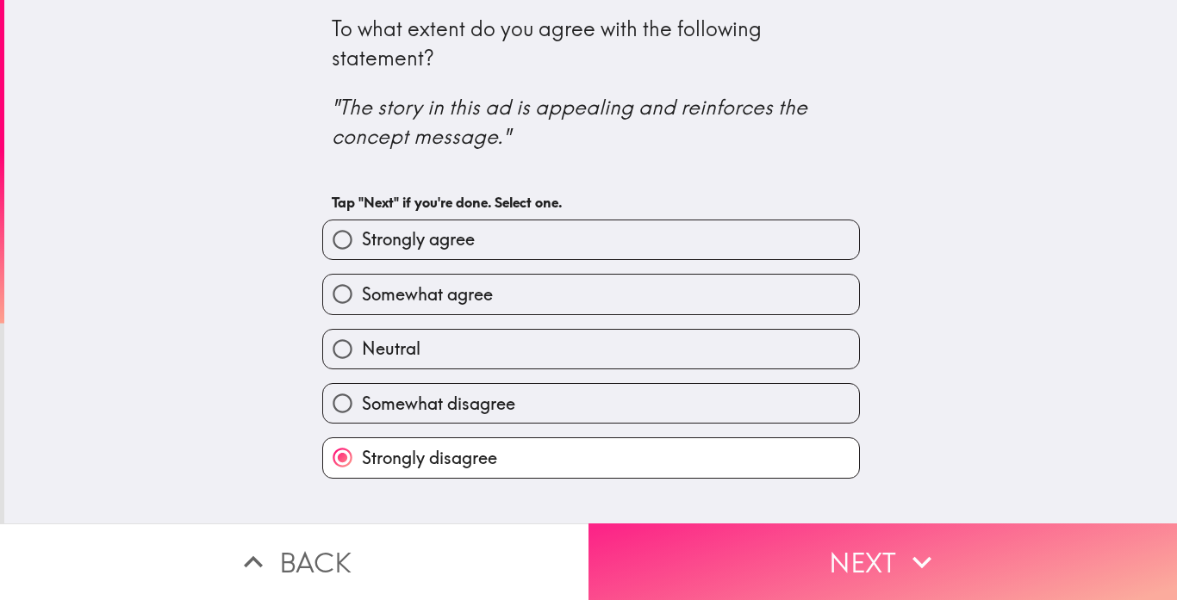
click at [782, 549] on button "Next" at bounding box center [882, 562] width 588 height 77
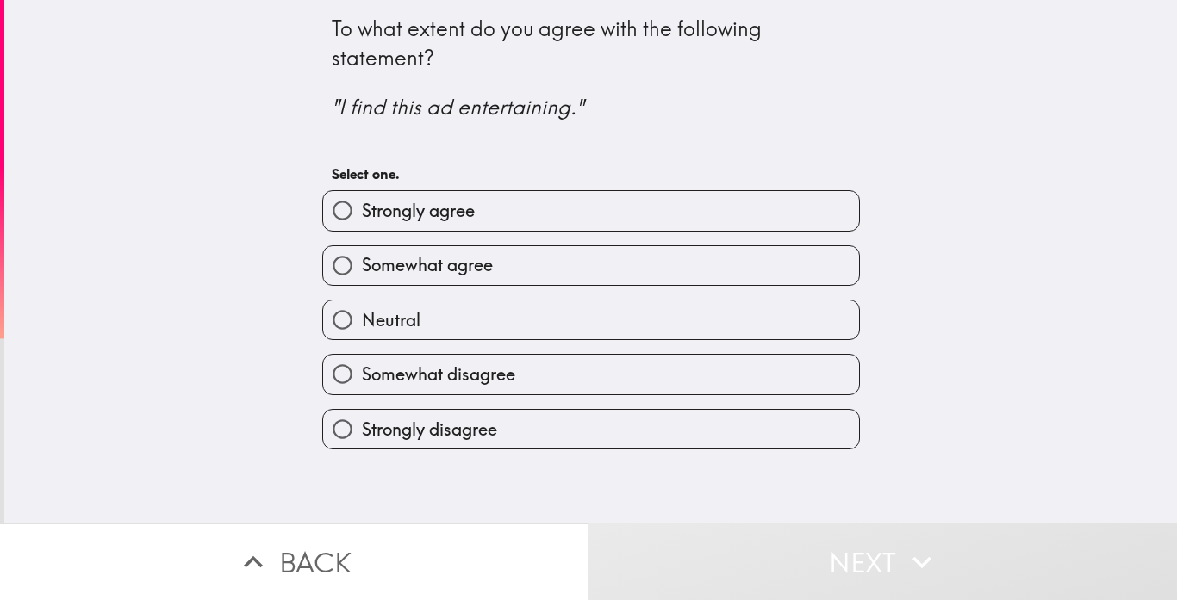
click at [355, 394] on input "Somewhat disagree" at bounding box center [342, 374] width 39 height 39
radio input "true"
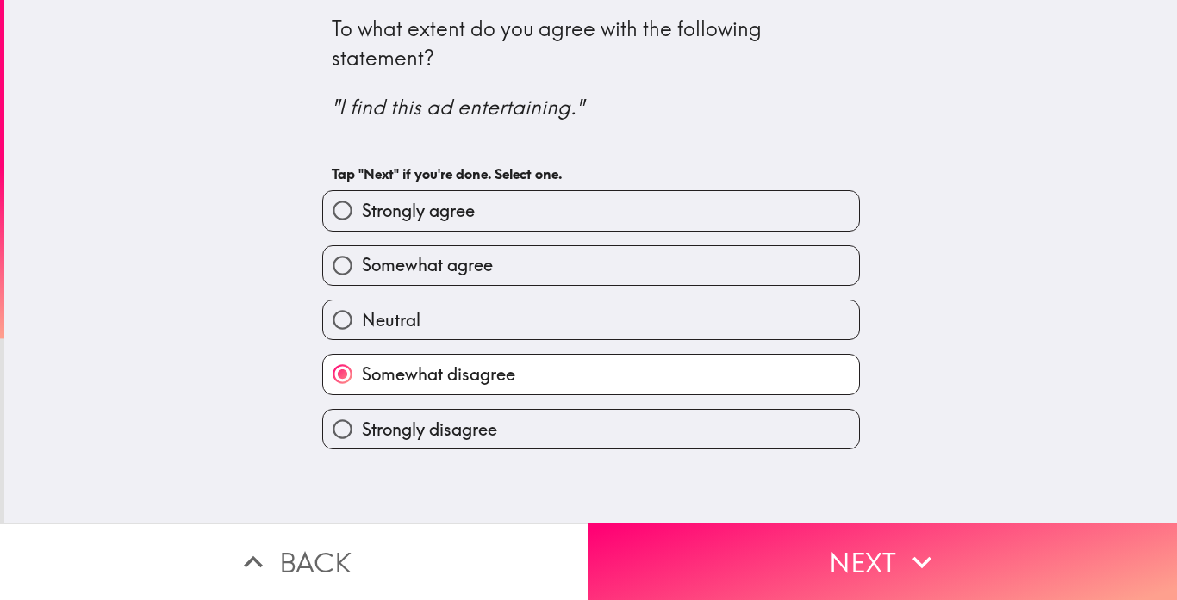
click at [355, 394] on input "Somewhat disagree" at bounding box center [342, 374] width 39 height 39
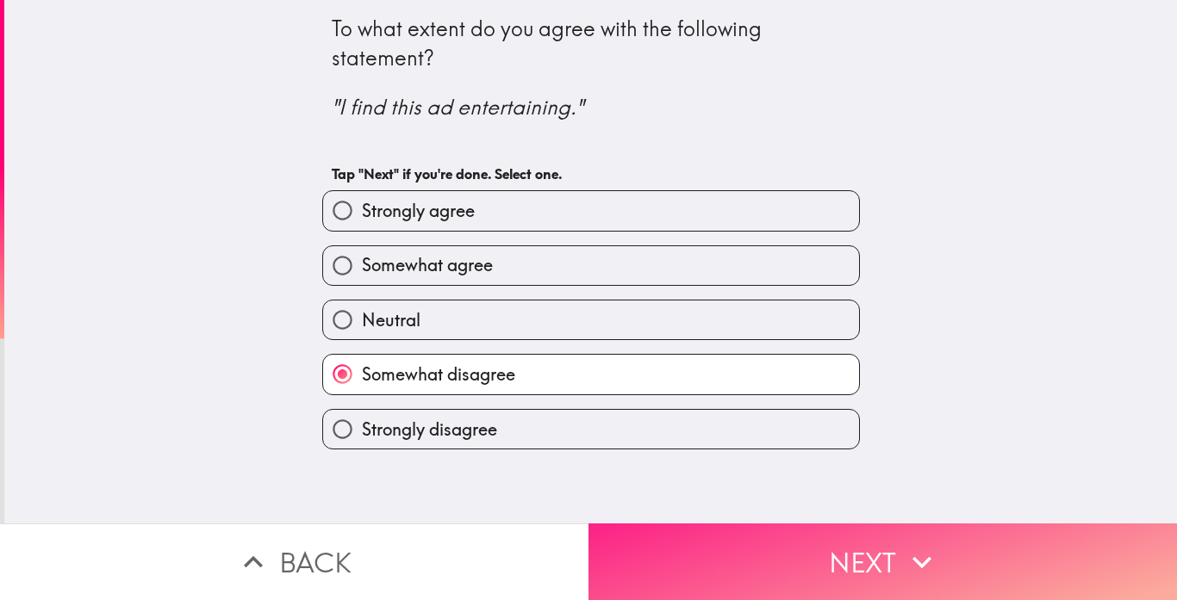
click at [801, 567] on button "Next" at bounding box center [882, 562] width 588 height 77
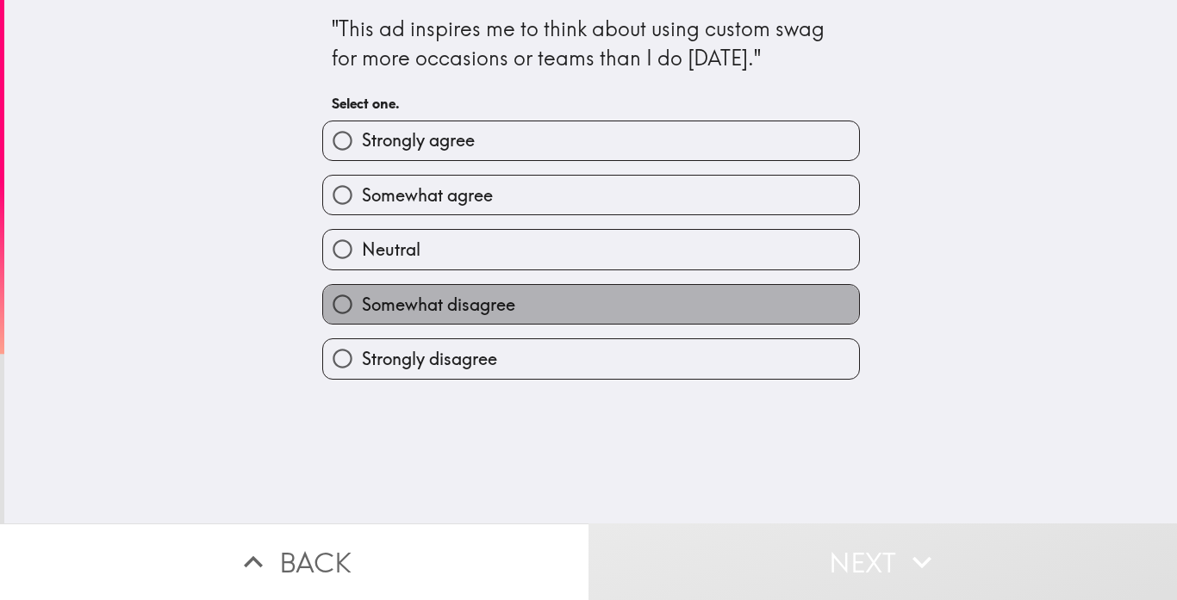
click at [665, 324] on label "Somewhat disagree" at bounding box center [591, 304] width 536 height 39
click at [362, 324] on input "Somewhat disagree" at bounding box center [342, 304] width 39 height 39
radio input "true"
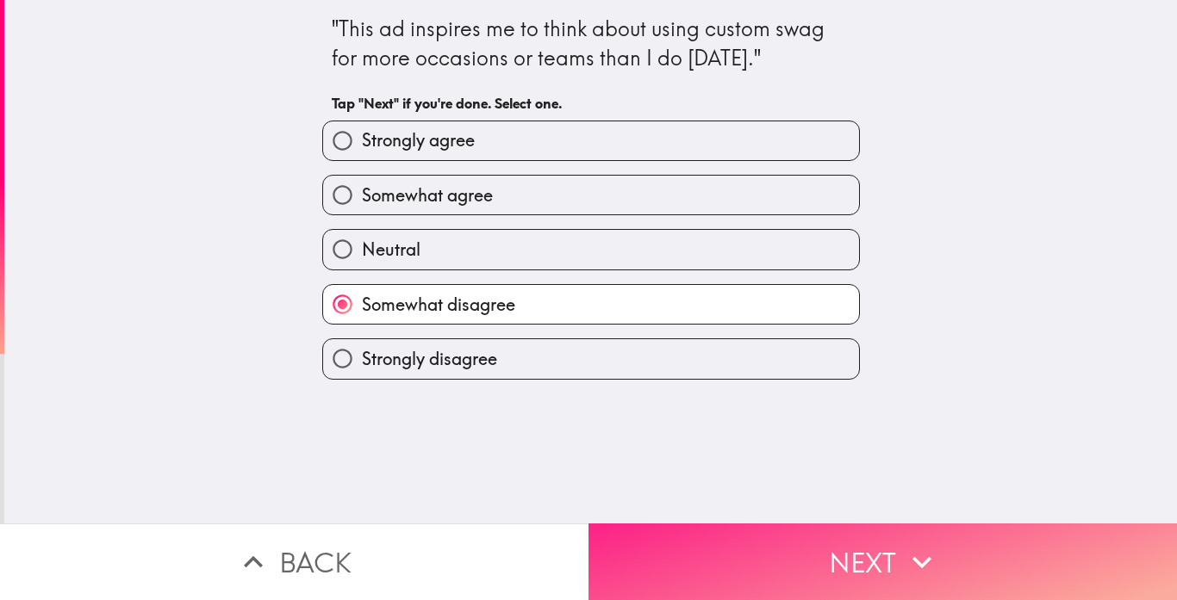
click at [737, 559] on button "Next" at bounding box center [882, 562] width 588 height 77
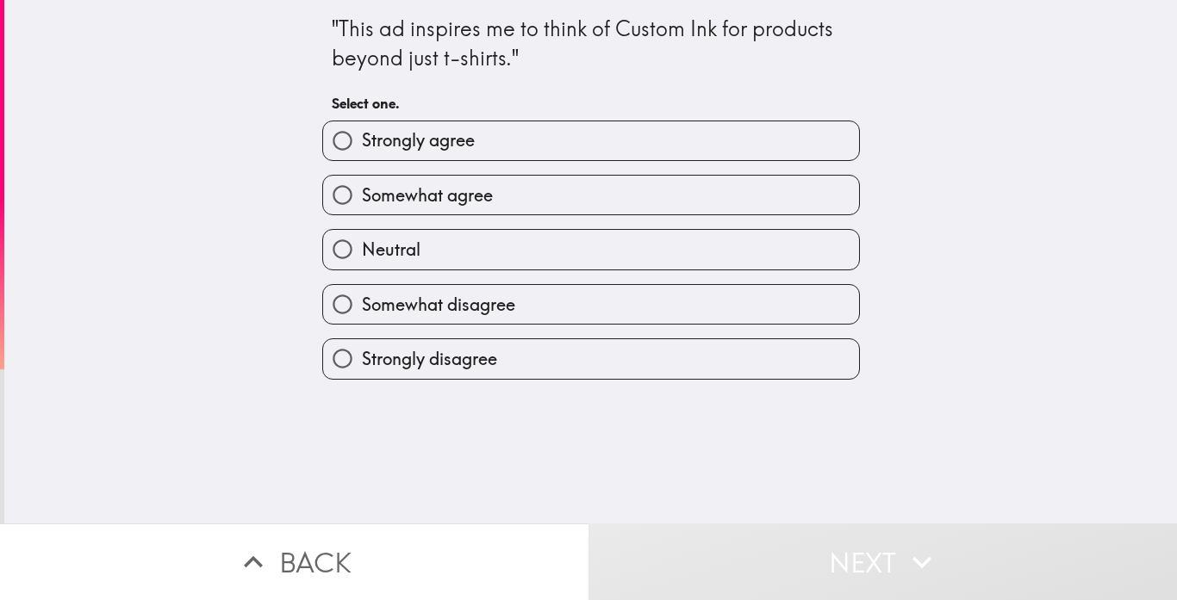
click at [715, 258] on label "Neutral" at bounding box center [591, 249] width 536 height 39
click at [362, 258] on input "Neutral" at bounding box center [342, 249] width 39 height 39
radio input "true"
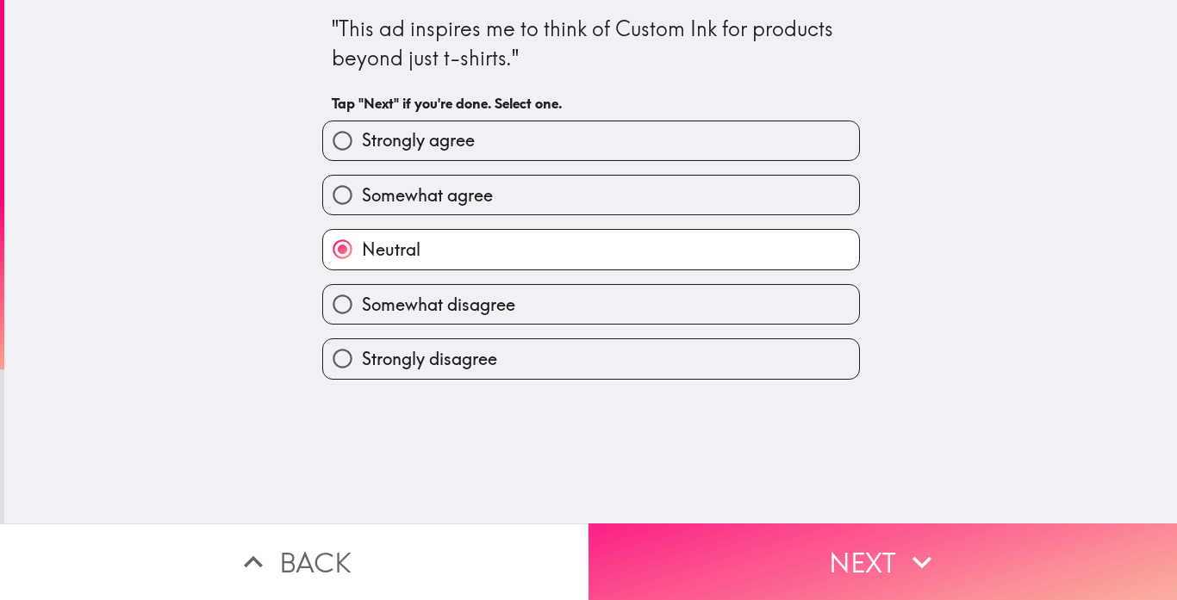
click at [648, 557] on button "Next" at bounding box center [882, 562] width 588 height 77
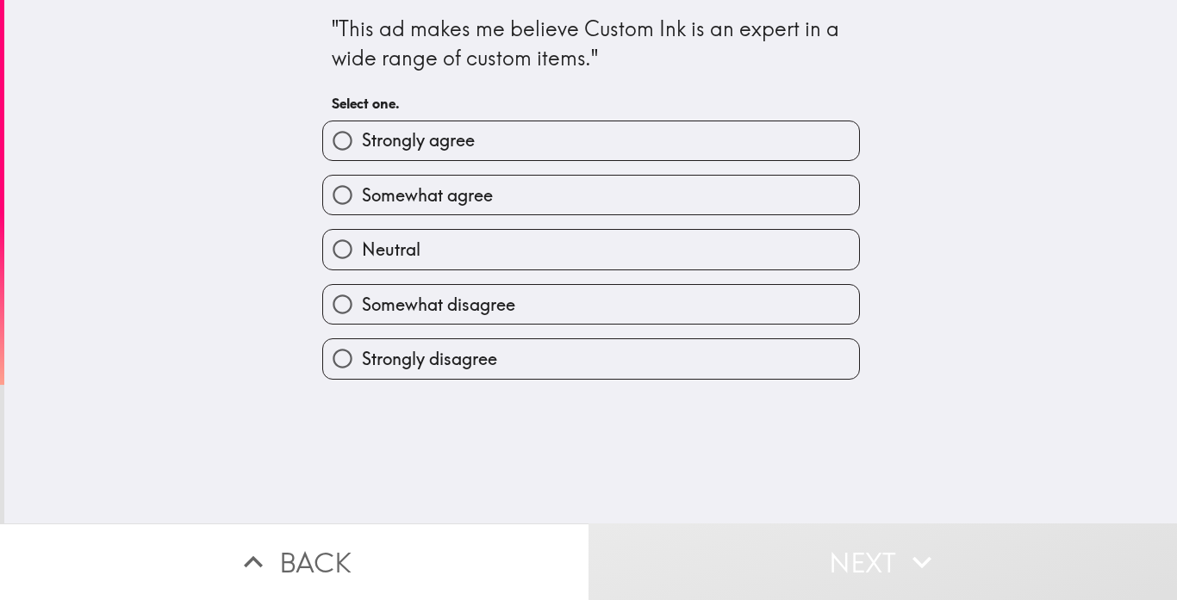
click at [637, 297] on label "Somewhat disagree" at bounding box center [591, 304] width 536 height 39
click at [362, 297] on input "Somewhat disagree" at bounding box center [342, 304] width 39 height 39
radio input "true"
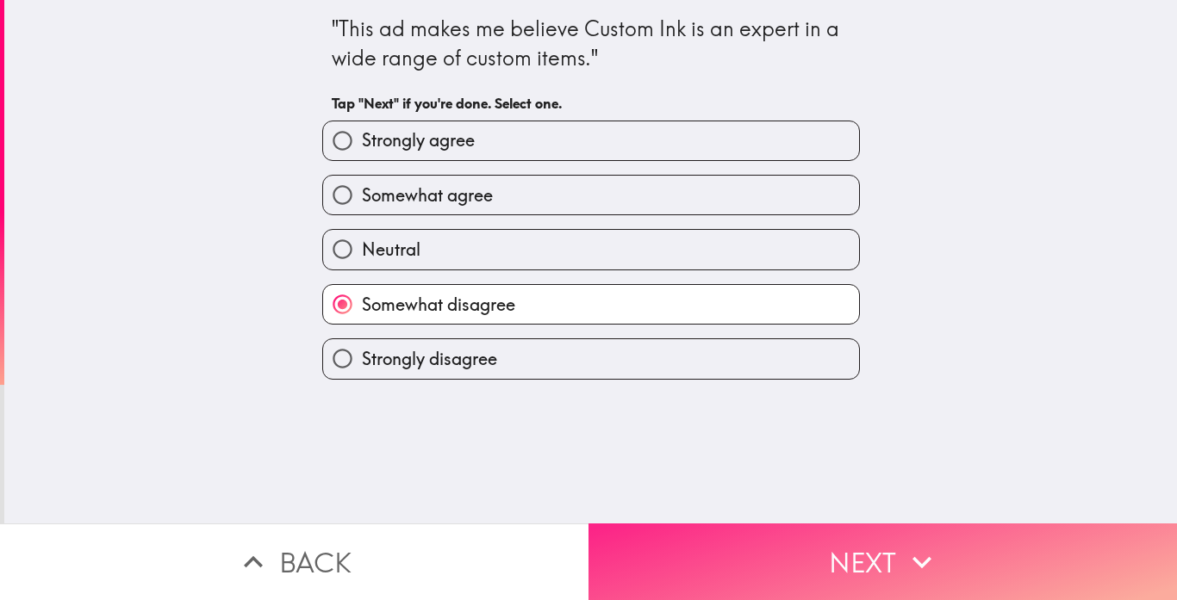
click at [663, 562] on button "Next" at bounding box center [882, 562] width 588 height 77
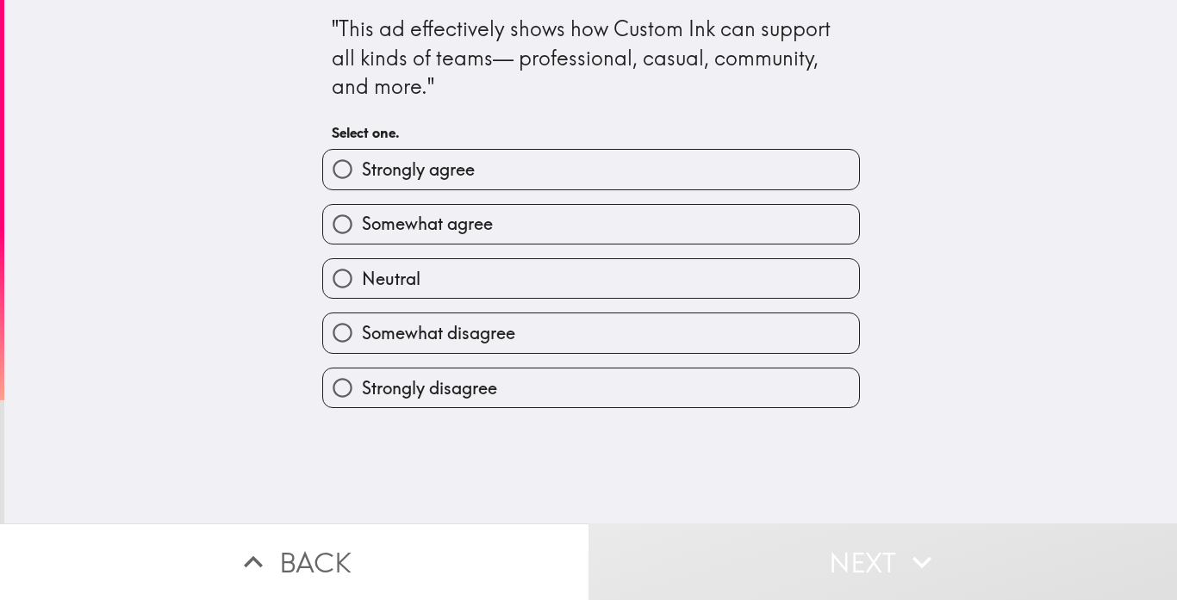
click at [565, 327] on label "Somewhat disagree" at bounding box center [591, 333] width 536 height 39
click at [362, 327] on input "Somewhat disagree" at bounding box center [342, 333] width 39 height 39
radio input "true"
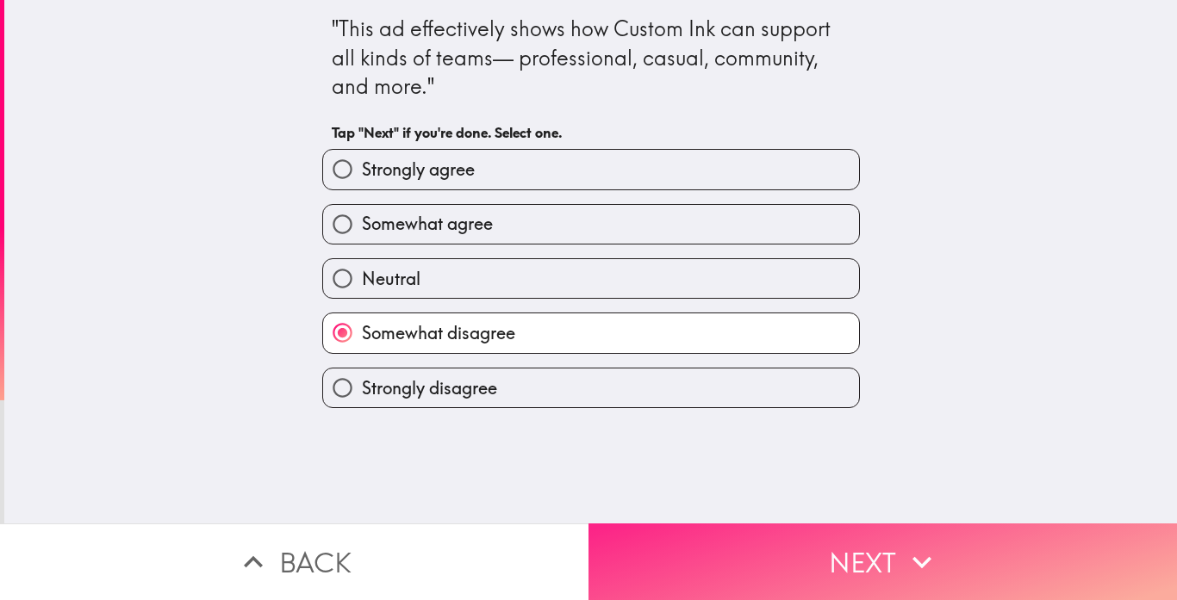
click at [757, 546] on button "Next" at bounding box center [882, 562] width 588 height 77
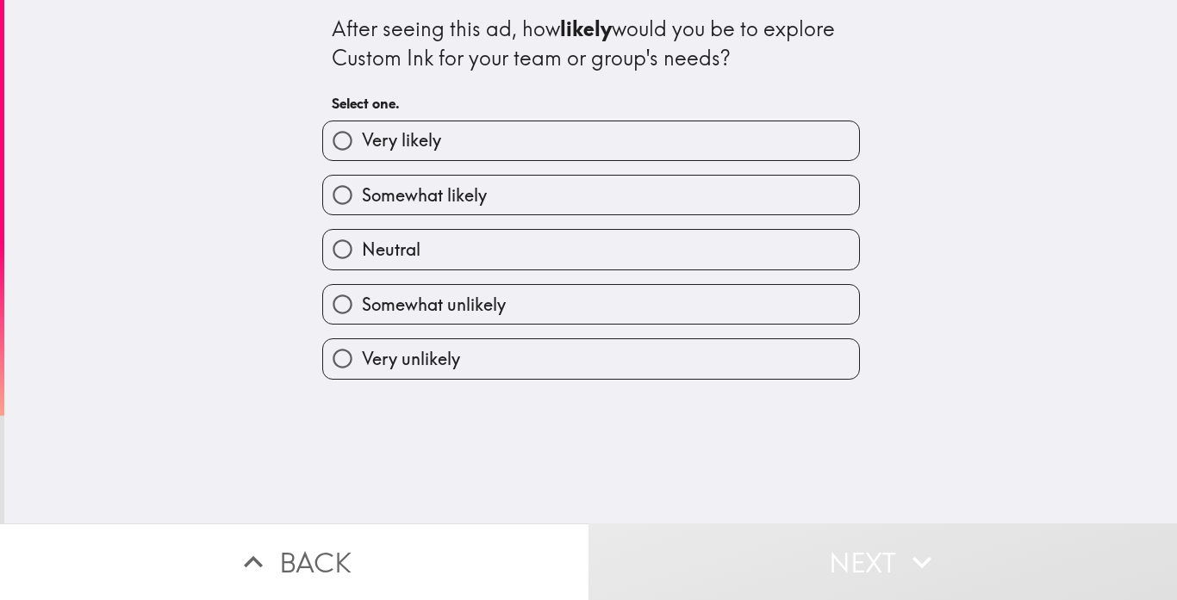
click at [603, 308] on label "Somewhat unlikely" at bounding box center [591, 304] width 536 height 39
click at [362, 308] on input "Somewhat unlikely" at bounding box center [342, 304] width 39 height 39
radio input "true"
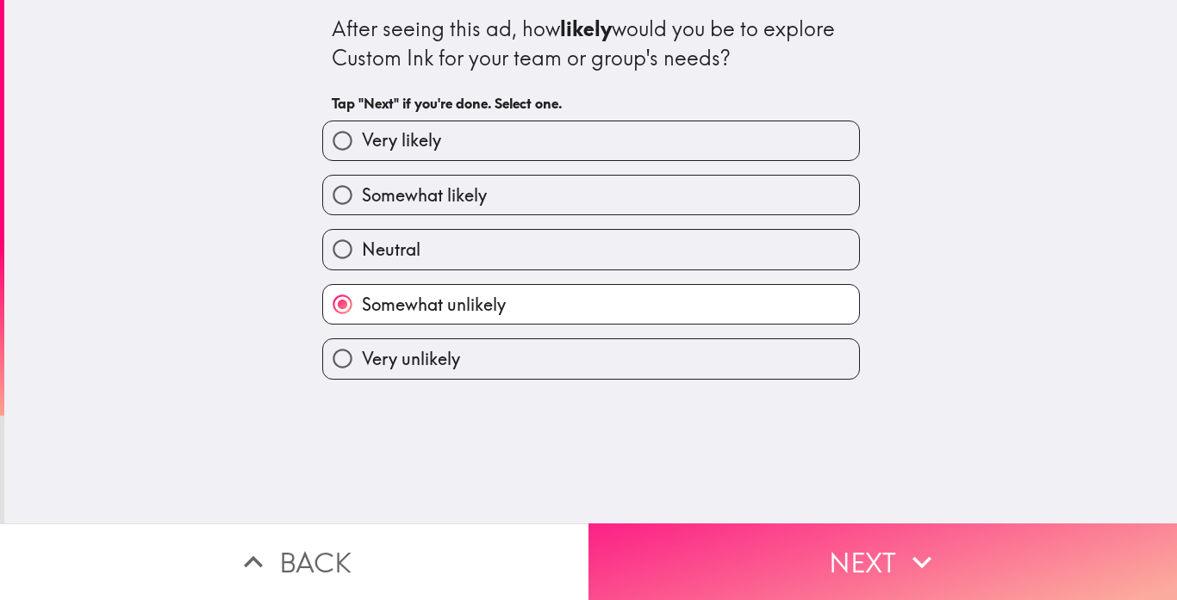
click at [752, 559] on button "Next" at bounding box center [882, 562] width 588 height 77
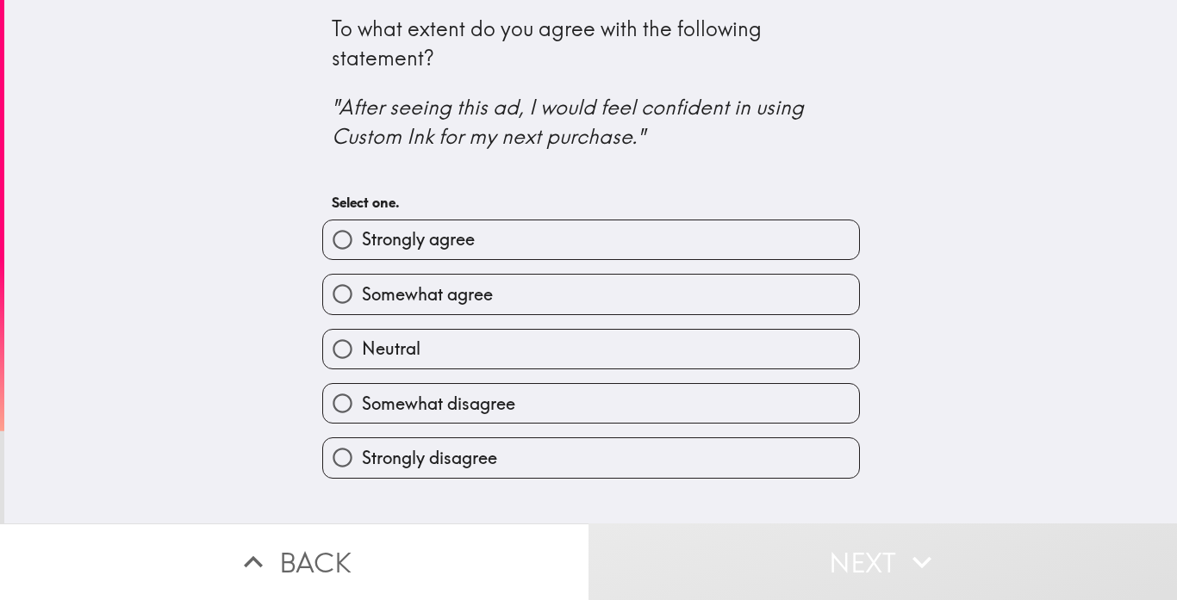
click at [598, 415] on label "Somewhat disagree" at bounding box center [591, 403] width 536 height 39
click at [362, 415] on input "Somewhat disagree" at bounding box center [342, 403] width 39 height 39
radio input "true"
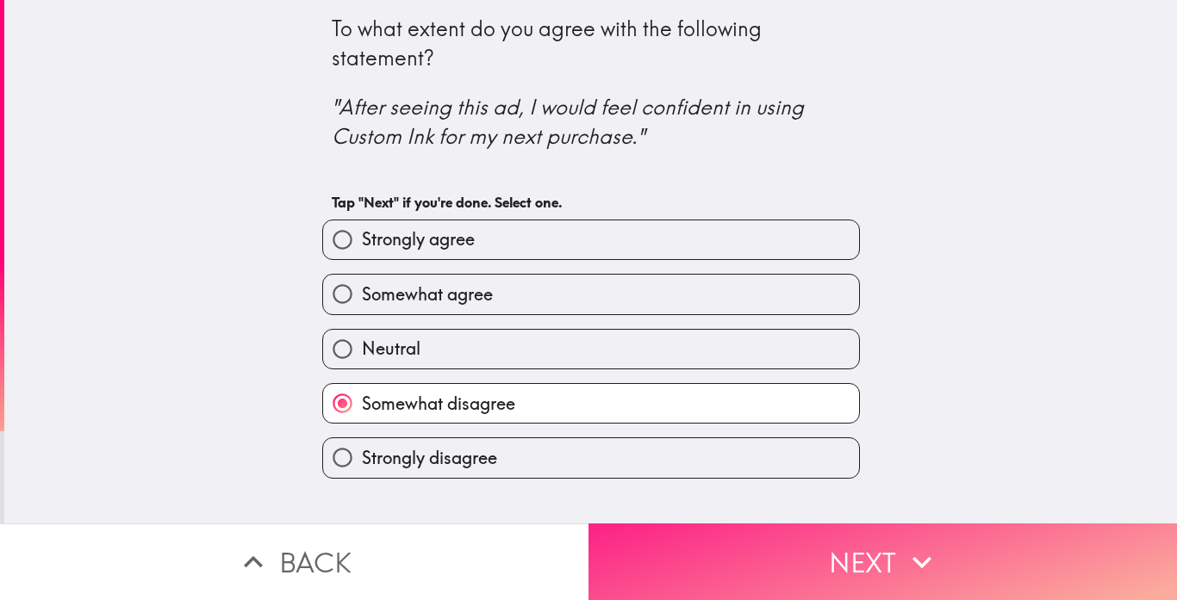
click at [811, 555] on button "Next" at bounding box center [882, 562] width 588 height 77
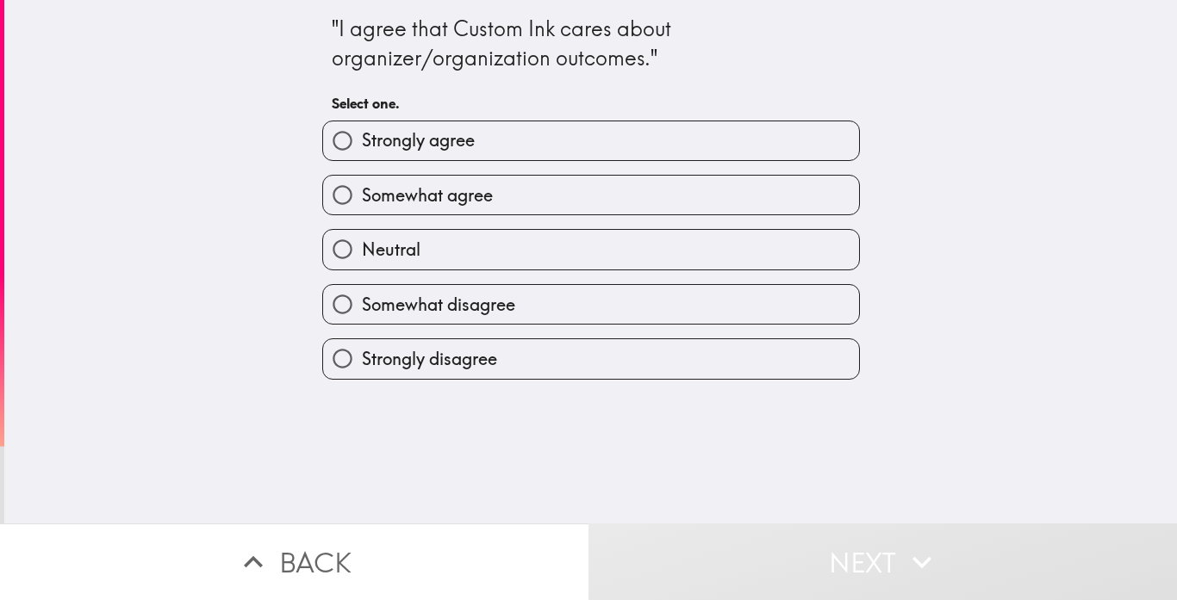
click at [407, 303] on span "Somewhat disagree" at bounding box center [438, 305] width 153 height 24
click at [362, 303] on input "Somewhat disagree" at bounding box center [342, 304] width 39 height 39
radio input "true"
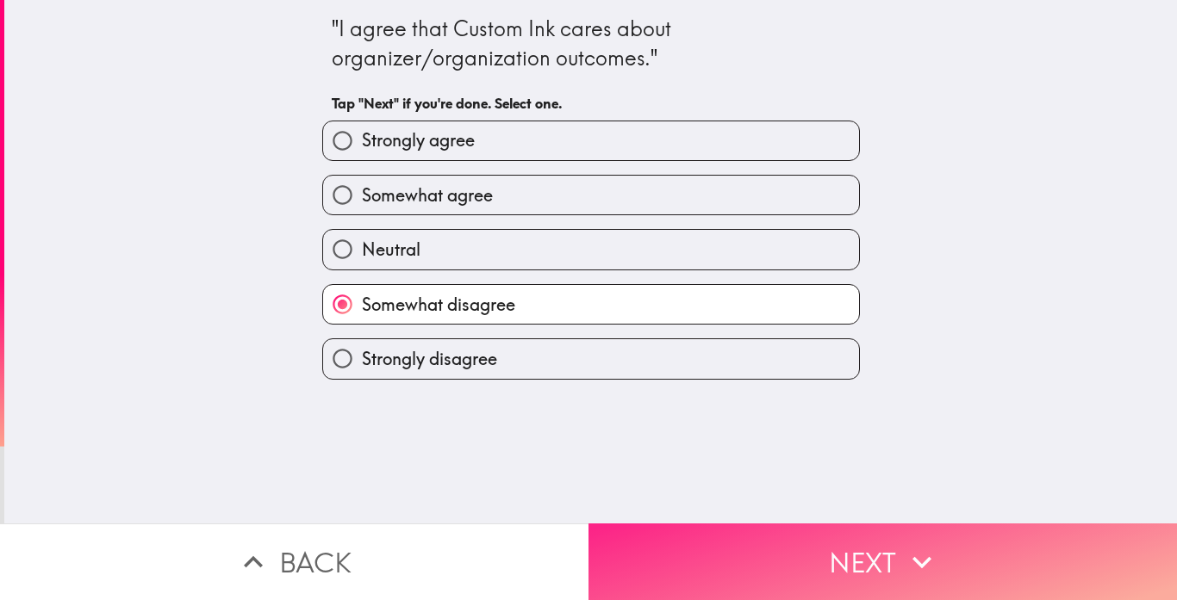
click at [782, 597] on button "Next" at bounding box center [882, 562] width 588 height 77
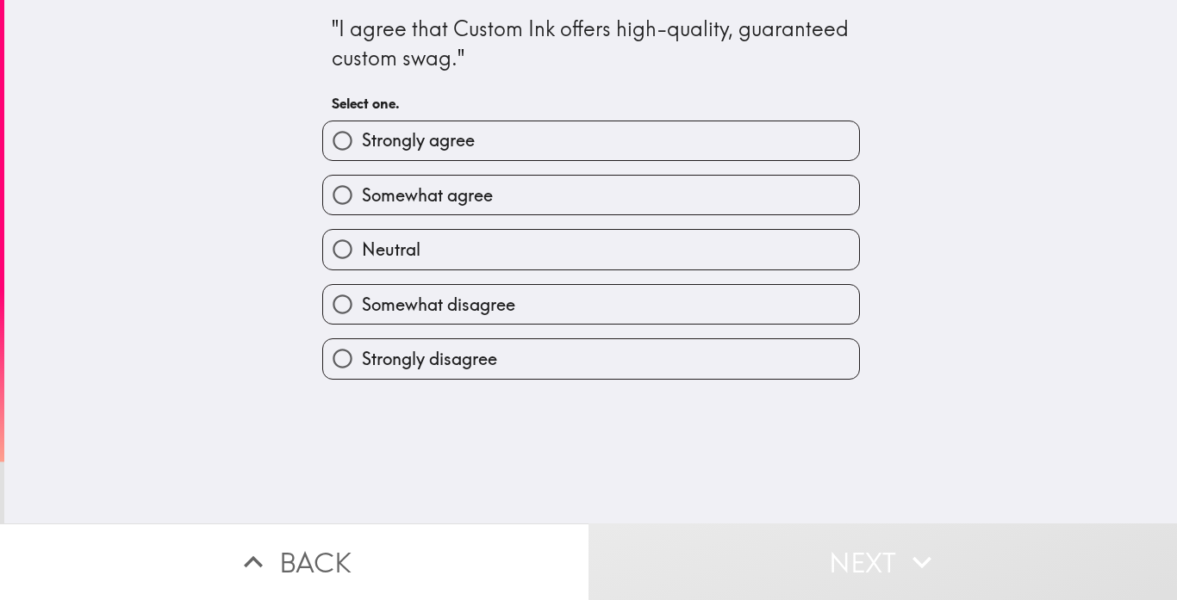
click at [516, 333] on div "Strongly disagree" at bounding box center [583, 352] width 551 height 54
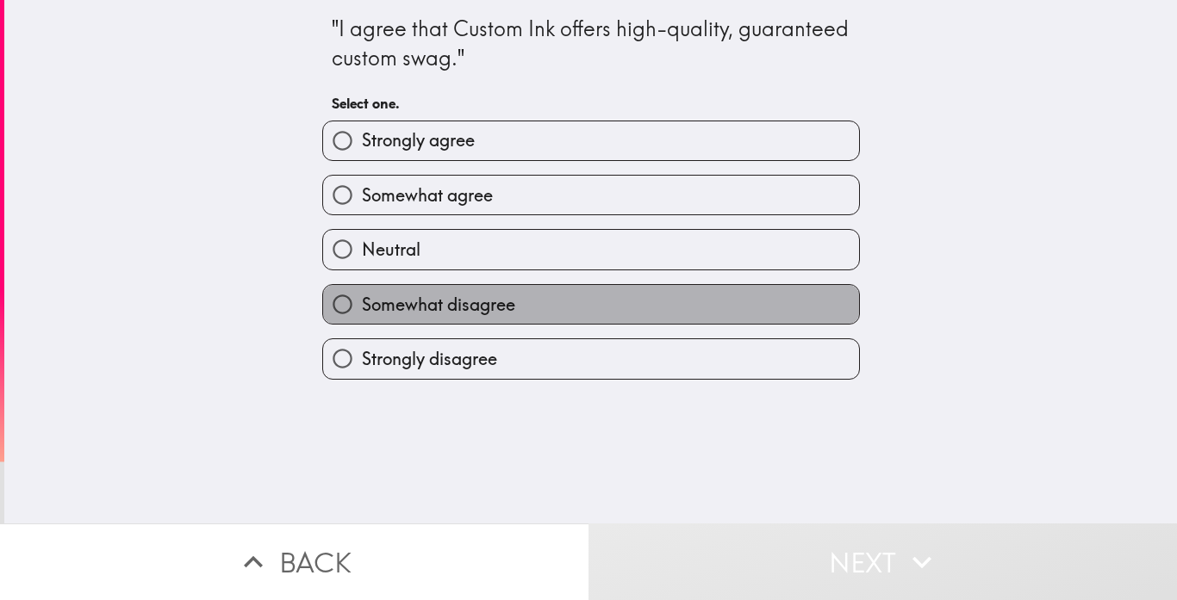
click at [499, 287] on label "Somewhat disagree" at bounding box center [591, 304] width 536 height 39
click at [362, 287] on input "Somewhat disagree" at bounding box center [342, 304] width 39 height 39
radio input "true"
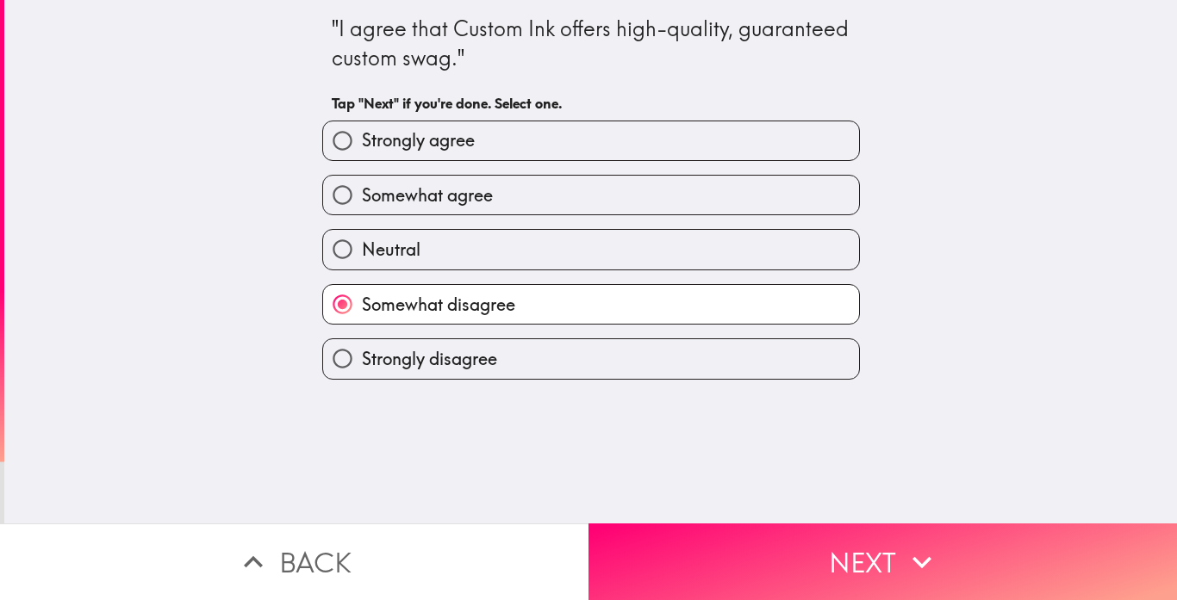
click at [485, 313] on span "Somewhat disagree" at bounding box center [438, 305] width 153 height 24
click at [362, 313] on input "Somewhat disagree" at bounding box center [342, 304] width 39 height 39
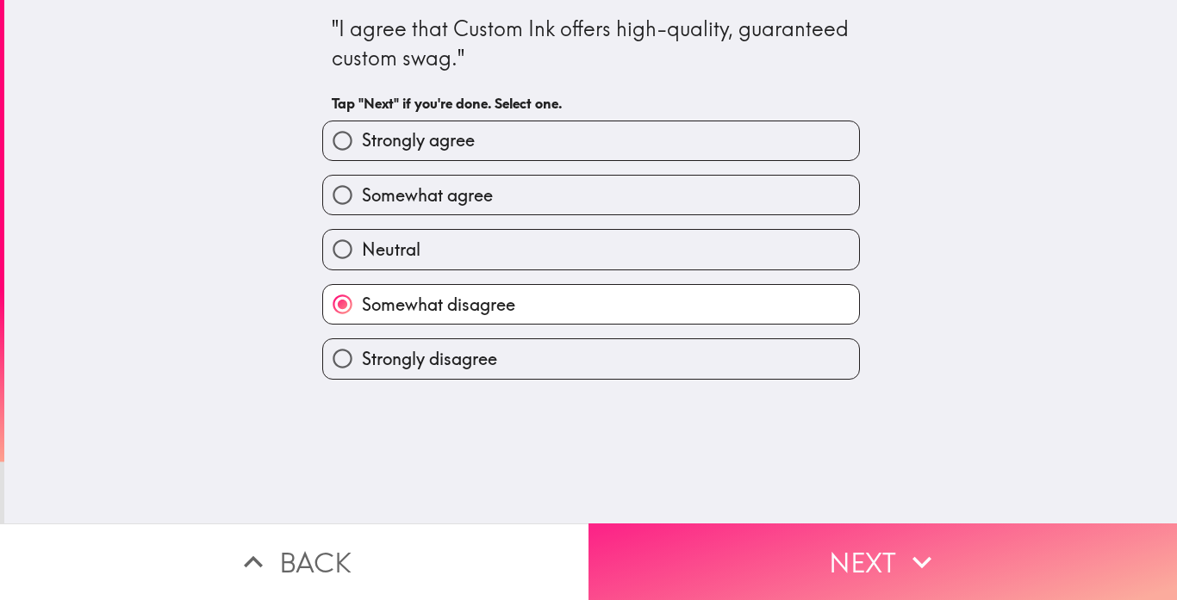
click at [776, 557] on button "Next" at bounding box center [882, 562] width 588 height 77
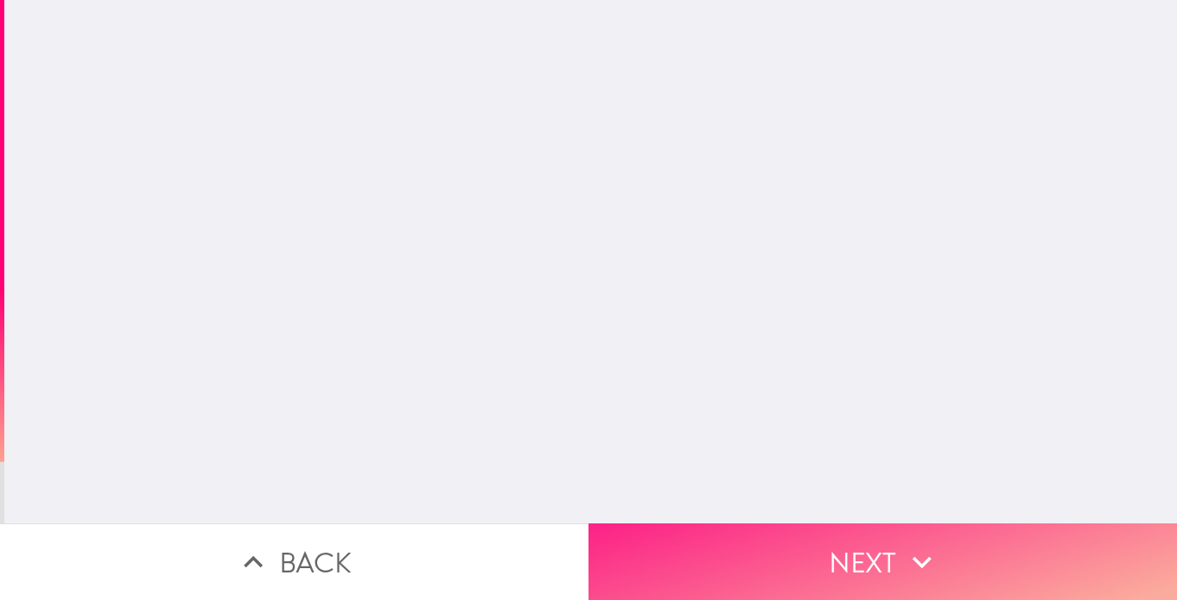
click at [776, 557] on button "Next" at bounding box center [882, 562] width 588 height 77
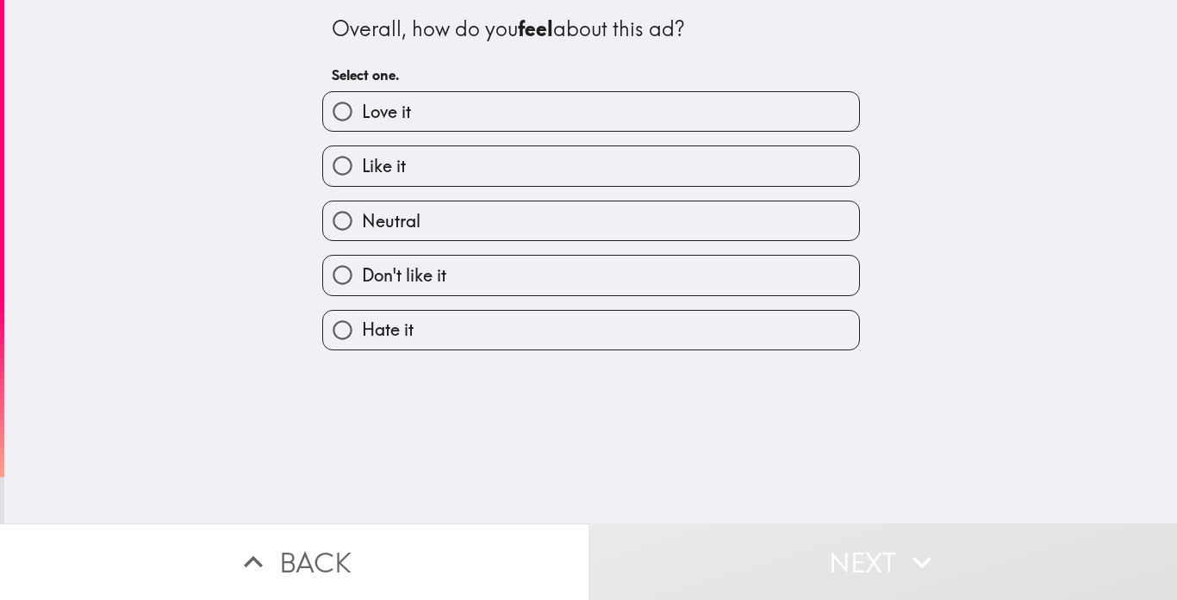
click at [776, 557] on button "Next" at bounding box center [882, 562] width 588 height 77
click at [660, 250] on div "Don't like it" at bounding box center [583, 268] width 551 height 54
click at [648, 276] on label "Don't like it" at bounding box center [591, 275] width 536 height 39
click at [362, 276] on input "Don't like it" at bounding box center [342, 275] width 39 height 39
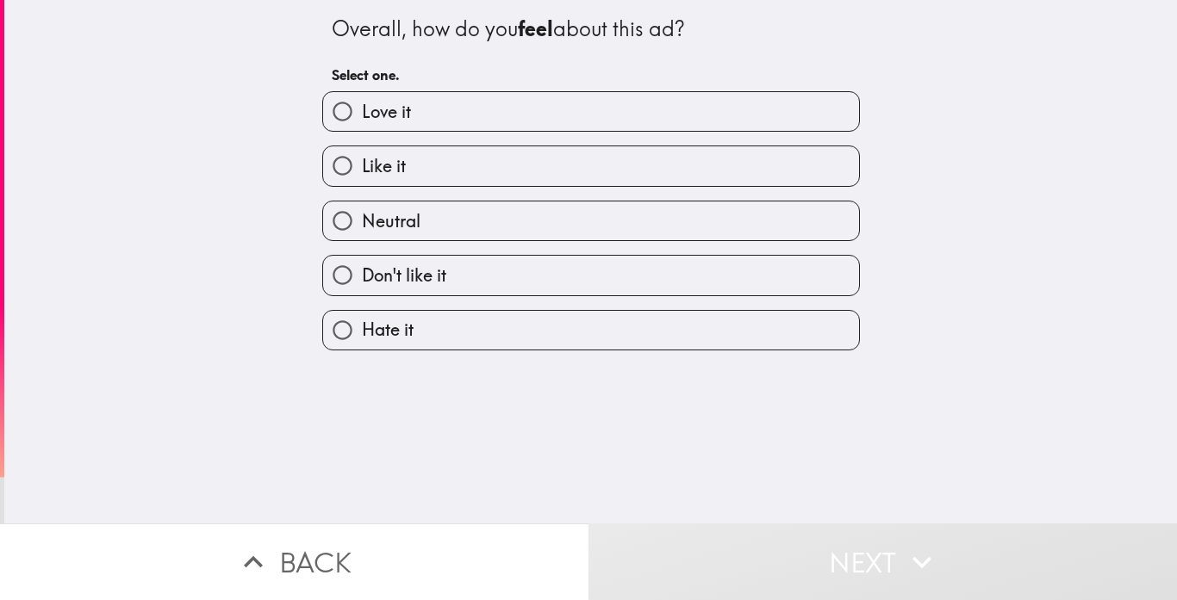
radio input "true"
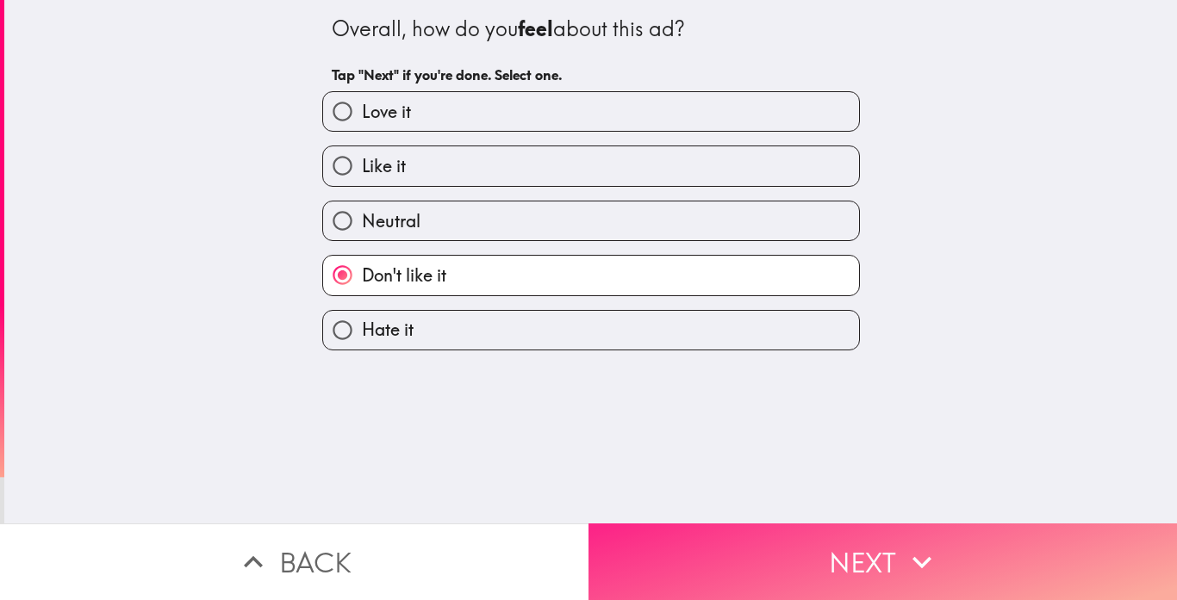
click at [700, 551] on button "Next" at bounding box center [882, 562] width 588 height 77
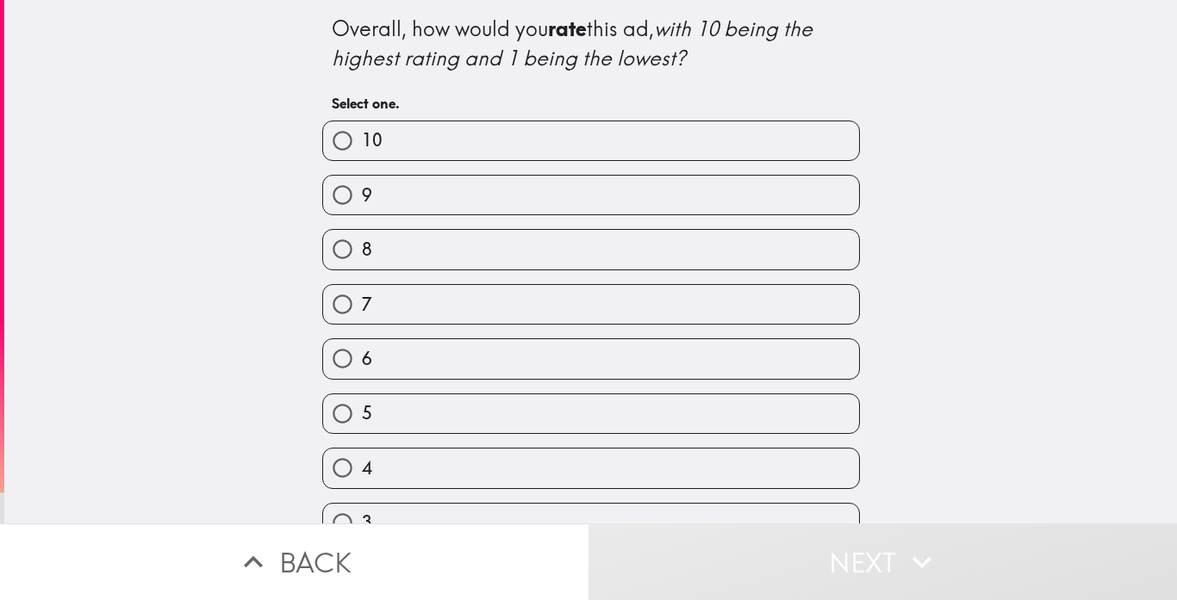
click at [634, 383] on div "5" at bounding box center [583, 407] width 551 height 54
click at [649, 430] on label "5" at bounding box center [591, 414] width 536 height 39
click at [362, 430] on input "5" at bounding box center [342, 414] width 39 height 39
radio input "true"
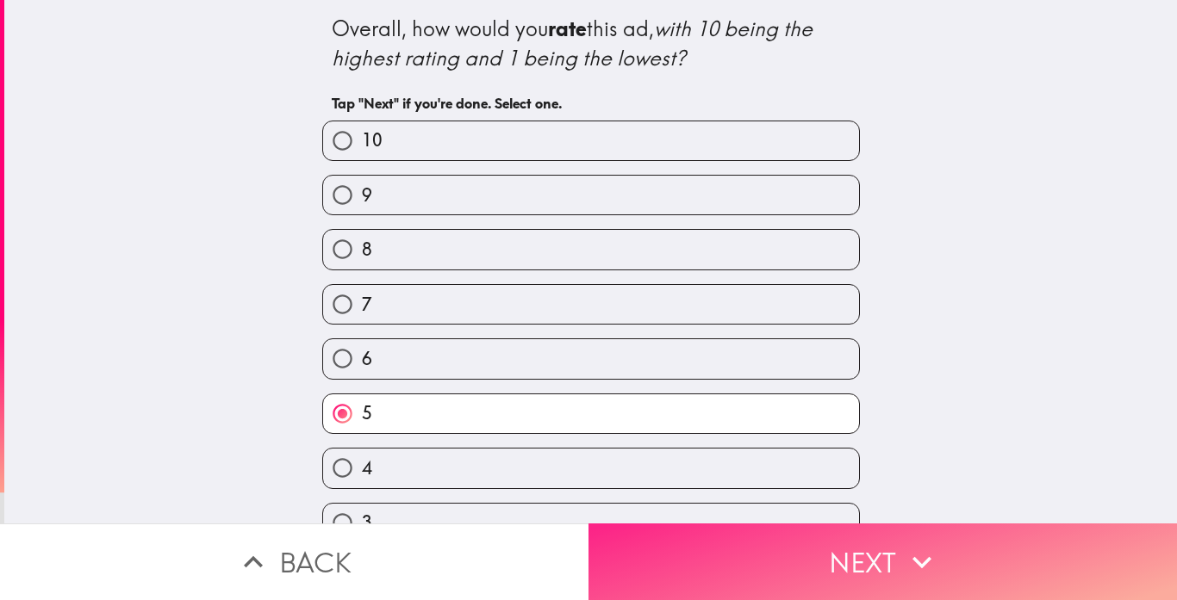
click at [670, 563] on button "Next" at bounding box center [882, 562] width 588 height 77
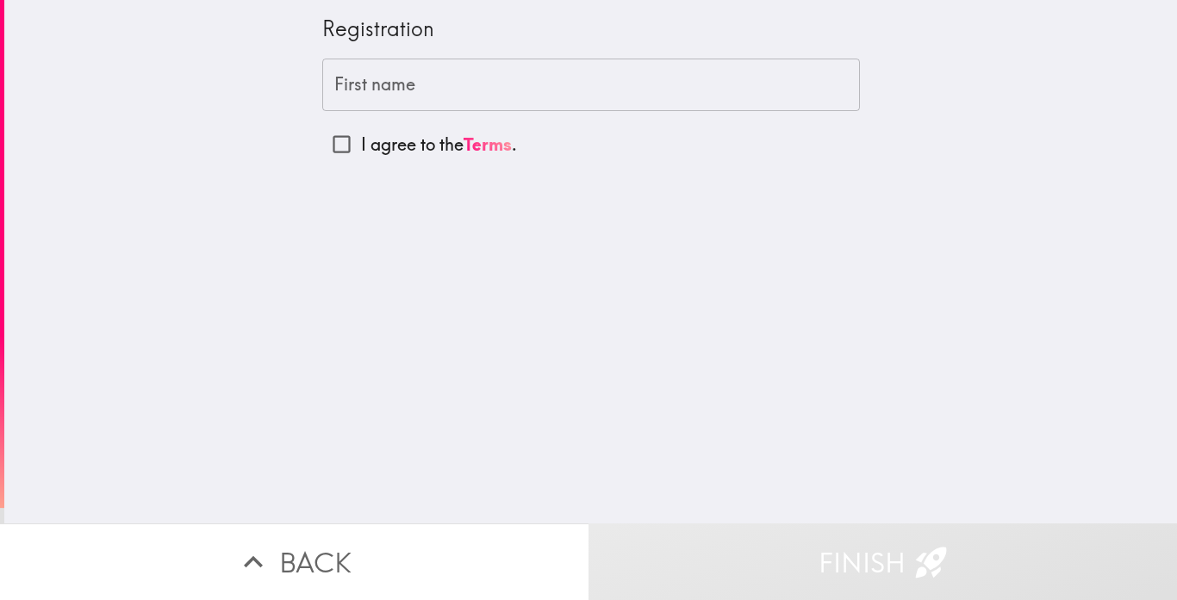
click at [328, 148] on input "I agree to the Terms ." at bounding box center [341, 144] width 39 height 39
checkbox input "true"
click at [394, 93] on div "First name First name" at bounding box center [591, 85] width 538 height 53
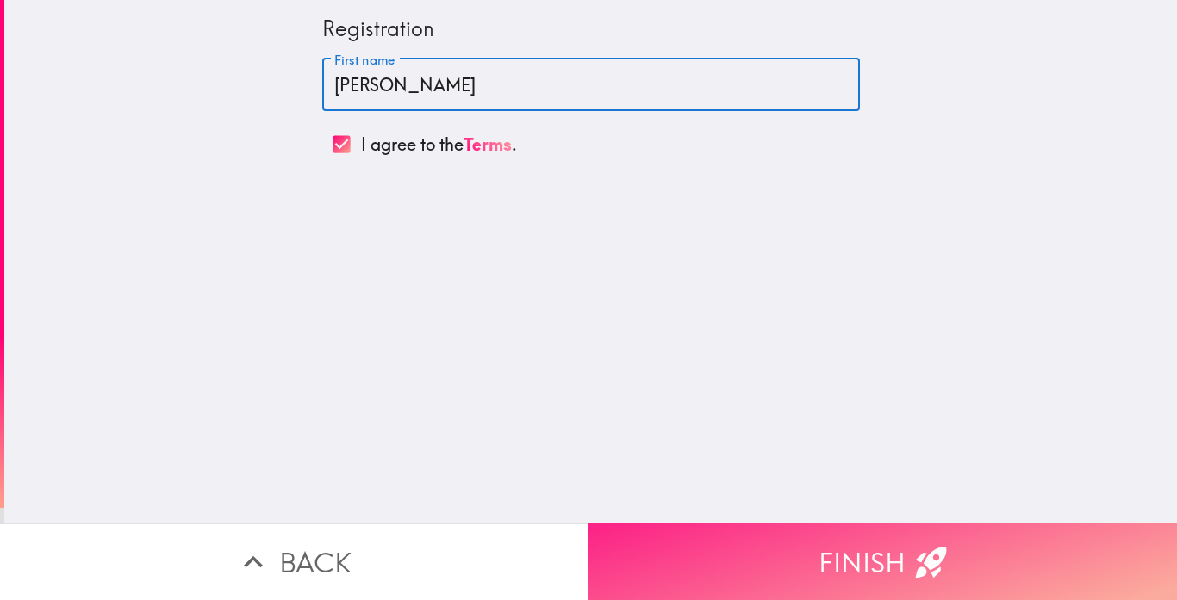
type input "[PERSON_NAME]"
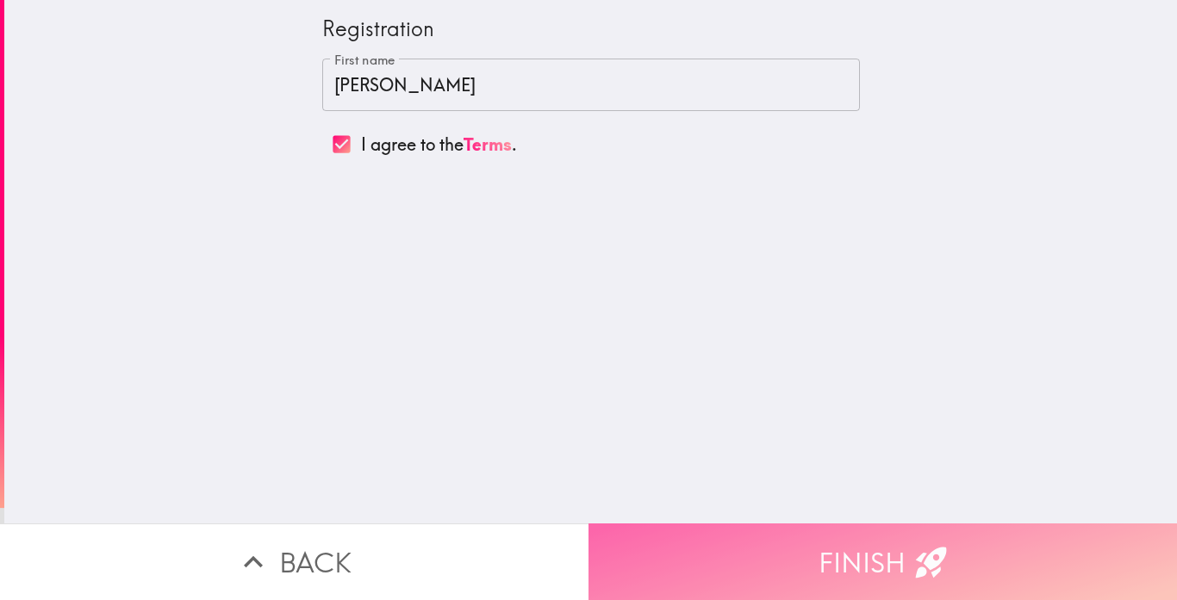
click at [910, 594] on button "Finish" at bounding box center [882, 562] width 588 height 77
